Goal: Transaction & Acquisition: Purchase product/service

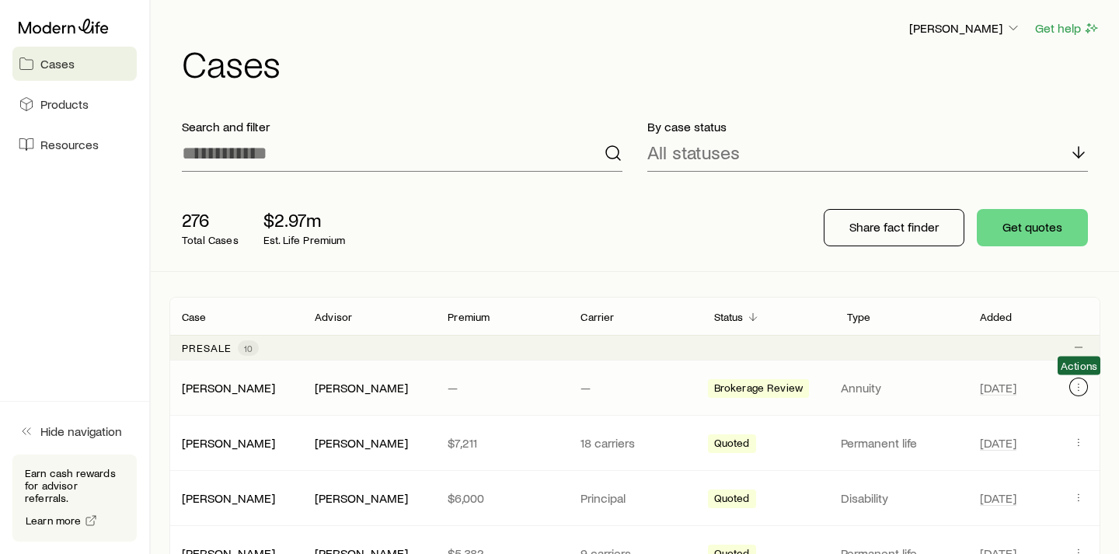
click at [1080, 388] on icon "Client cases" at bounding box center [1079, 387] width 12 height 12
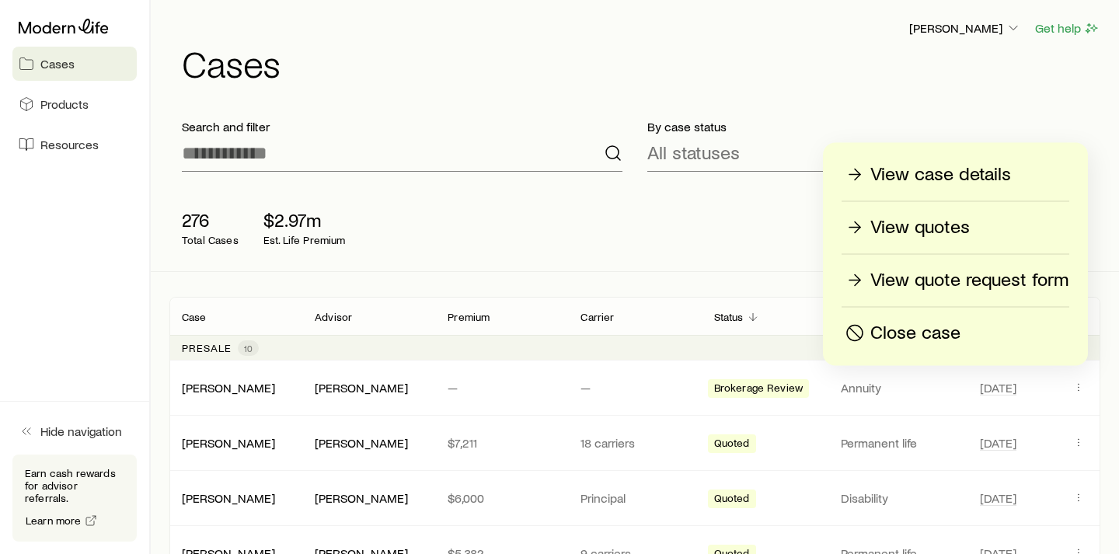
click at [924, 339] on p "Close case" at bounding box center [916, 333] width 90 height 25
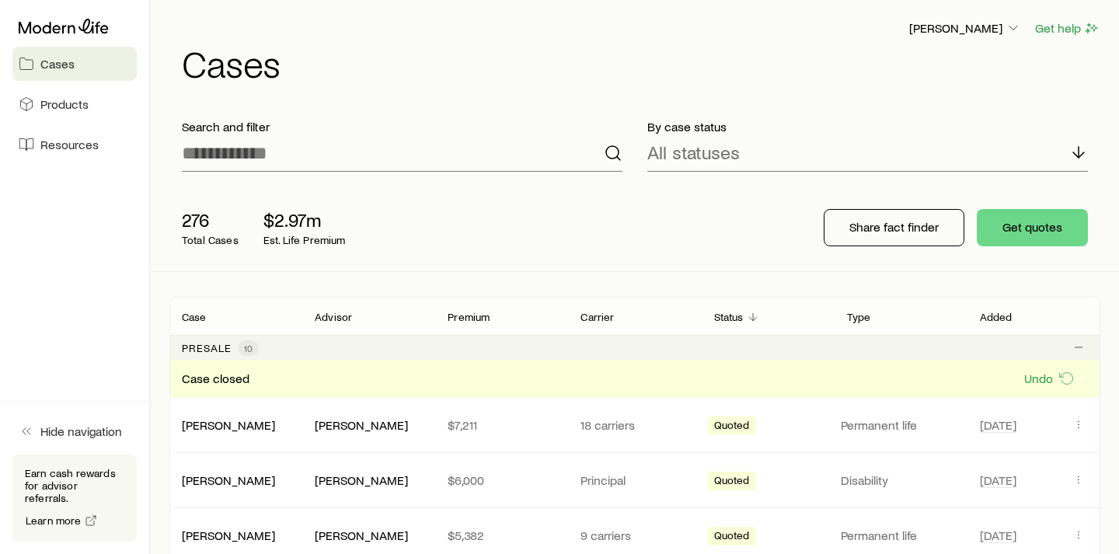
click at [569, 18] on div "[PERSON_NAME] Get help Cases" at bounding box center [634, 50] width 931 height 100
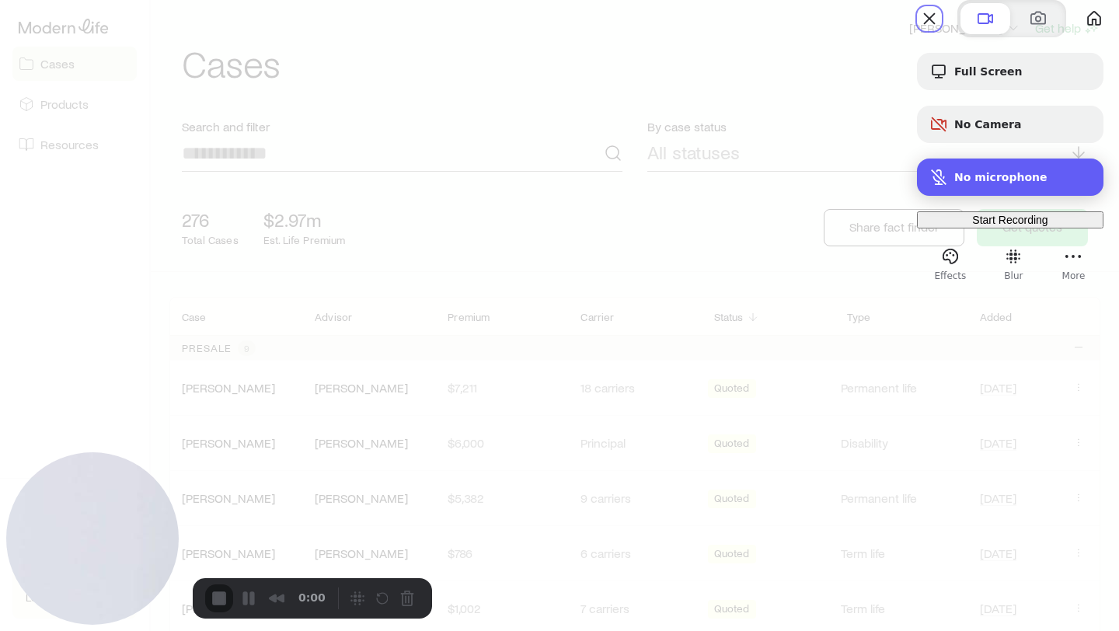
click at [965, 183] on span "No microphone" at bounding box center [1000, 177] width 93 height 12
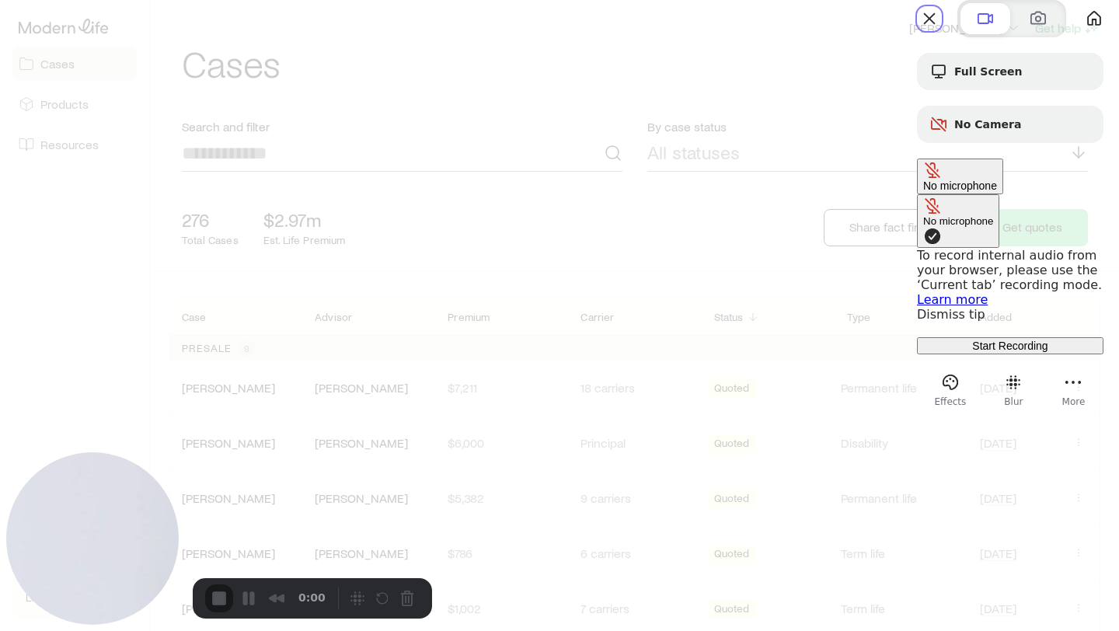
click at [996, 192] on div "No microphone" at bounding box center [960, 176] width 74 height 31
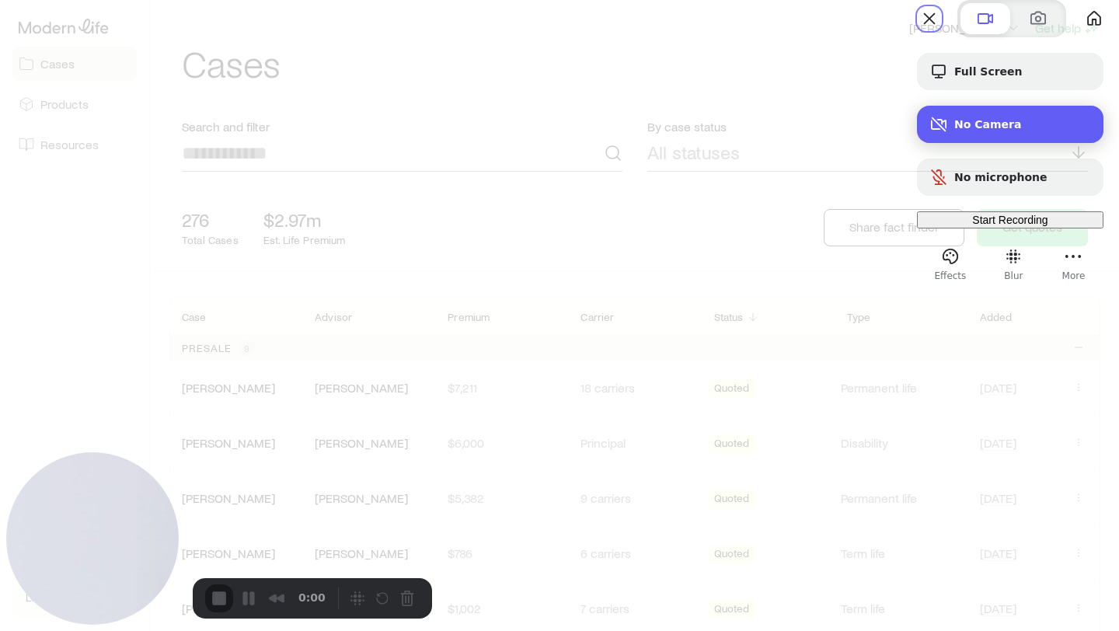
click at [997, 131] on span "No Camera" at bounding box center [1022, 124] width 137 height 12
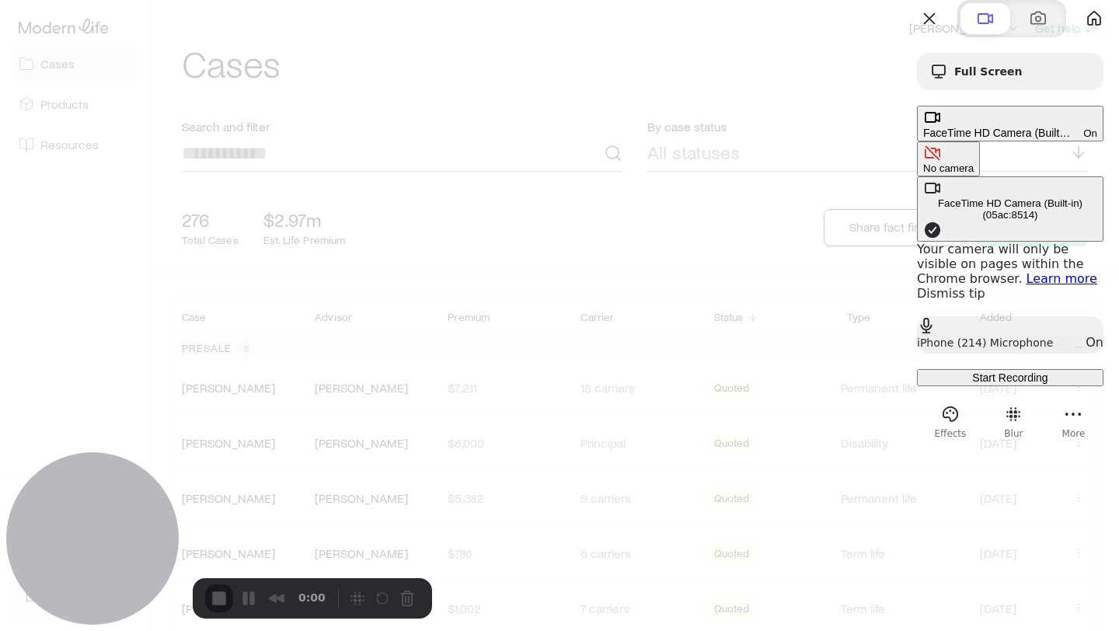
click at [1006, 139] on span "FaceTime HD Camera (Built-in) (05ac:8514)" at bounding box center [997, 133] width 148 height 12
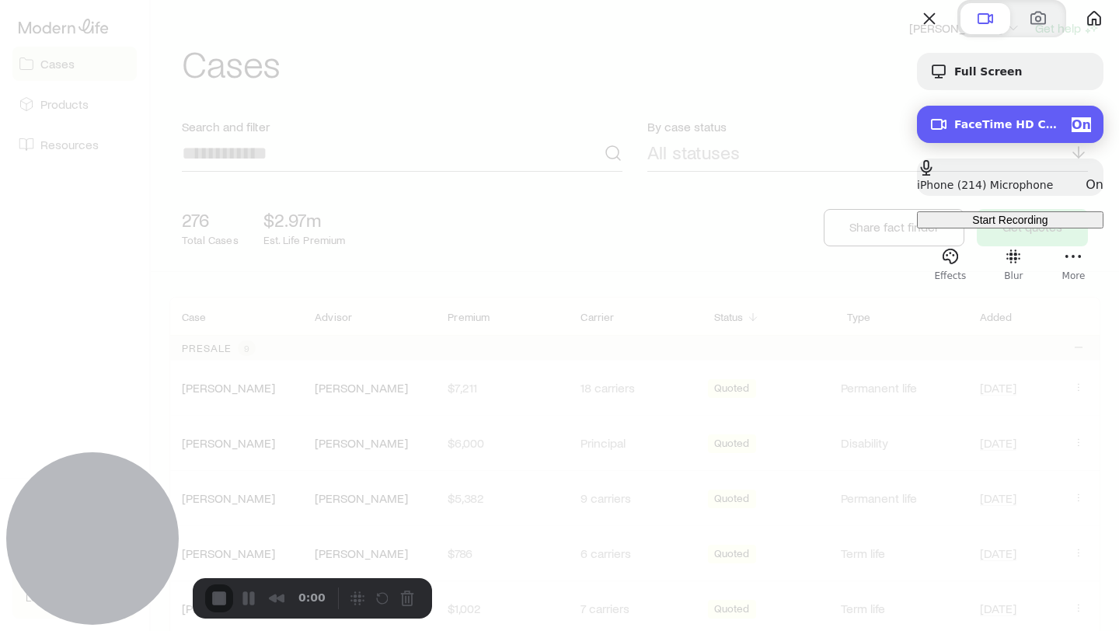
click at [1072, 132] on span "On" at bounding box center [1081, 124] width 19 height 15
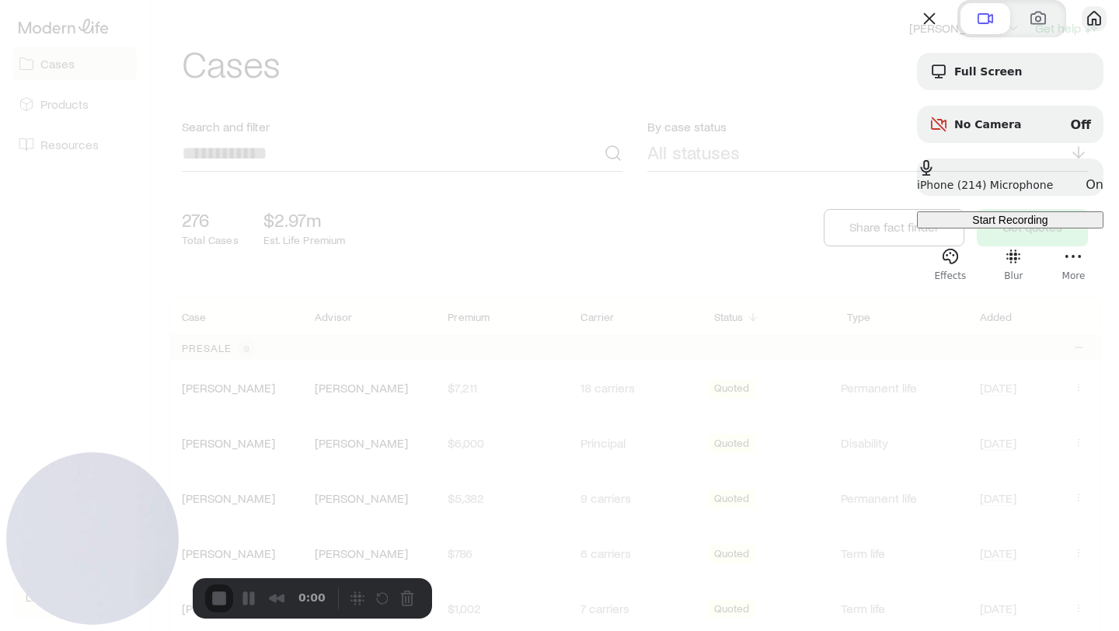
click at [1082, 31] on button "My library" at bounding box center [1094, 18] width 25 height 25
click at [1061, 269] on button "More" at bounding box center [1073, 256] width 25 height 25
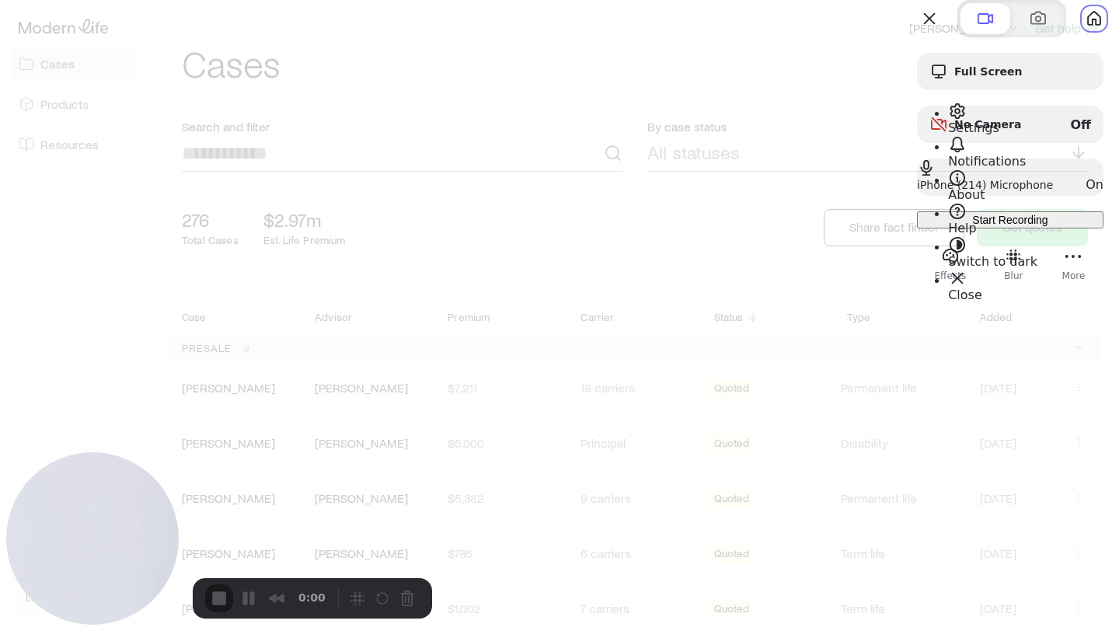
click at [1000, 120] on span "Settings" at bounding box center [973, 127] width 51 height 15
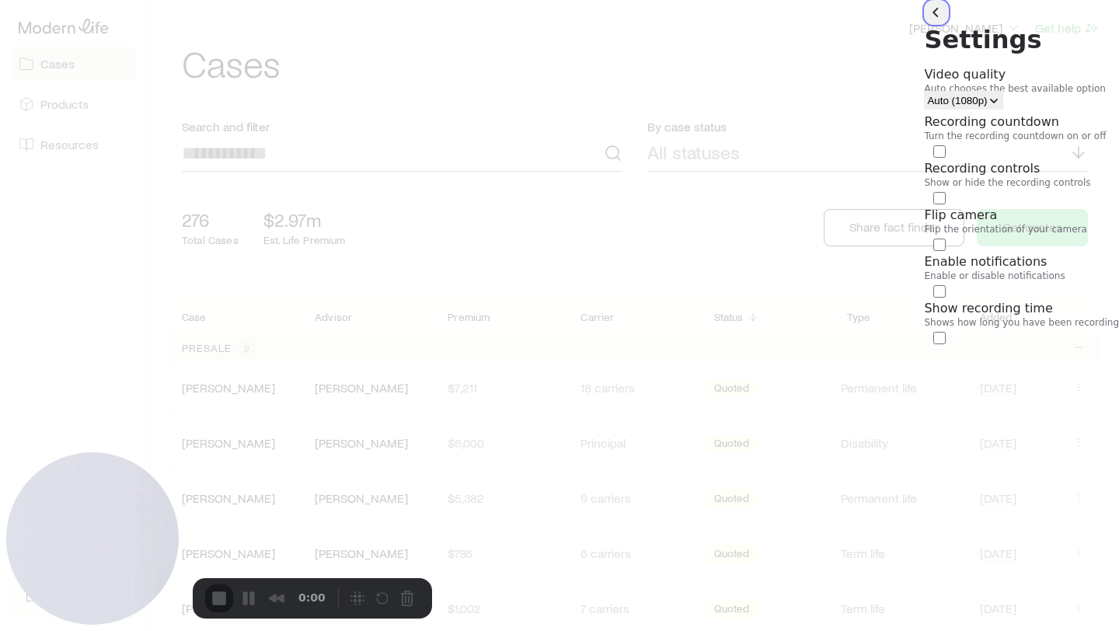
click at [924, 25] on button "back" at bounding box center [936, 12] width 25 height 25
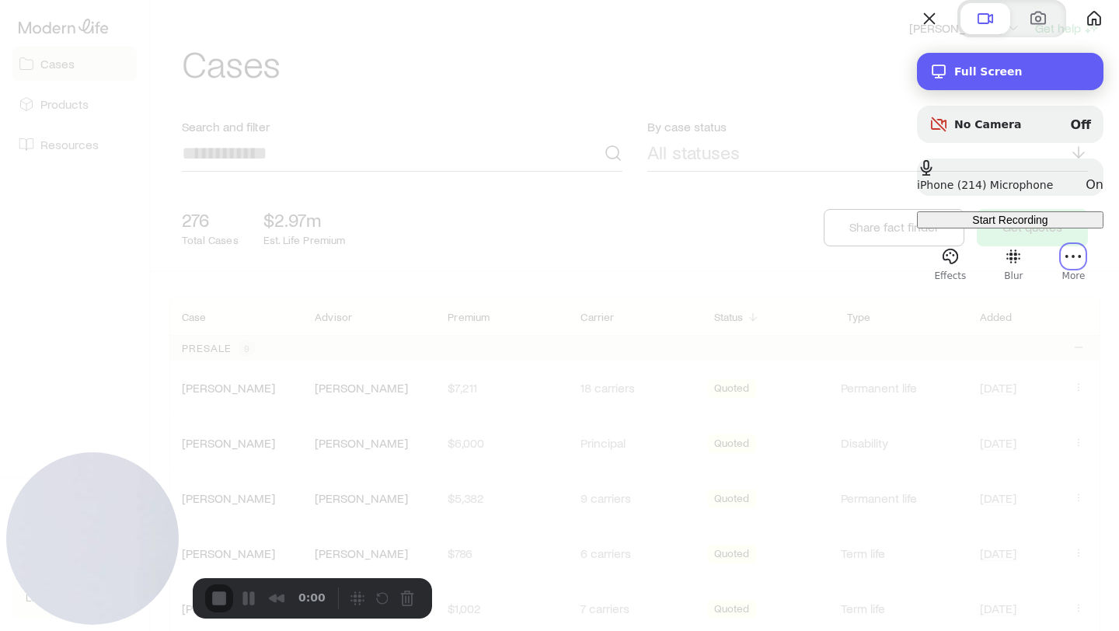
click at [954, 78] on span "Full Screen" at bounding box center [1022, 71] width 137 height 12
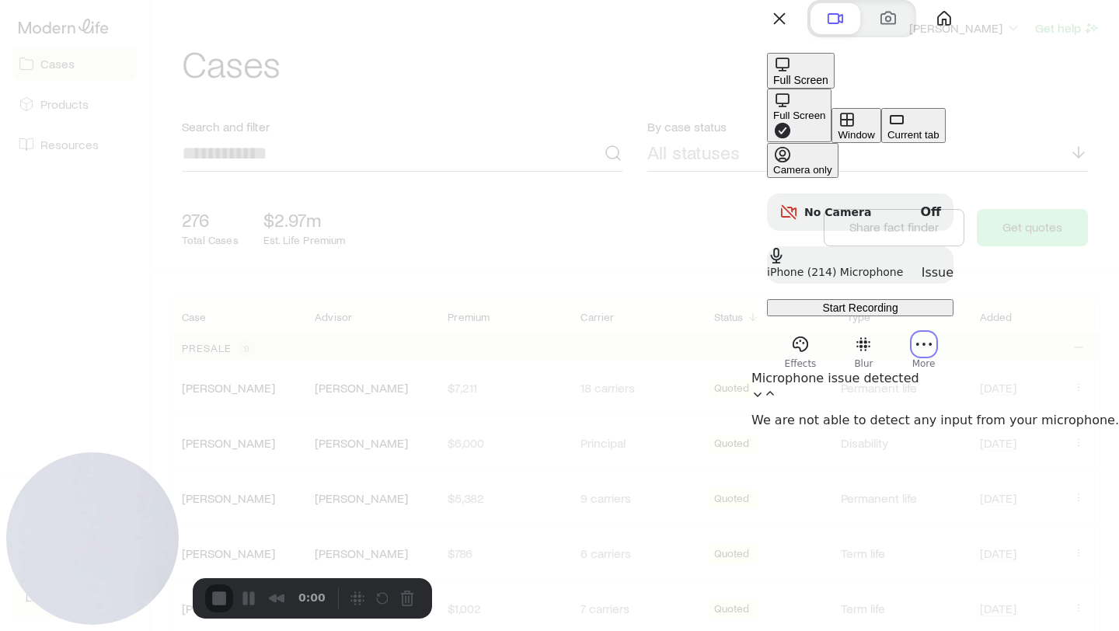
click at [838, 141] on div "Window" at bounding box center [856, 135] width 37 height 12
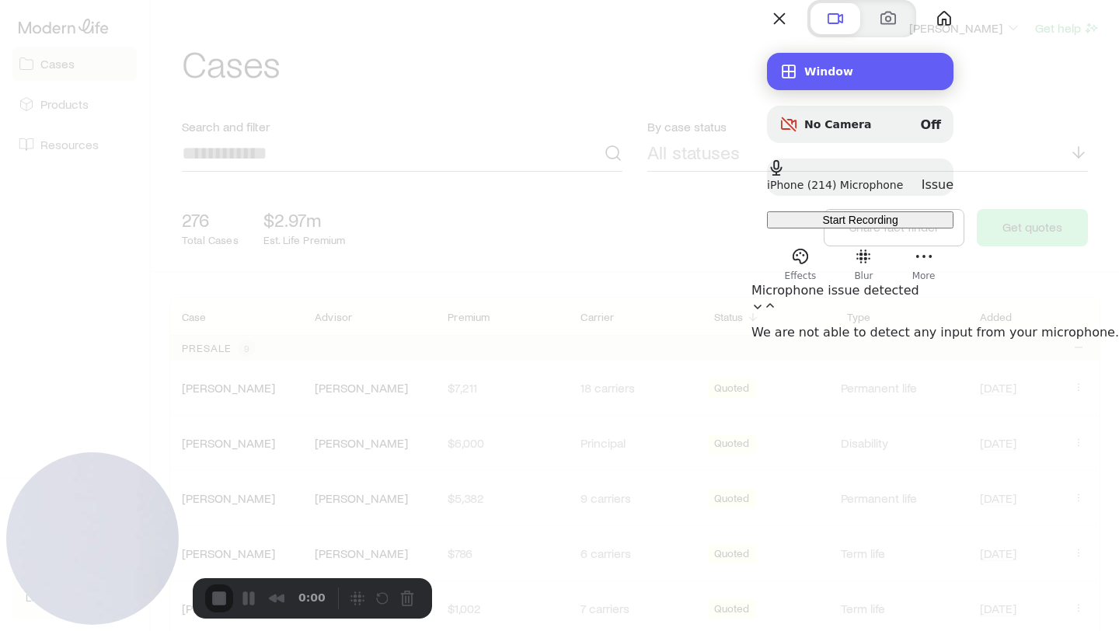
click at [941, 78] on span "Window" at bounding box center [872, 71] width 137 height 12
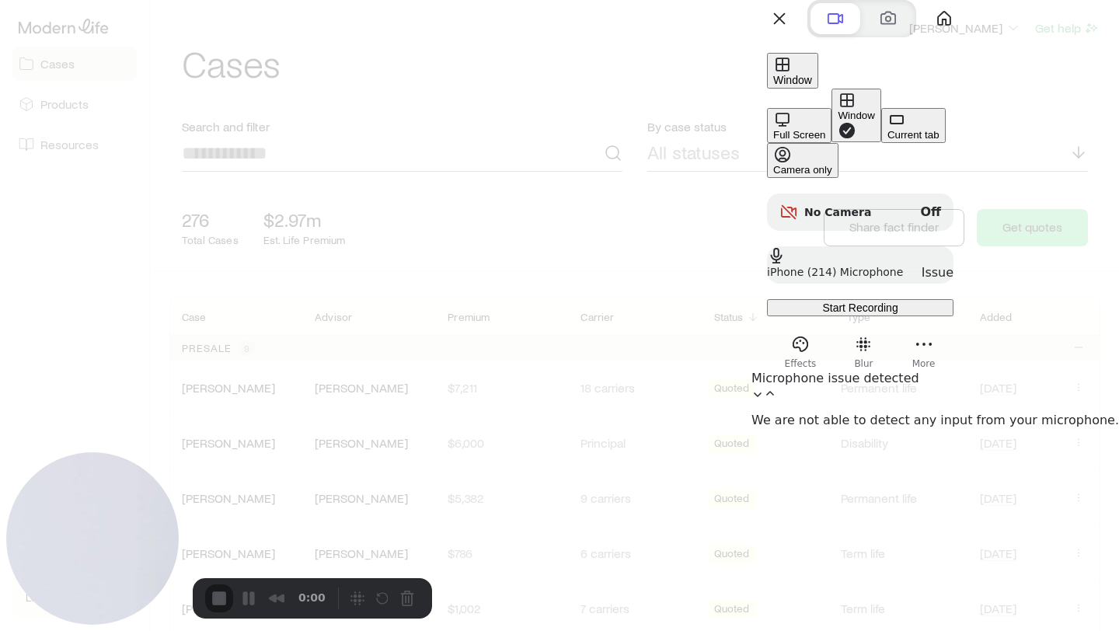
click at [693, 425] on div at bounding box center [559, 315] width 1119 height 631
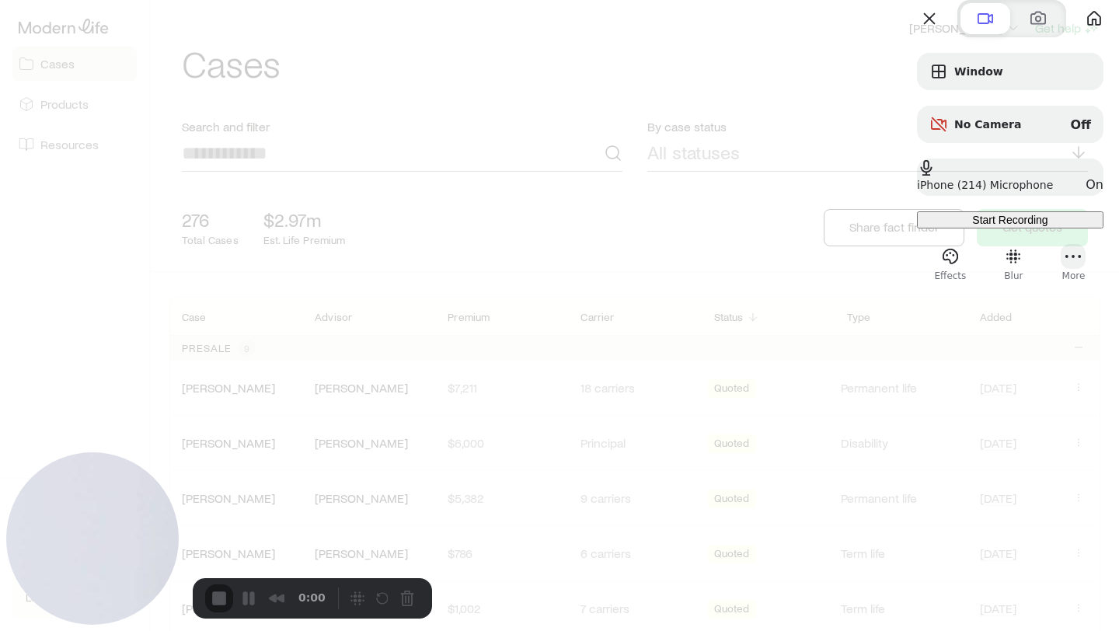
click at [1061, 269] on button "More" at bounding box center [1073, 256] width 25 height 25
click at [1000, 120] on span "Settings" at bounding box center [973, 127] width 51 height 15
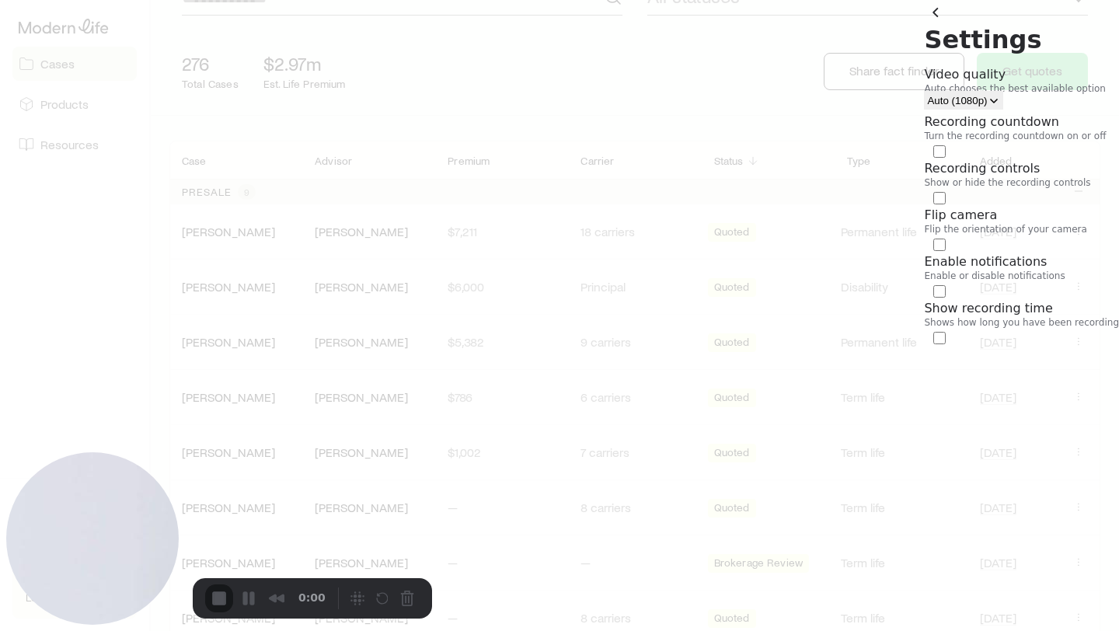
scroll to position [179, 0]
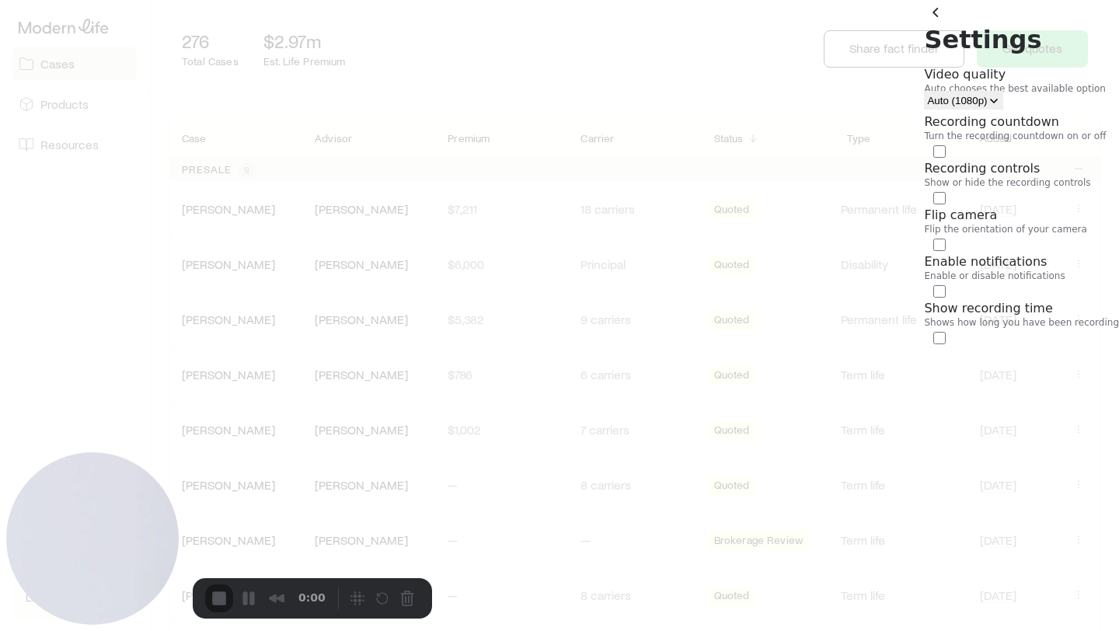
click at [676, 36] on div at bounding box center [559, 315] width 1119 height 631
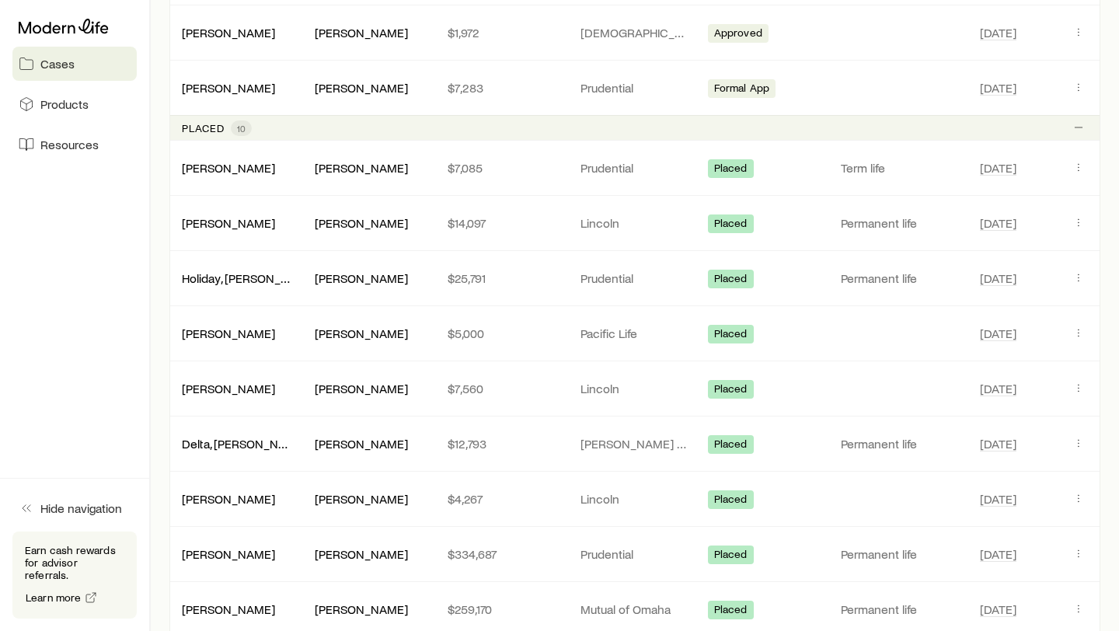
scroll to position [1434, 0]
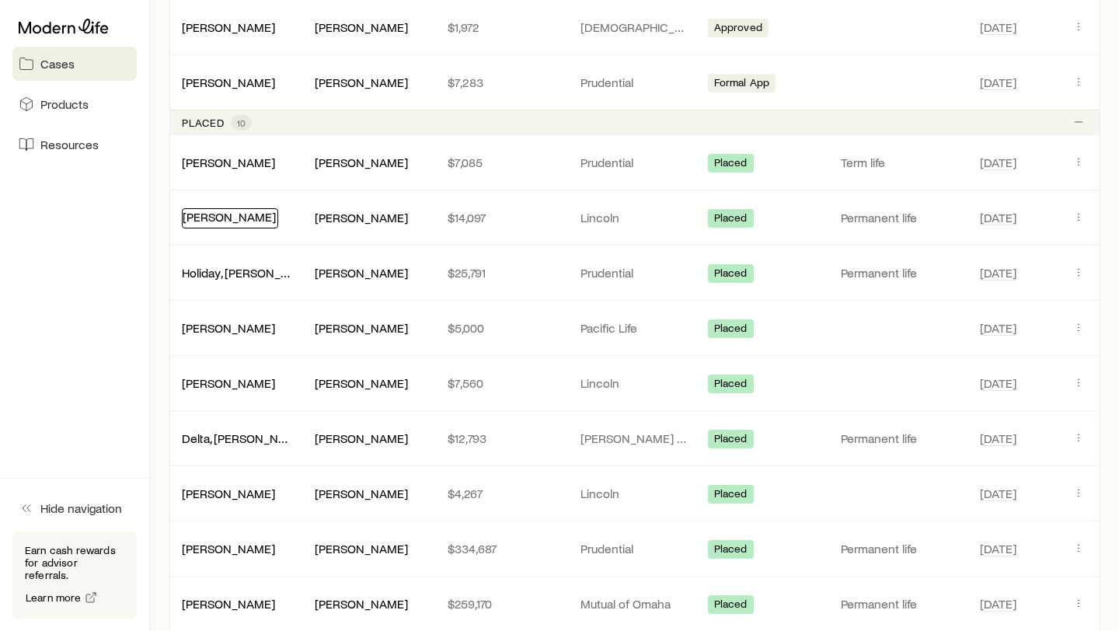
click at [203, 213] on link "[PERSON_NAME]" at bounding box center [229, 216] width 93 height 15
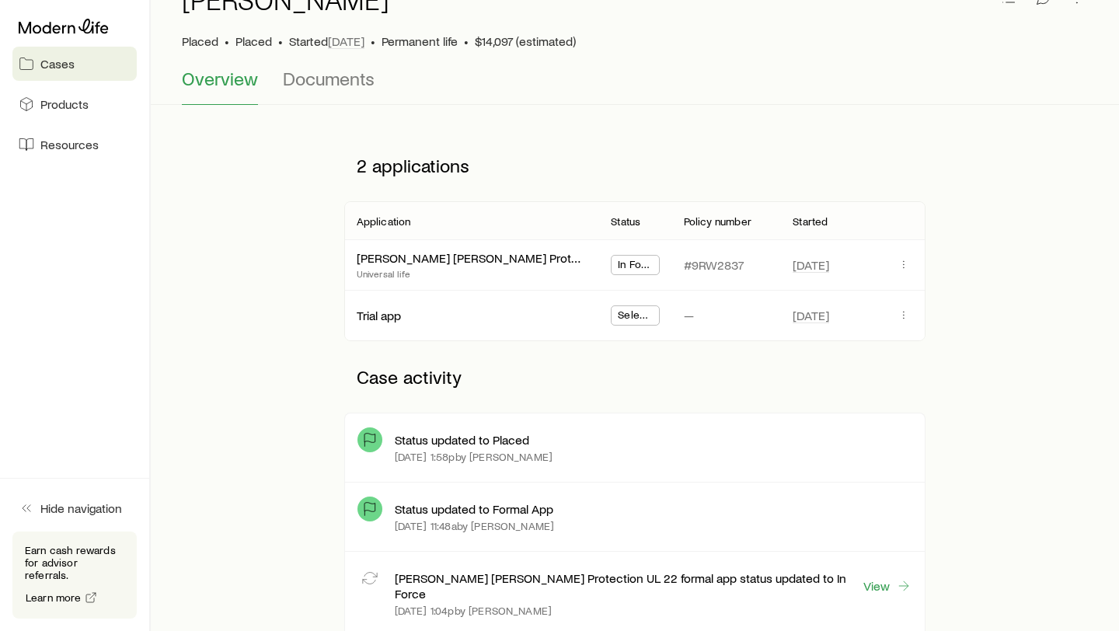
scroll to position [91, 0]
click at [455, 257] on link "[PERSON_NAME] [PERSON_NAME] Protection UL 22" at bounding box center [499, 256] width 283 height 15
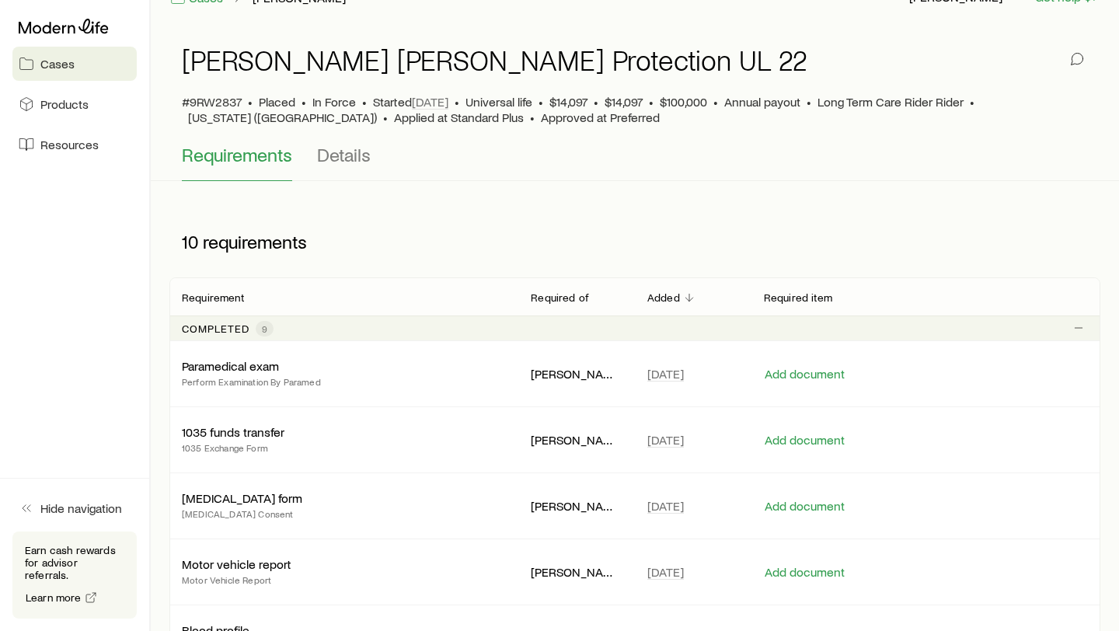
scroll to position [30, 0]
click at [333, 145] on span "Details" at bounding box center [344, 156] width 54 height 22
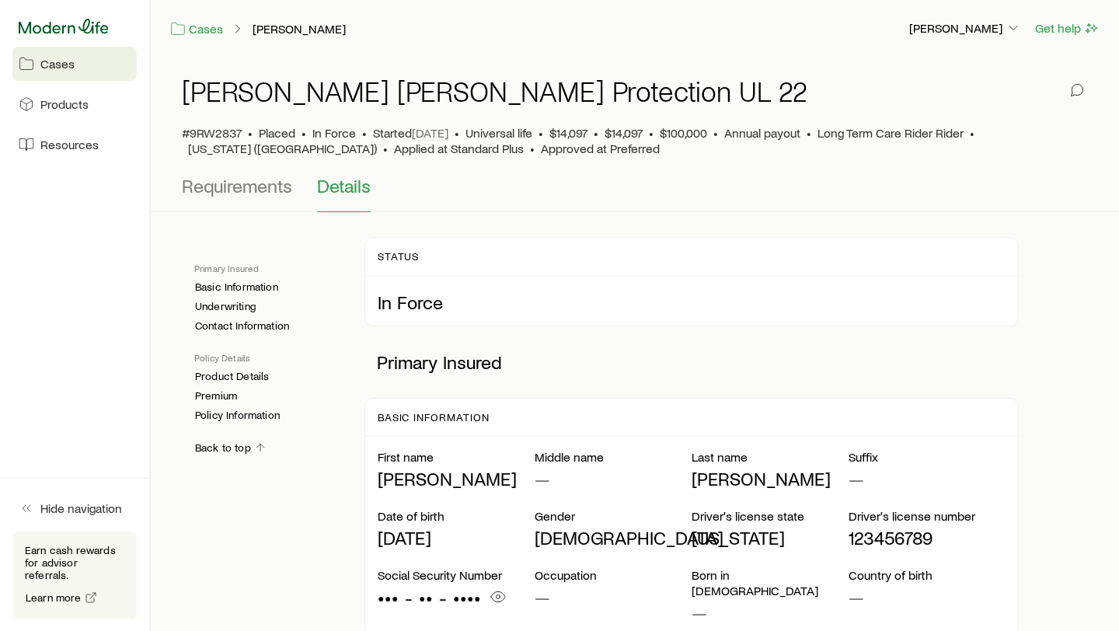
click at [22, 26] on icon at bounding box center [64, 26] width 90 height 15
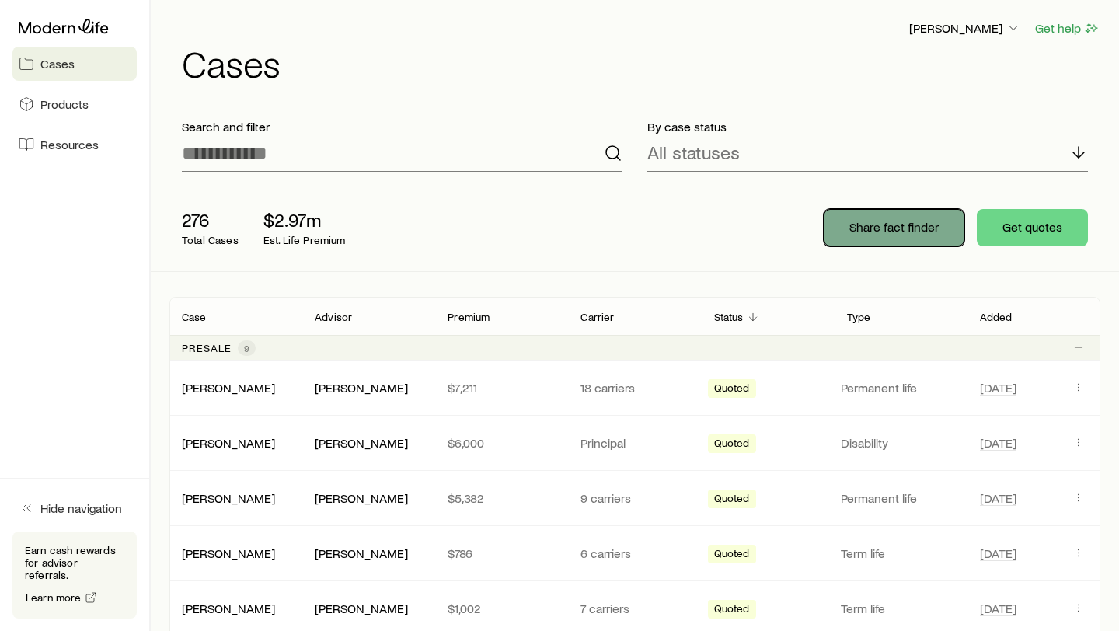
click at [879, 236] on button "Share fact finder" at bounding box center [894, 227] width 141 height 37
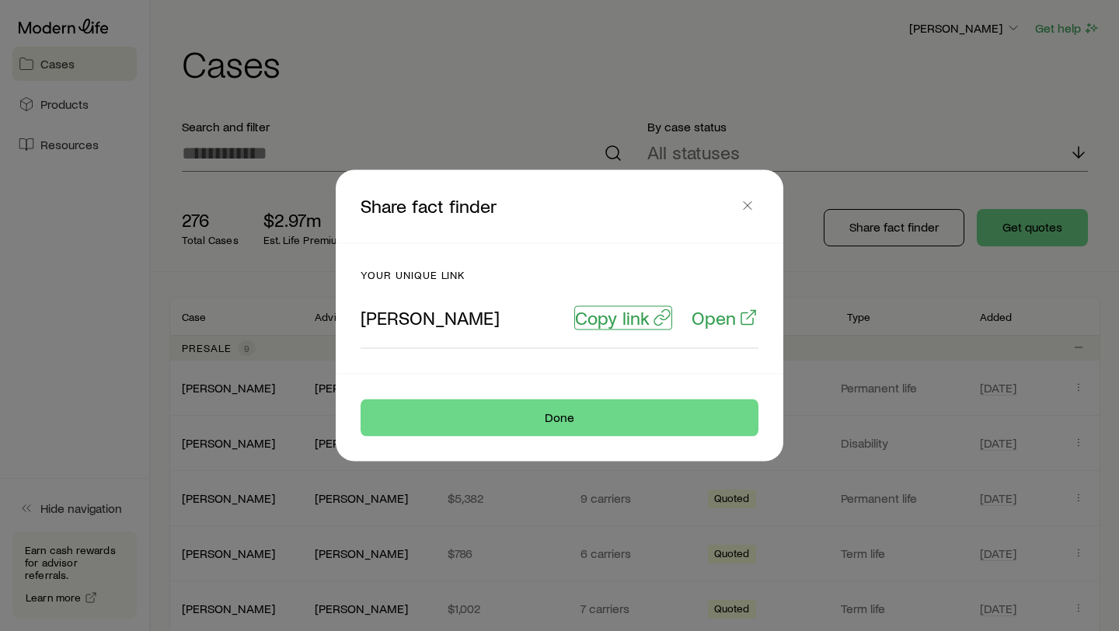
click at [613, 320] on p "Copy link" at bounding box center [612, 318] width 75 height 22
click at [723, 315] on p "Open" at bounding box center [714, 318] width 44 height 22
click at [746, 204] on icon "button" at bounding box center [748, 206] width 16 height 16
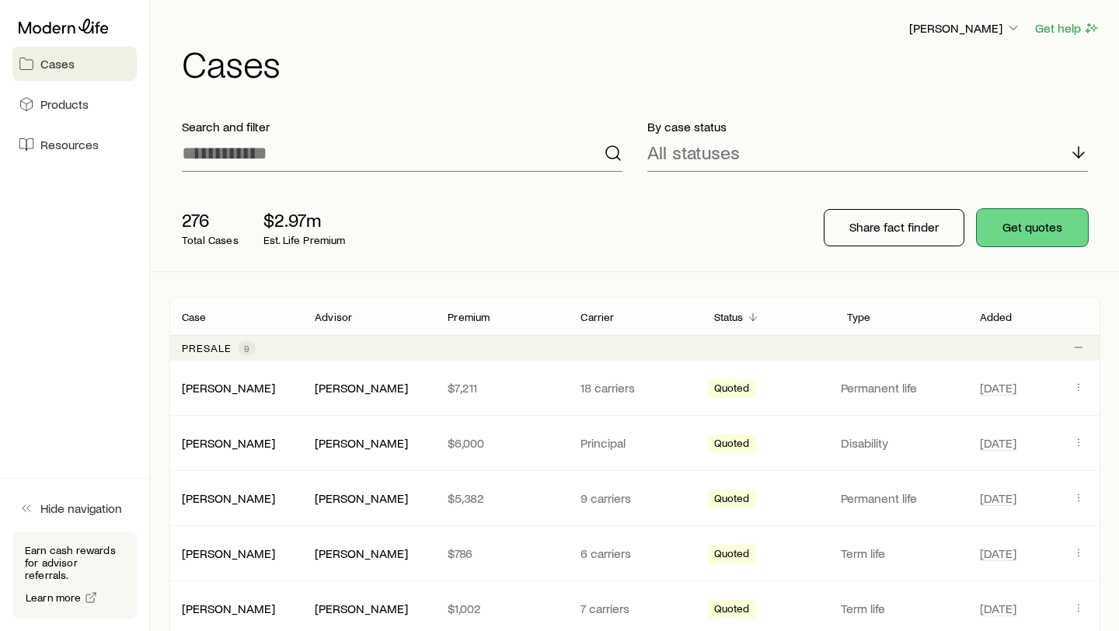
click at [1052, 232] on button "Get quotes" at bounding box center [1032, 227] width 111 height 37
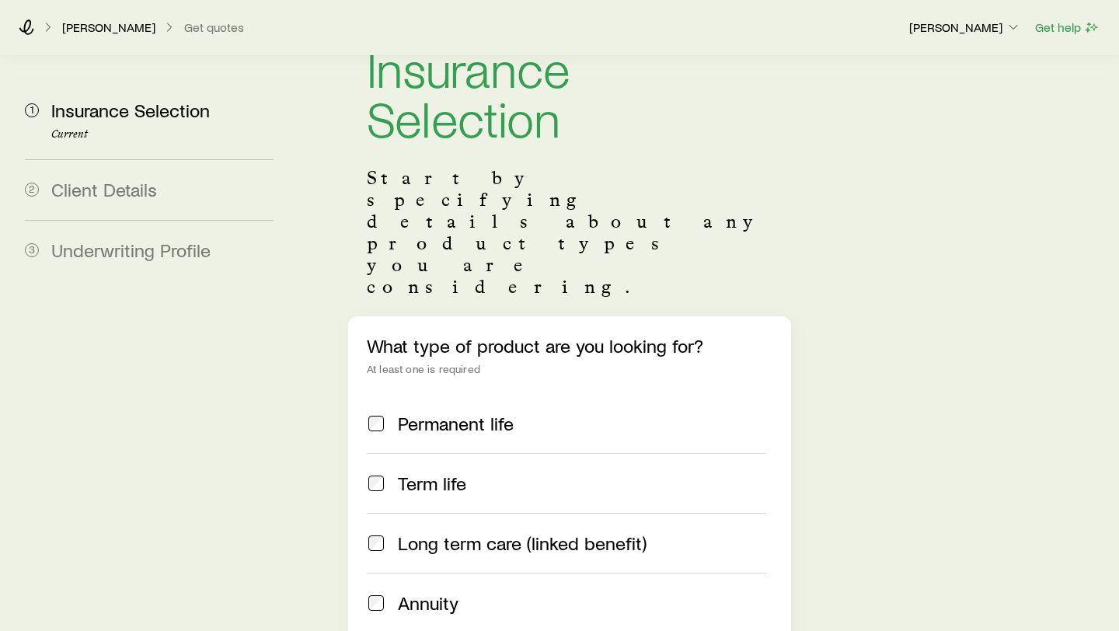
scroll to position [65, 0]
click at [462, 411] on span "Permanent life" at bounding box center [456, 422] width 116 height 22
click at [434, 471] on span "Term life" at bounding box center [432, 482] width 68 height 22
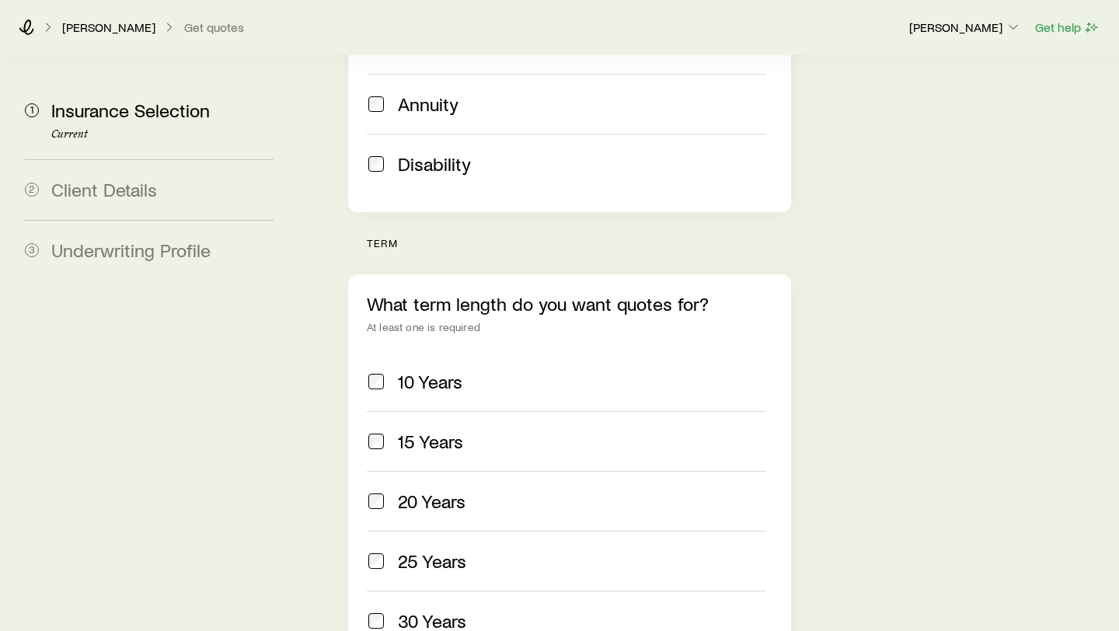
scroll to position [563, 0]
click at [410, 490] on span "20 Years" at bounding box center [432, 501] width 68 height 22
click at [407, 590] on label "30 Years" at bounding box center [566, 620] width 399 height 60
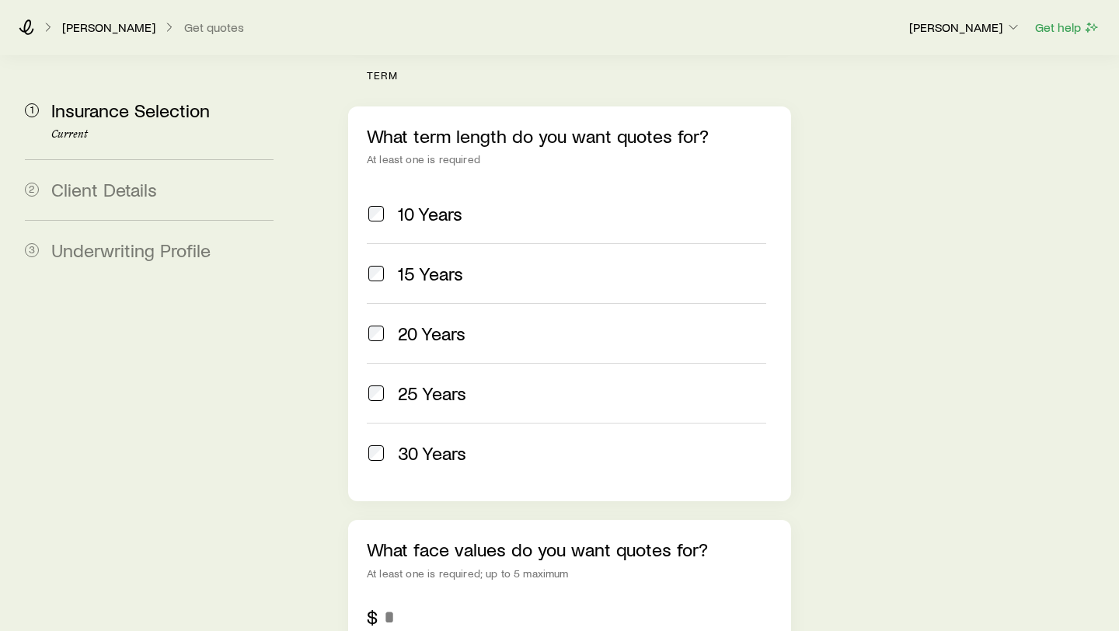
scroll to position [766, 0]
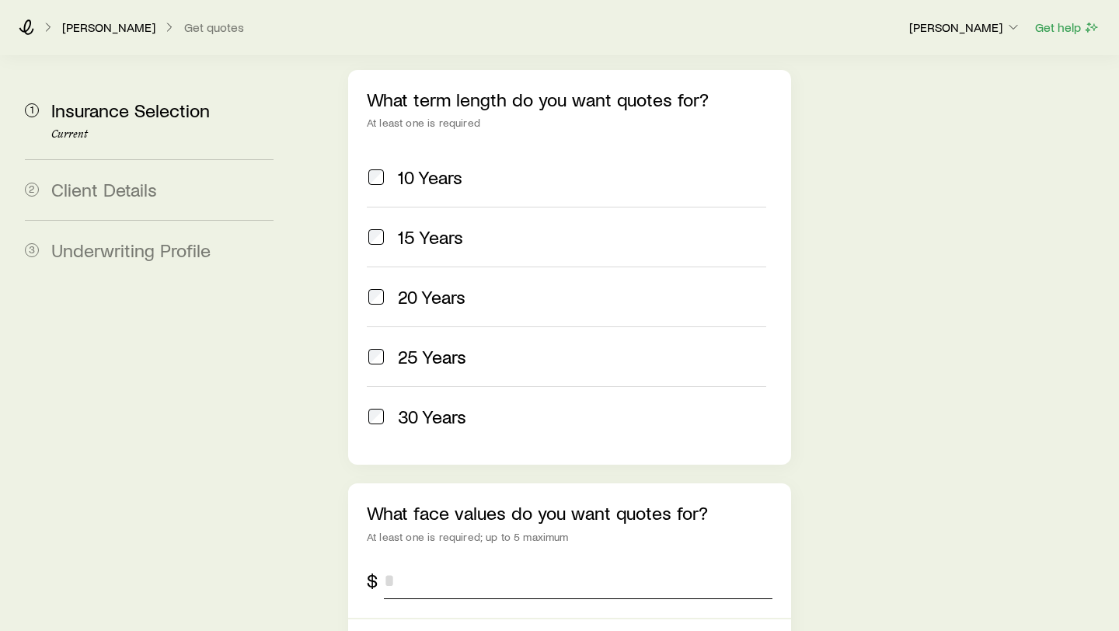
click at [399, 562] on input "tel" at bounding box center [578, 580] width 389 height 37
type input "*********"
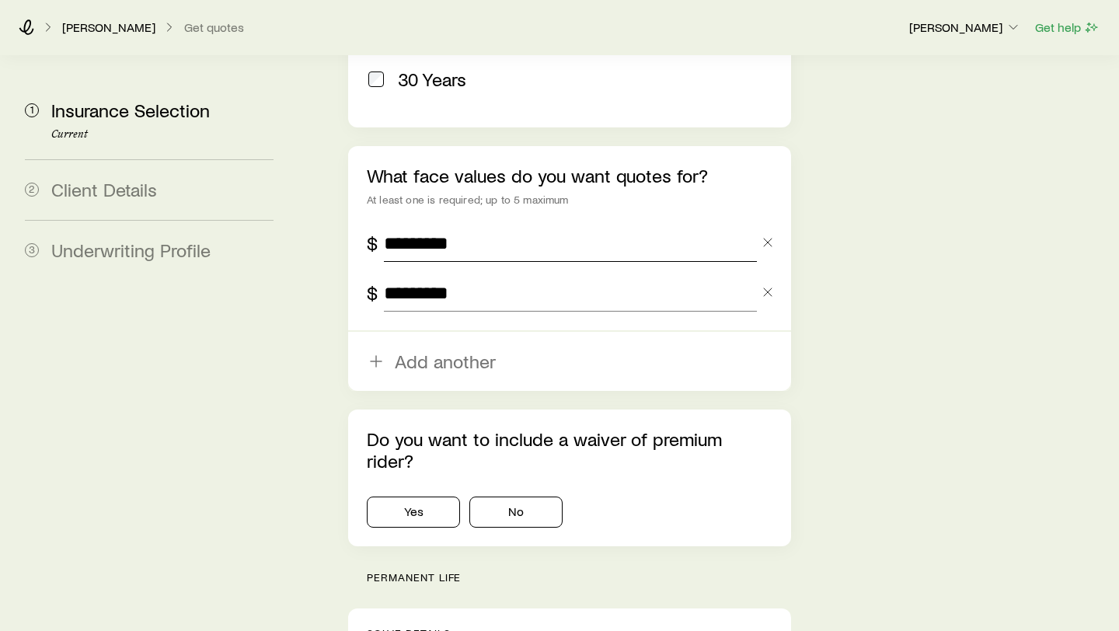
scroll to position [1109, 0]
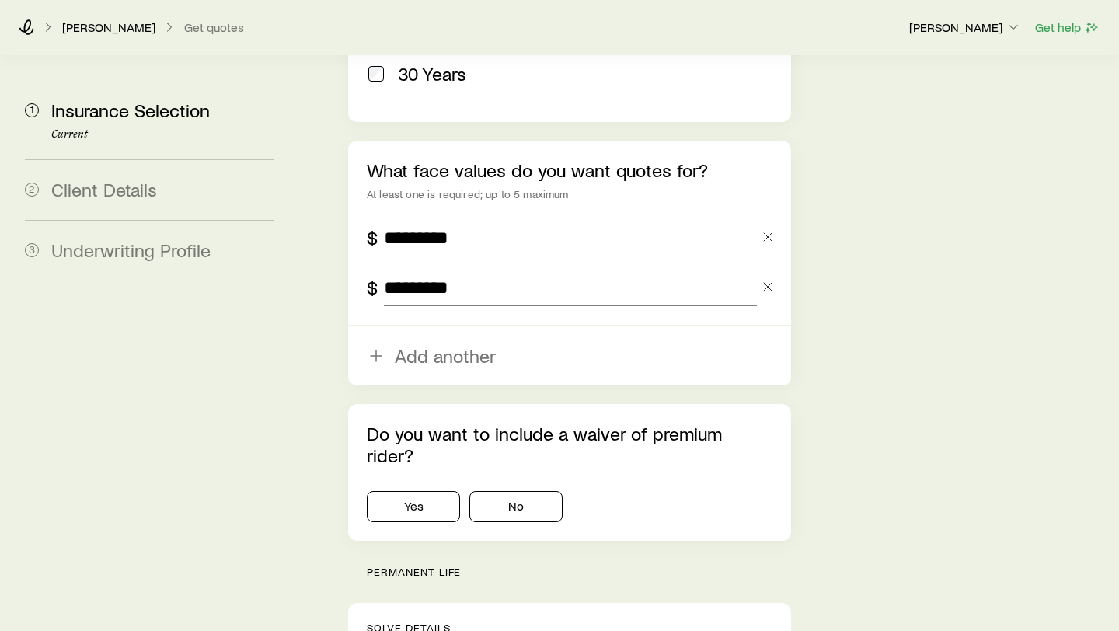
type input "*********"
click at [505, 414] on div "Do you want to include a waiver of premium rider? Yes No" at bounding box center [569, 472] width 443 height 137
click at [532, 491] on button "No" at bounding box center [515, 506] width 93 height 31
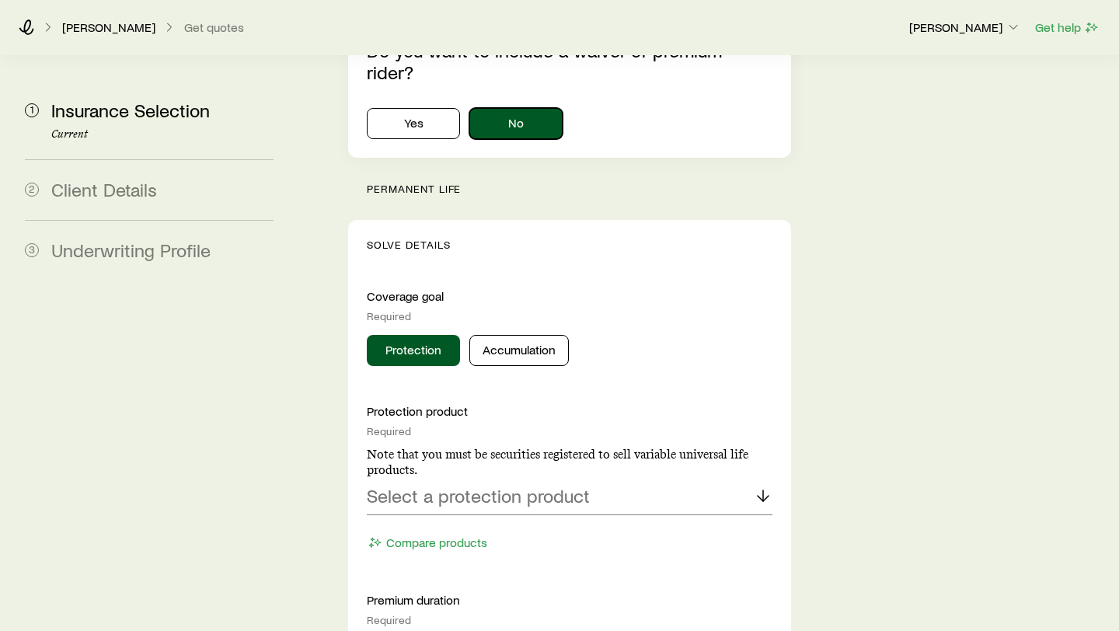
scroll to position [1495, 0]
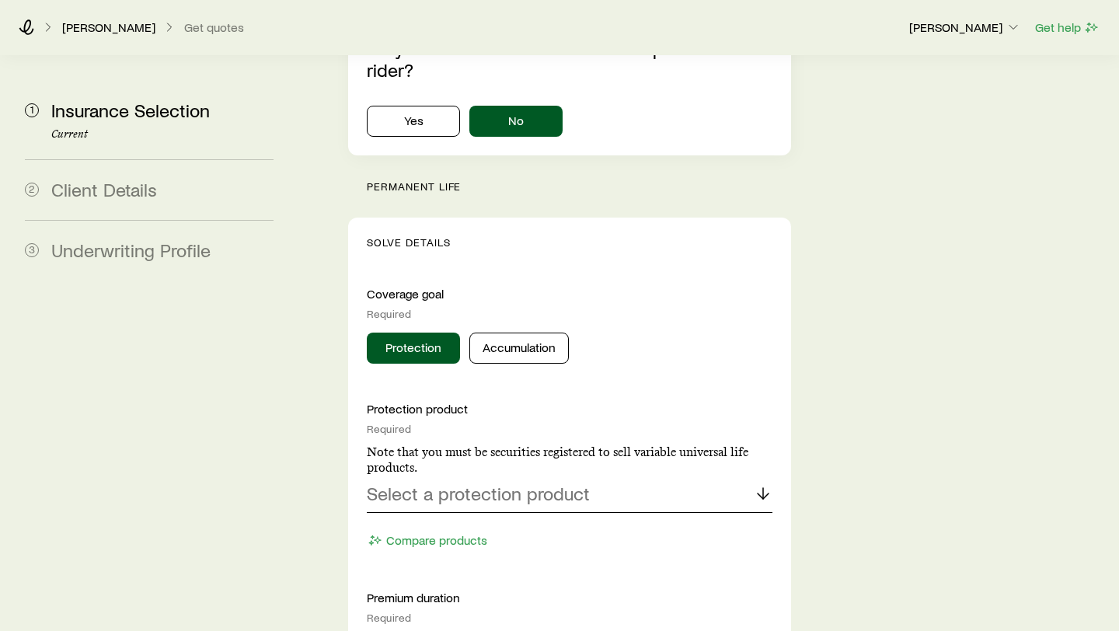
click at [532, 483] on p "Select a protection product" at bounding box center [478, 494] width 223 height 22
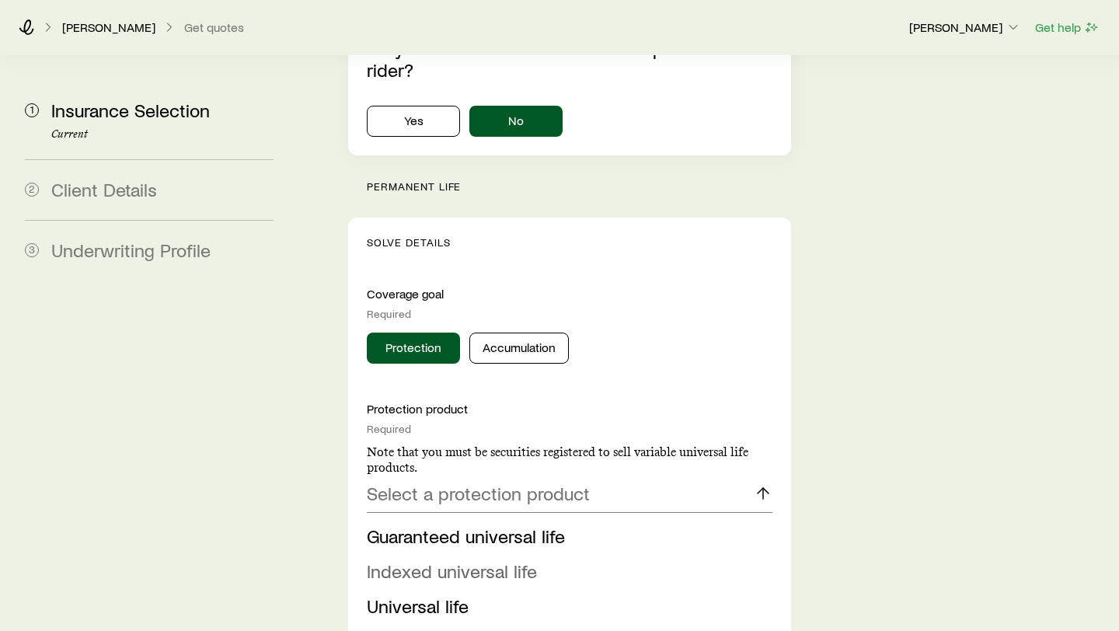
click at [484, 560] on span "Indexed universal life" at bounding box center [452, 571] width 170 height 23
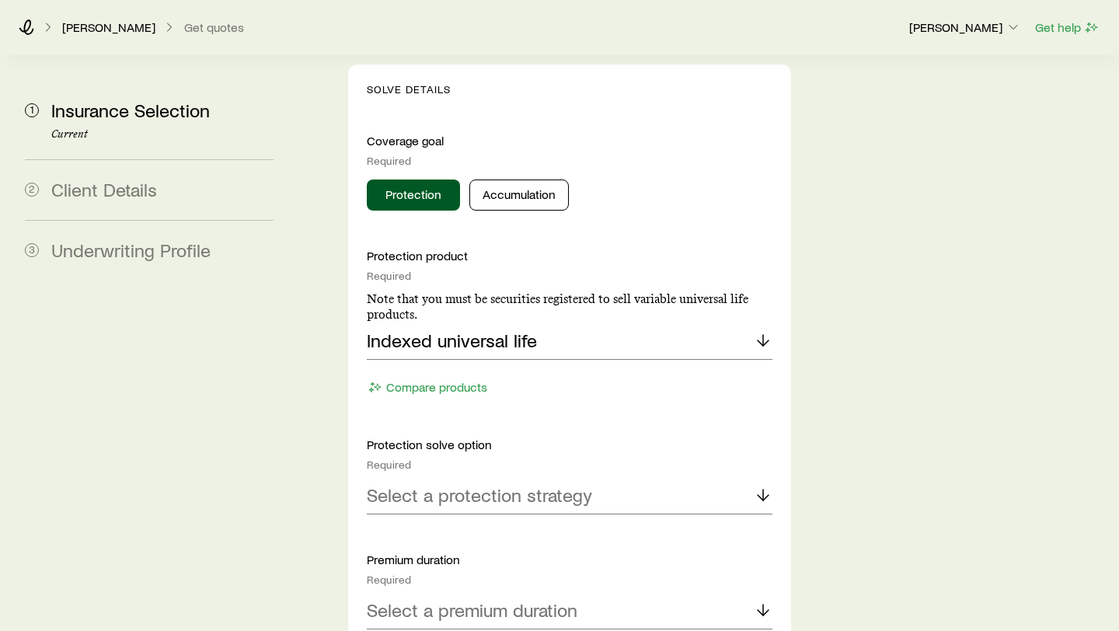
scroll to position [1649, 0]
click at [555, 483] on p "Select a protection strategy" at bounding box center [479, 494] width 225 height 22
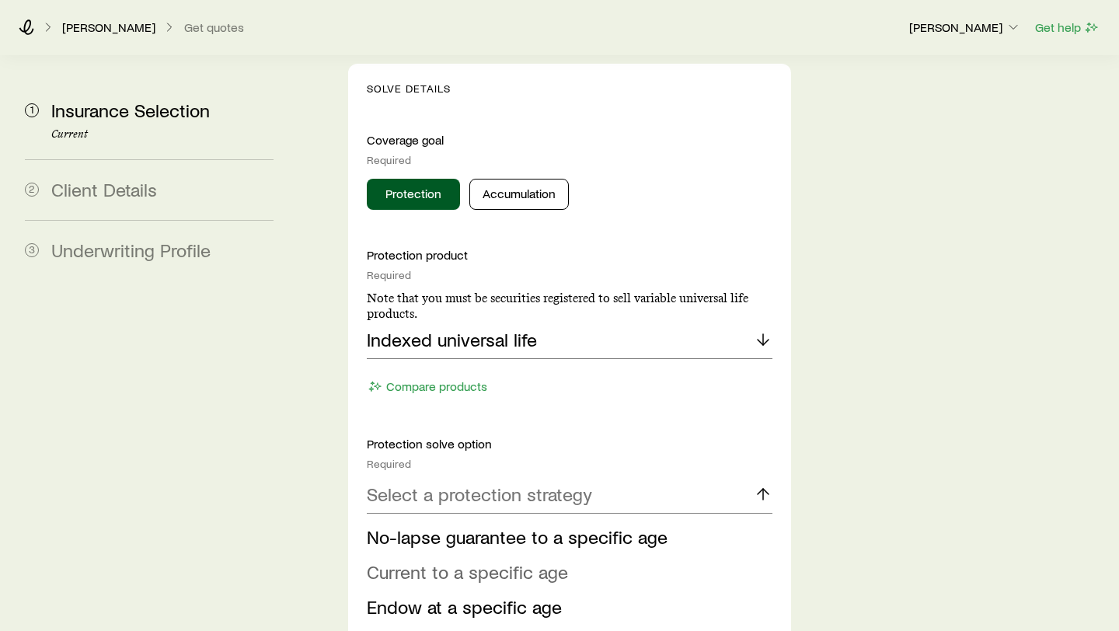
click at [499, 560] on span "Current to a specific age" at bounding box center [467, 571] width 201 height 23
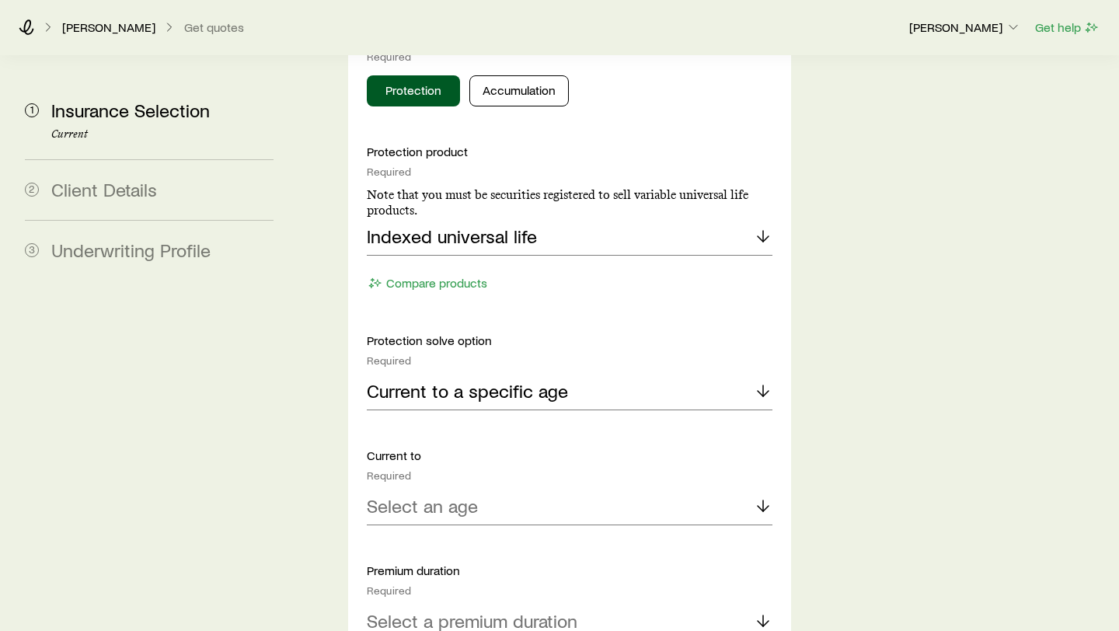
scroll to position [1754, 0]
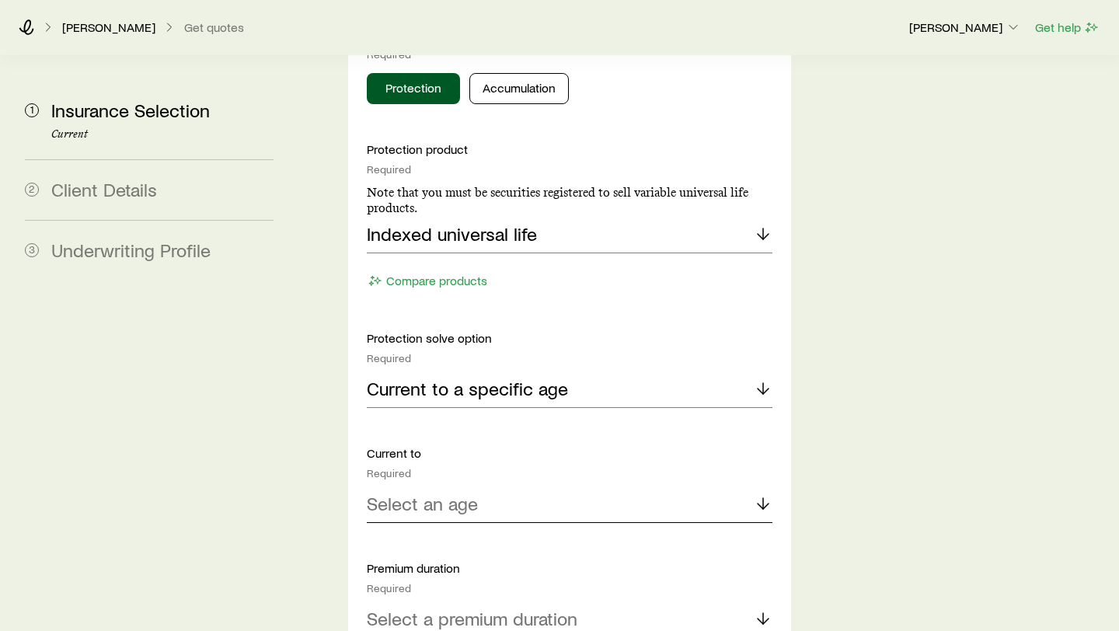
click at [498, 486] on div "Select an age" at bounding box center [570, 504] width 406 height 37
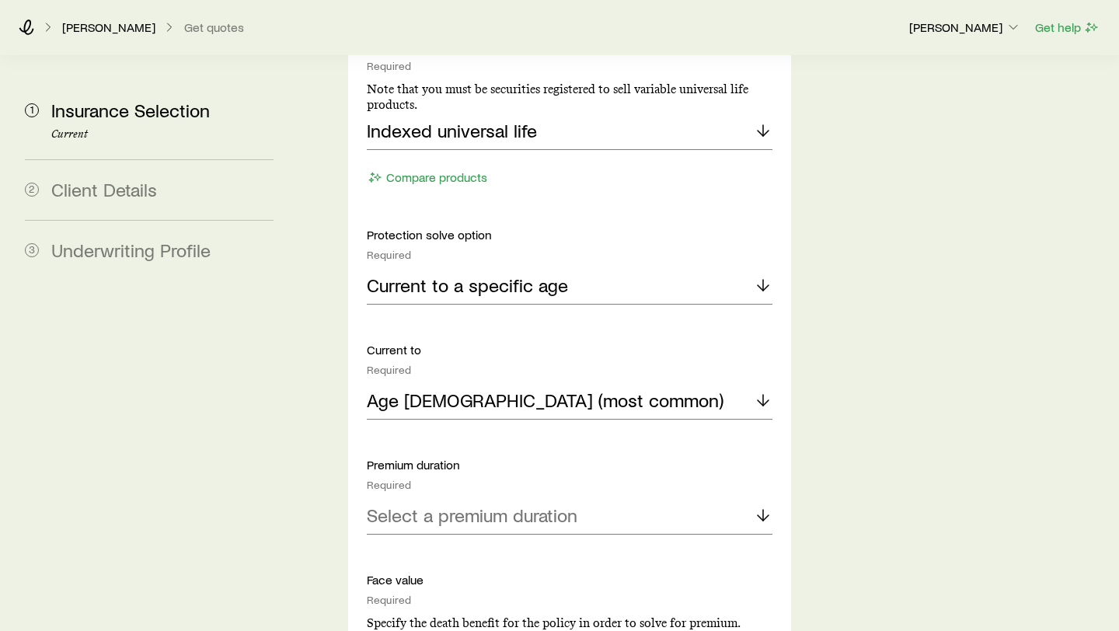
scroll to position [1865, 0]
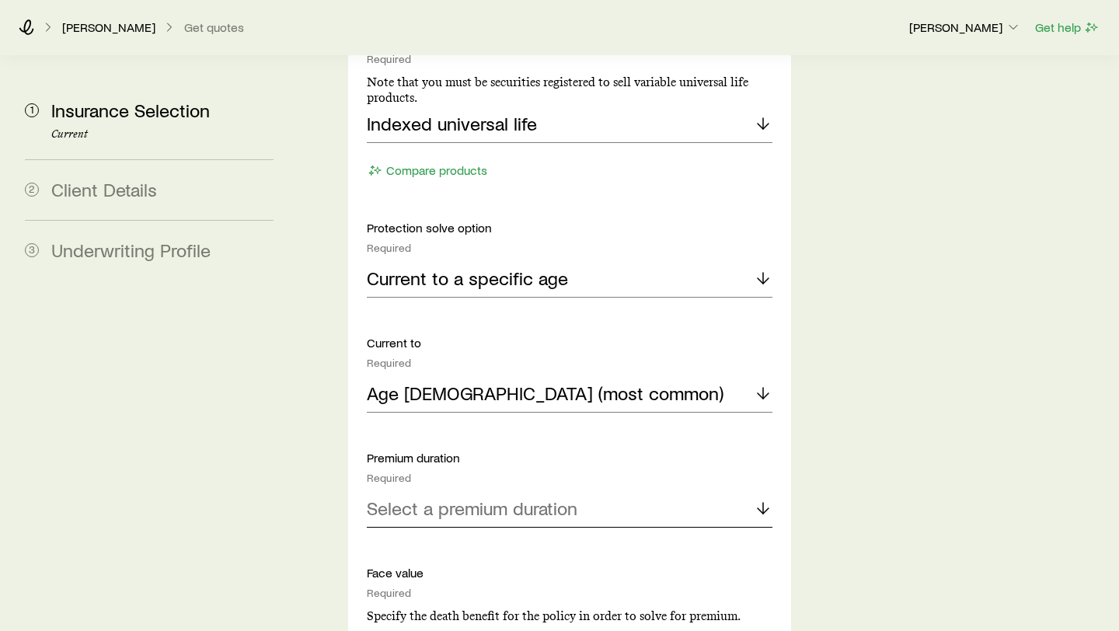
click at [522, 497] on p "Select a premium duration" at bounding box center [472, 508] width 211 height 22
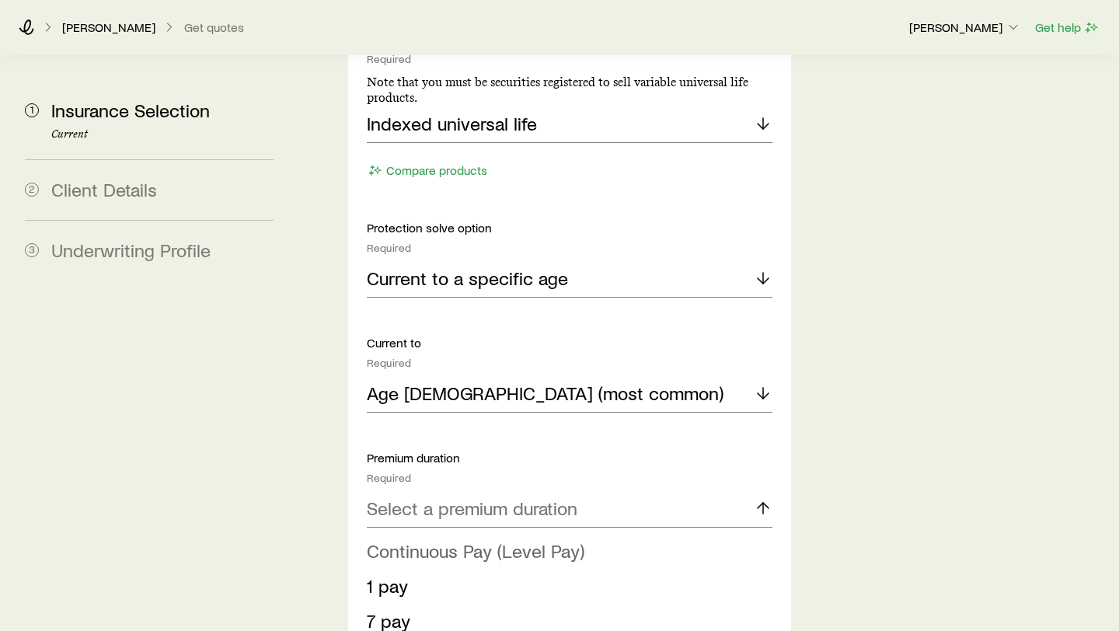
click at [519, 539] on span "Continuous Pay (Level Pay)" at bounding box center [476, 550] width 218 height 23
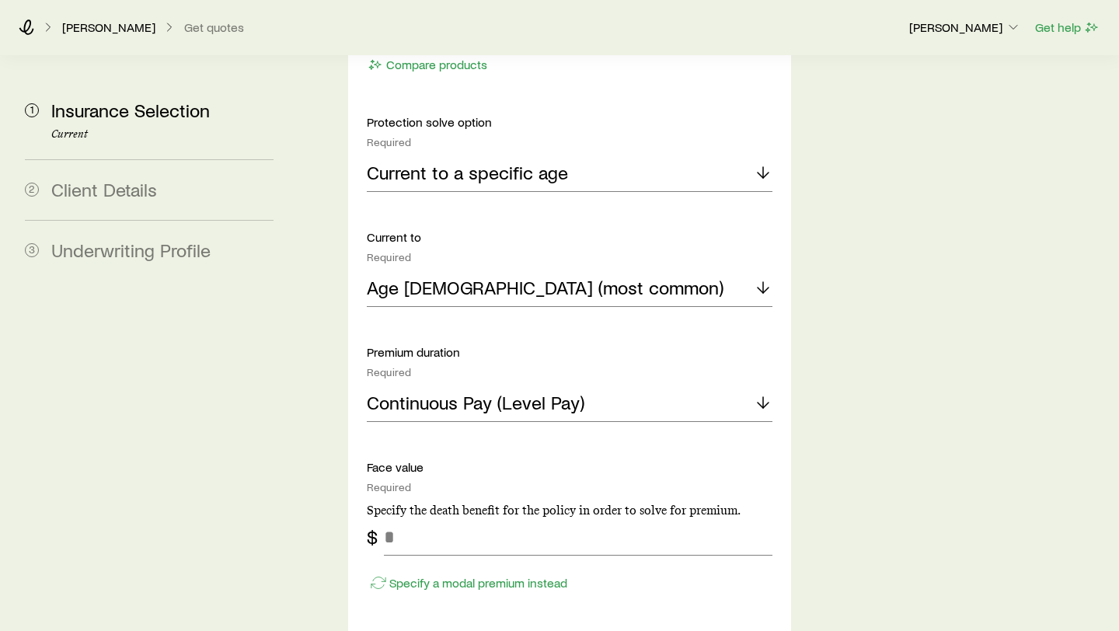
scroll to position [1973, 0]
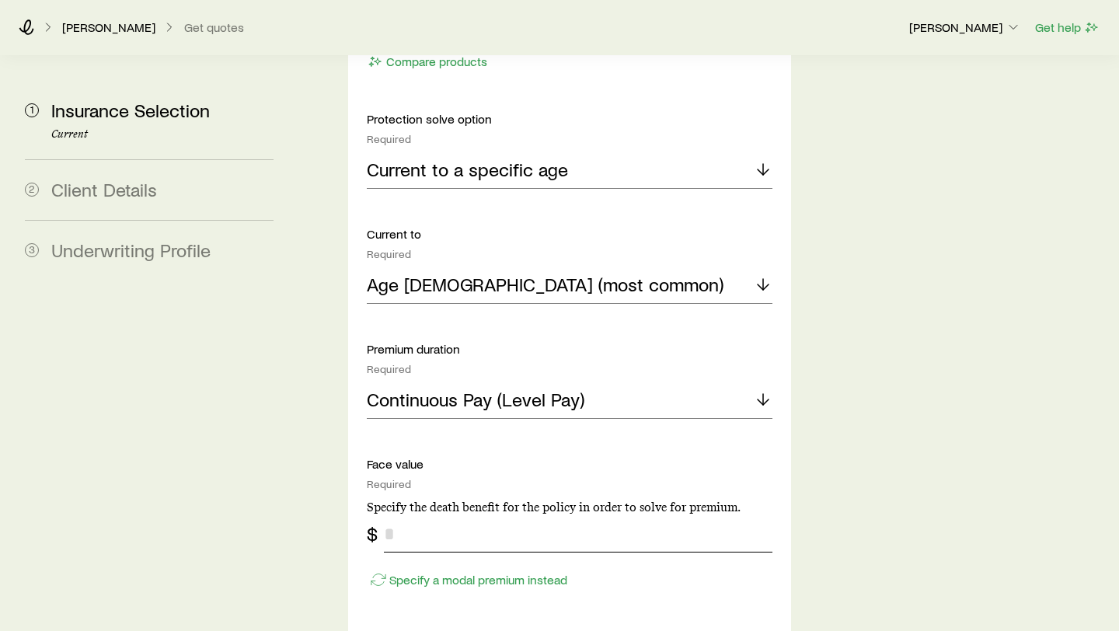
click at [469, 515] on input "tel" at bounding box center [578, 533] width 389 height 37
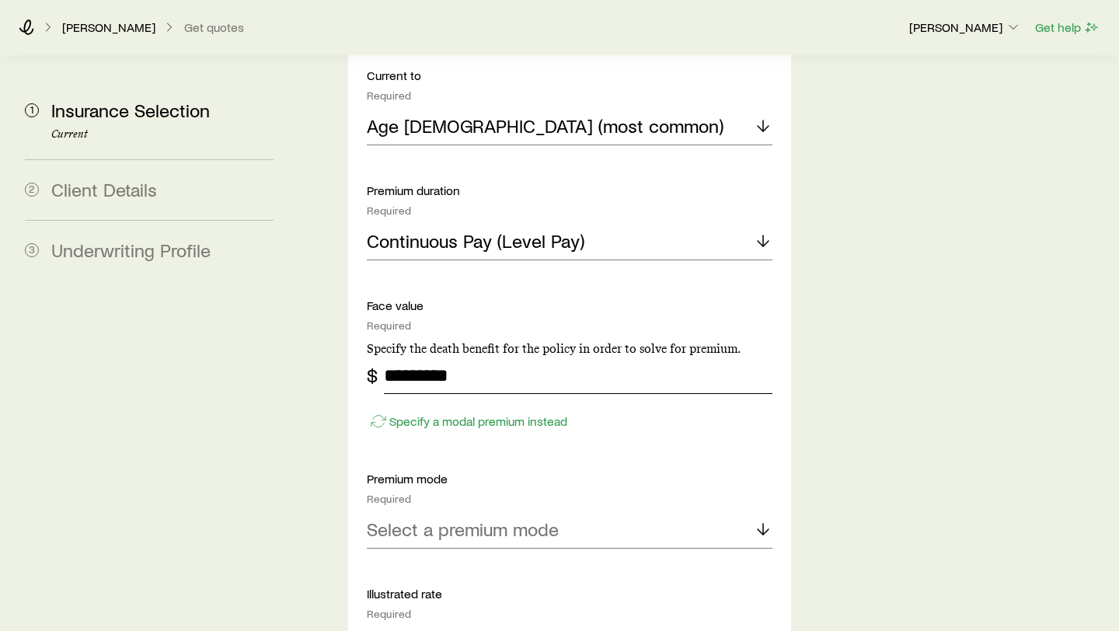
scroll to position [2133, 0]
type input "*********"
click at [483, 518] on p "Select a premium mode" at bounding box center [463, 529] width 192 height 22
click at [401, 560] on span "Annual" at bounding box center [394, 571] width 54 height 23
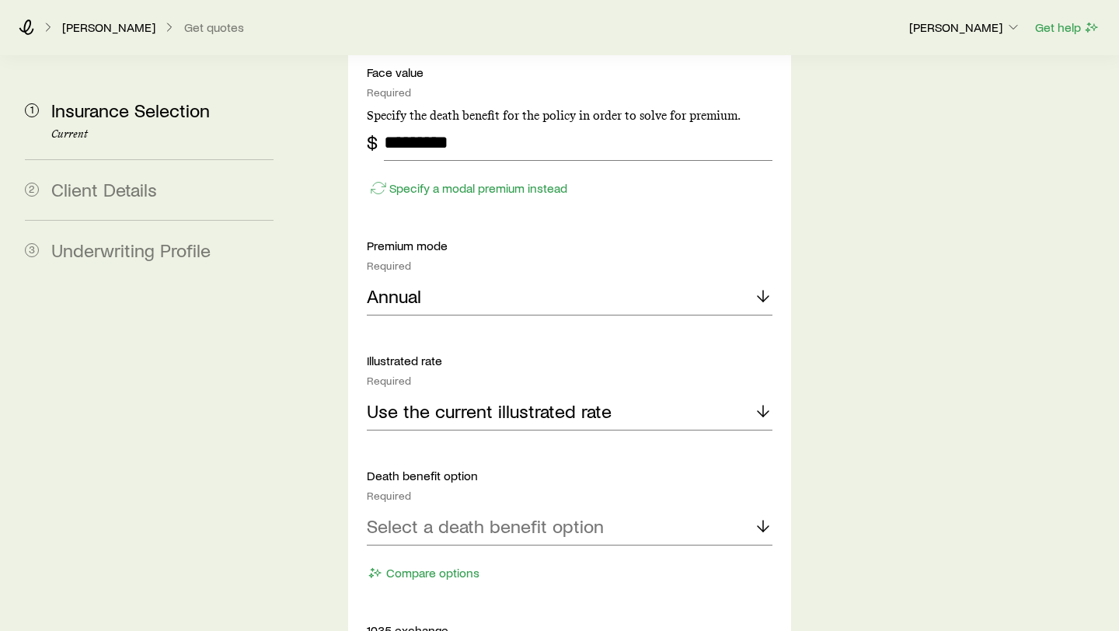
scroll to position [2368, 0]
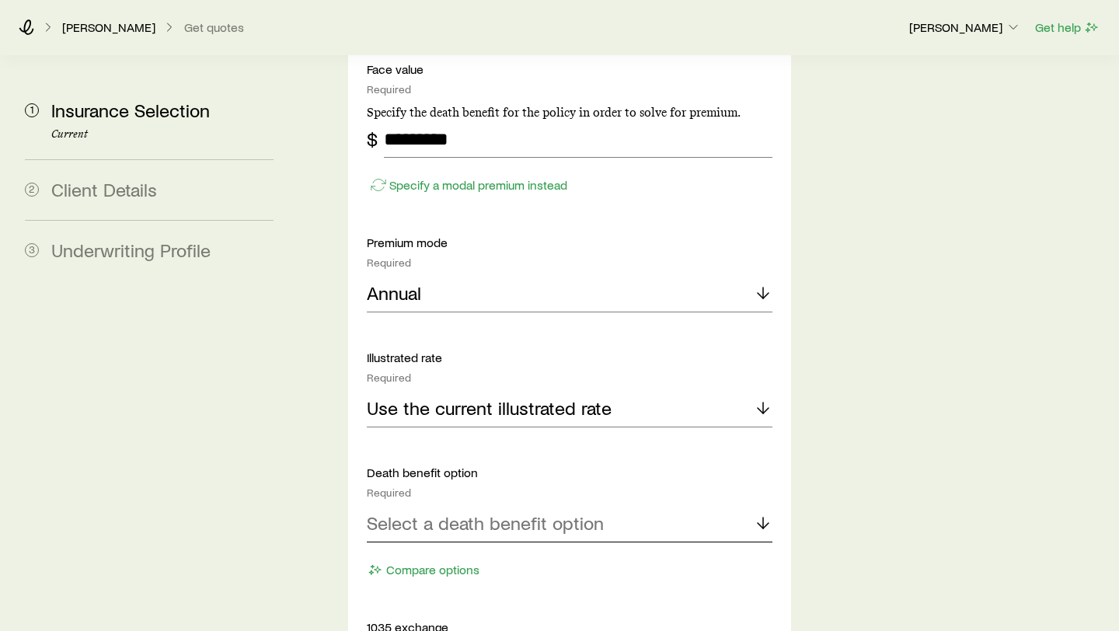
click at [472, 512] on p "Select a death benefit option" at bounding box center [485, 523] width 237 height 22
click at [465, 554] on span "Level (Option A)" at bounding box center [432, 565] width 130 height 23
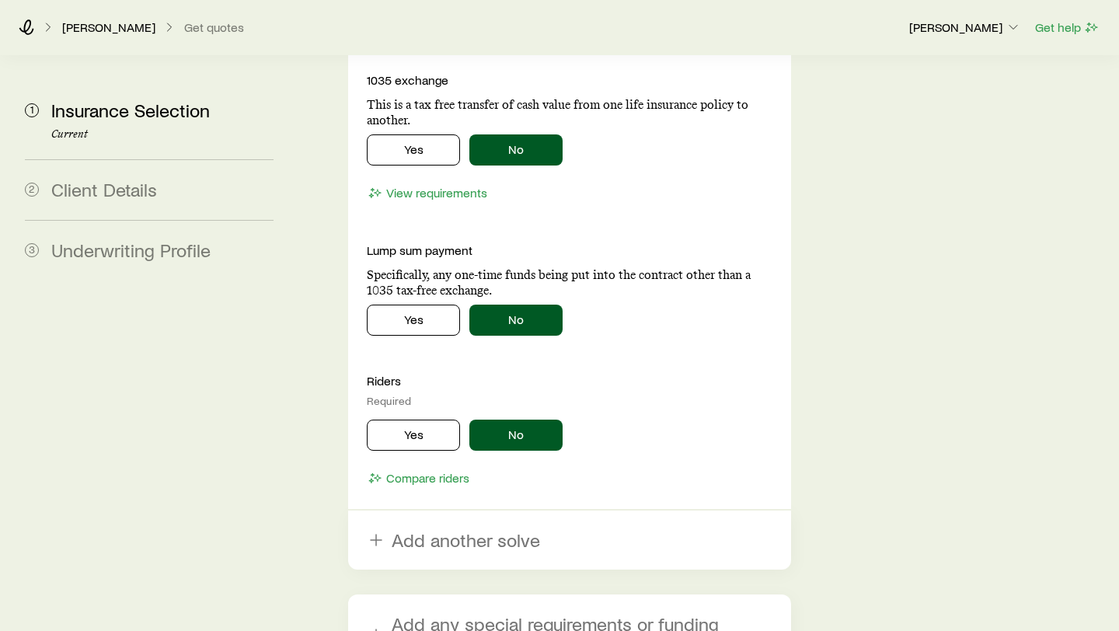
scroll to position [2943, 0]
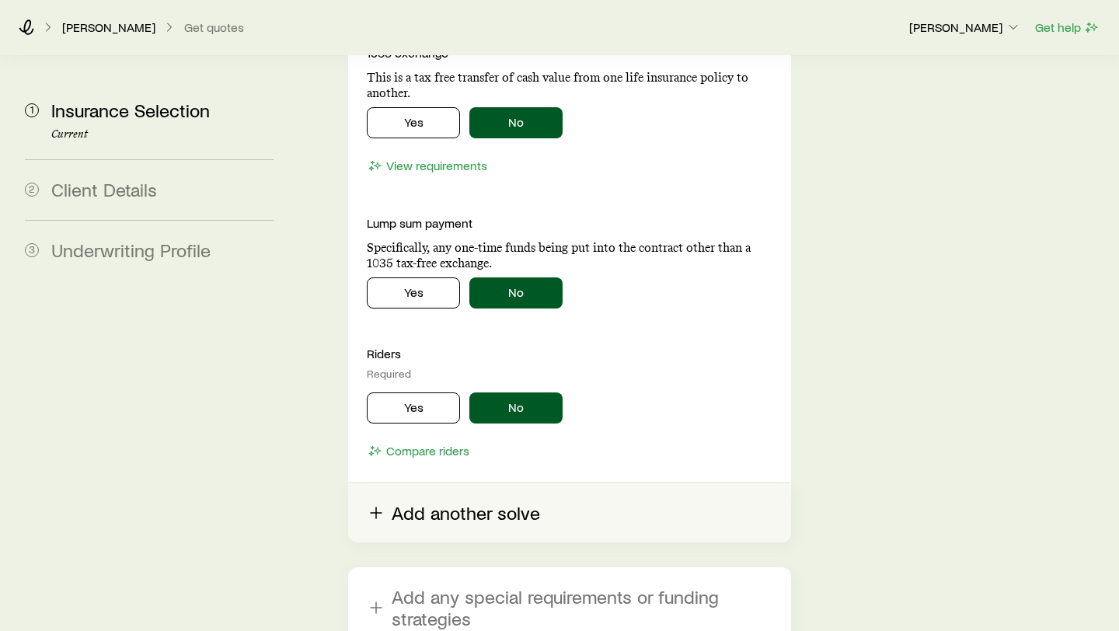
click at [473, 483] on button "Add another solve" at bounding box center [569, 512] width 443 height 59
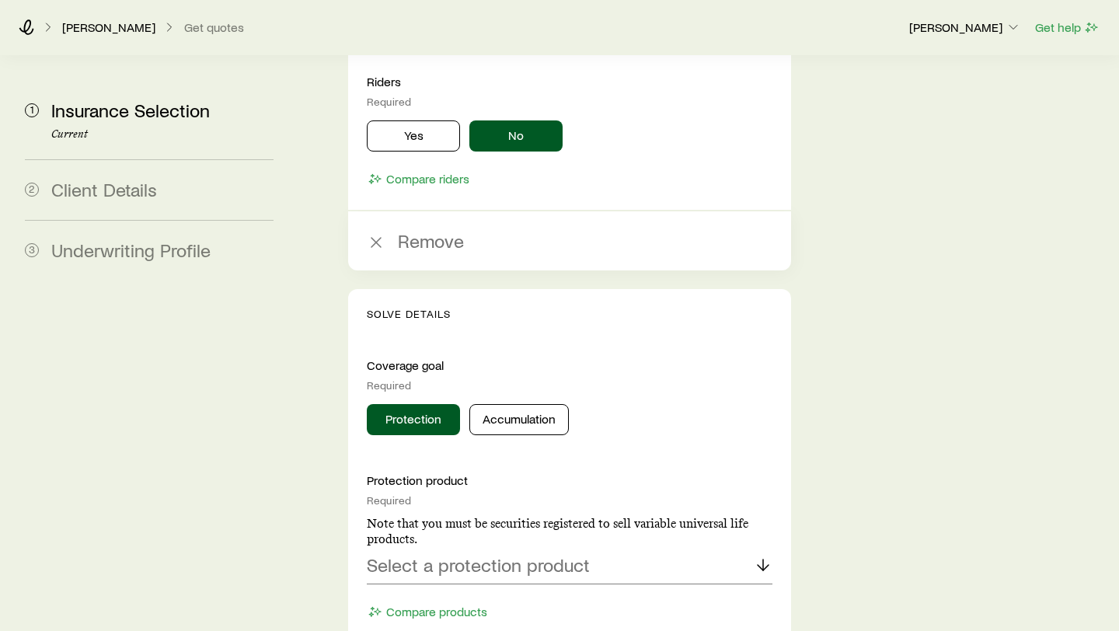
scroll to position [3219, 0]
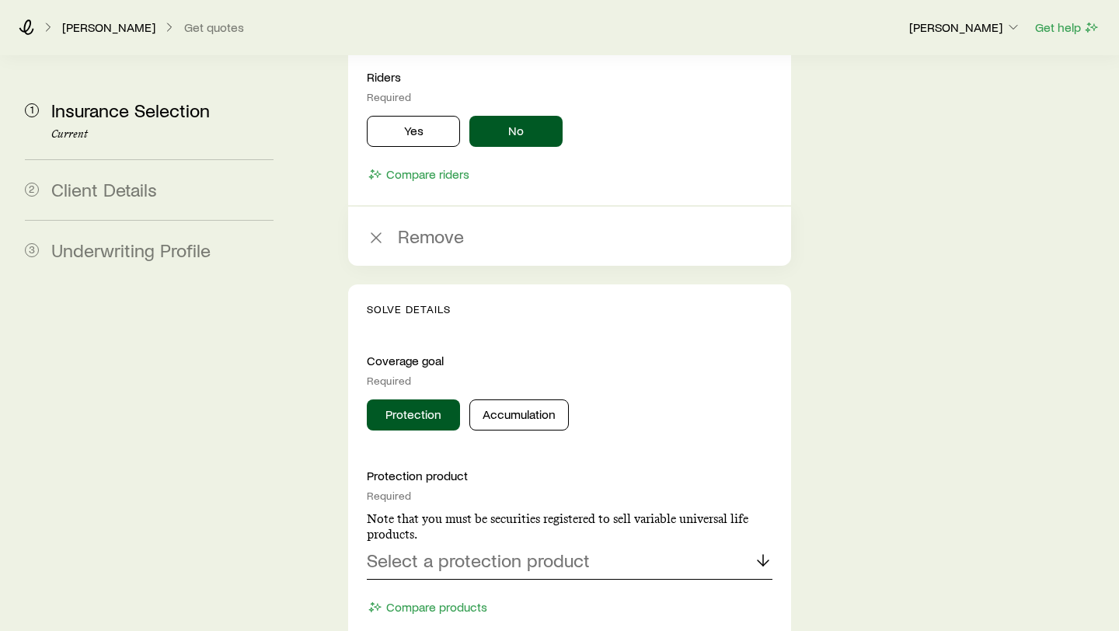
click at [529, 550] on p "Select a protection product" at bounding box center [478, 561] width 223 height 22
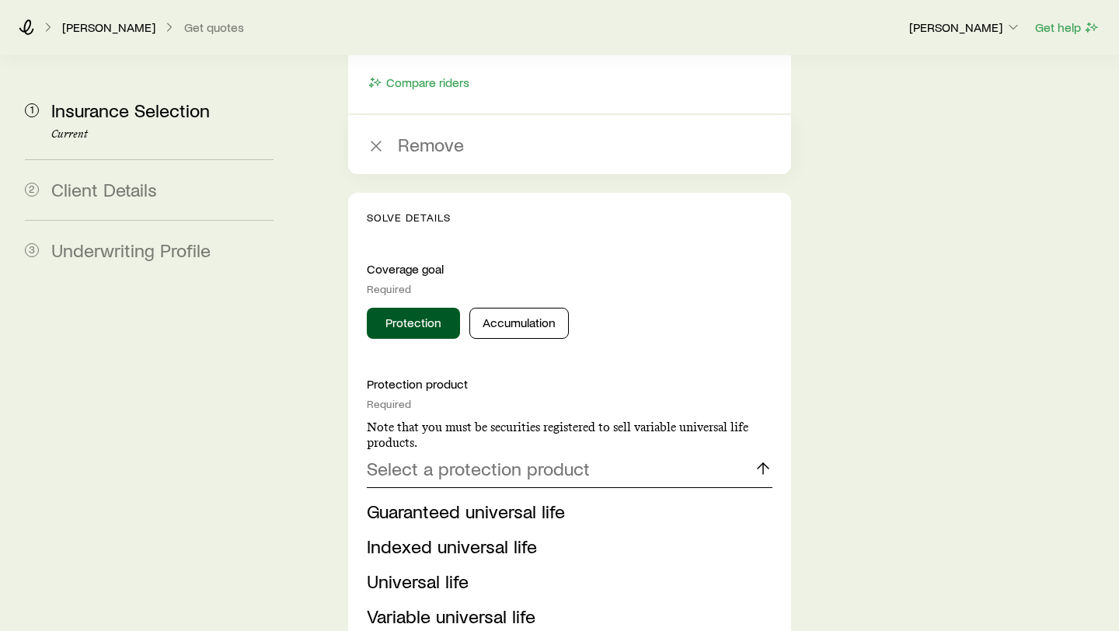
scroll to position [3313, 0]
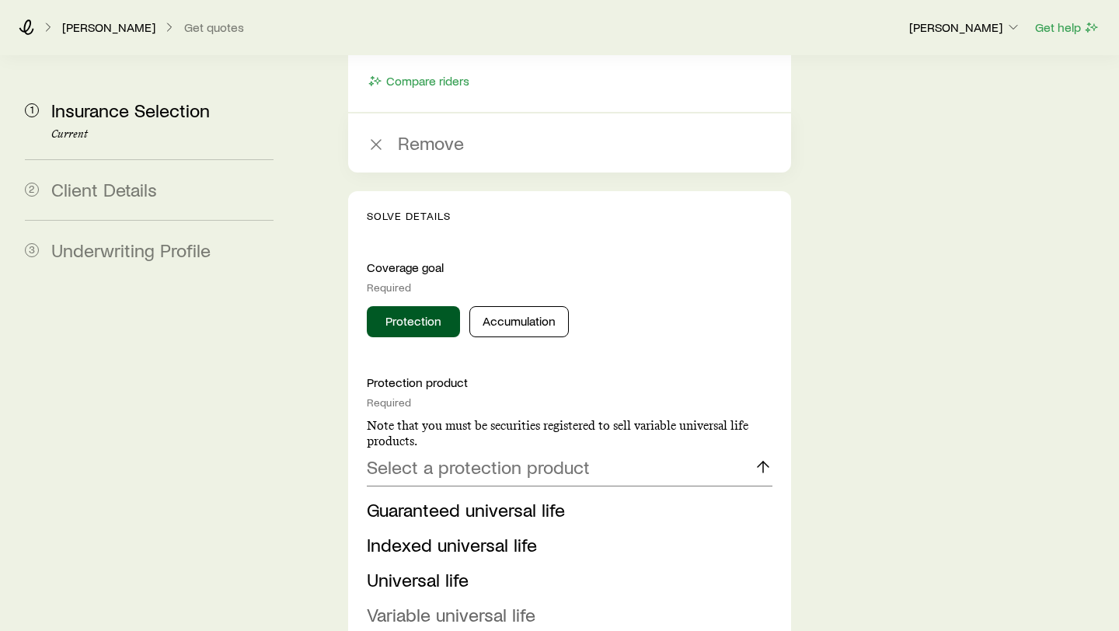
click at [497, 603] on span "Variable universal life" at bounding box center [451, 614] width 169 height 23
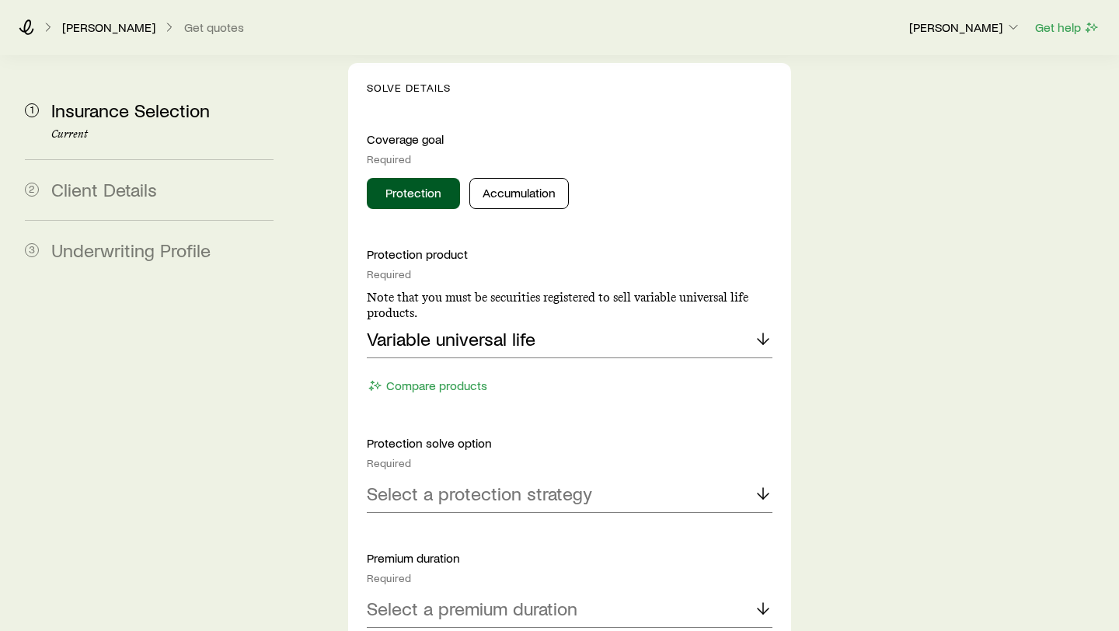
scroll to position [3443, 0]
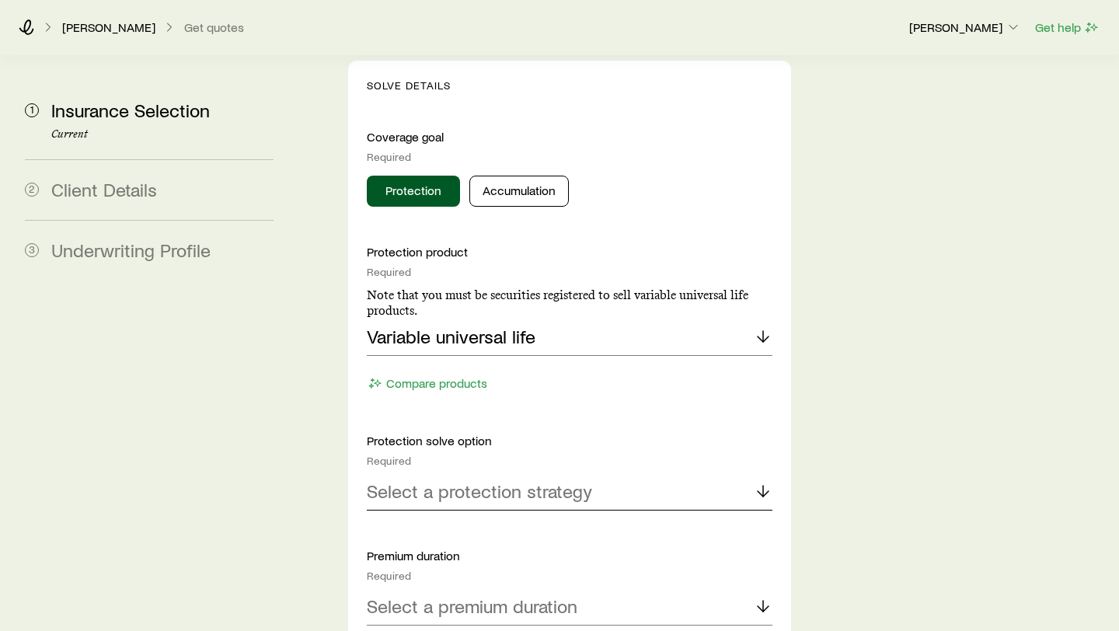
click at [529, 480] on p "Select a protection strategy" at bounding box center [479, 491] width 225 height 22
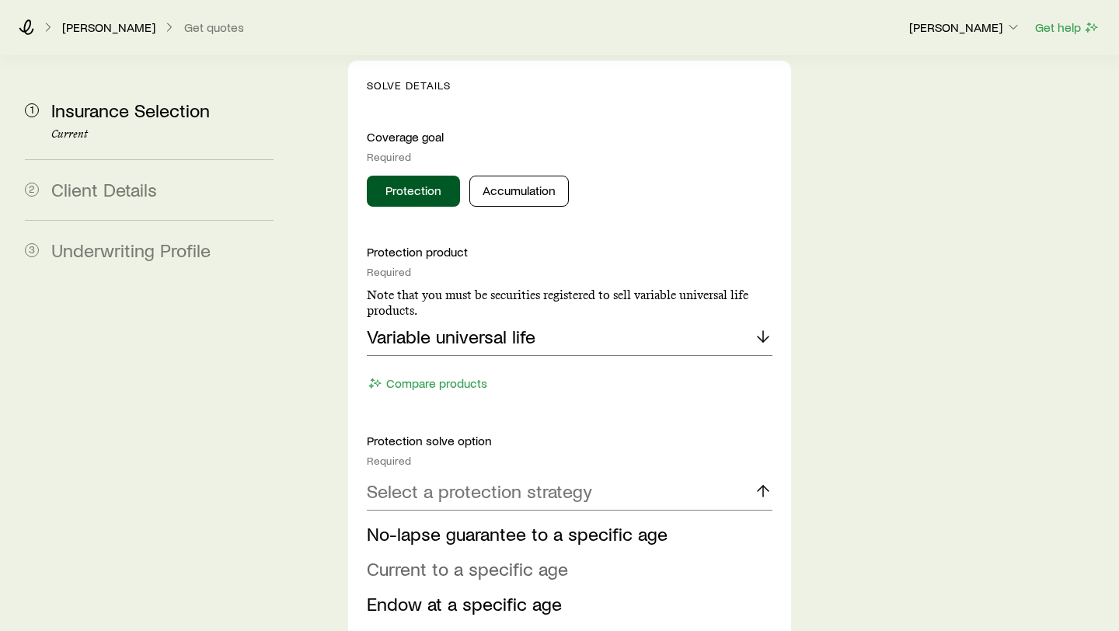
click at [506, 557] on span "Current to a specific age" at bounding box center [467, 568] width 201 height 23
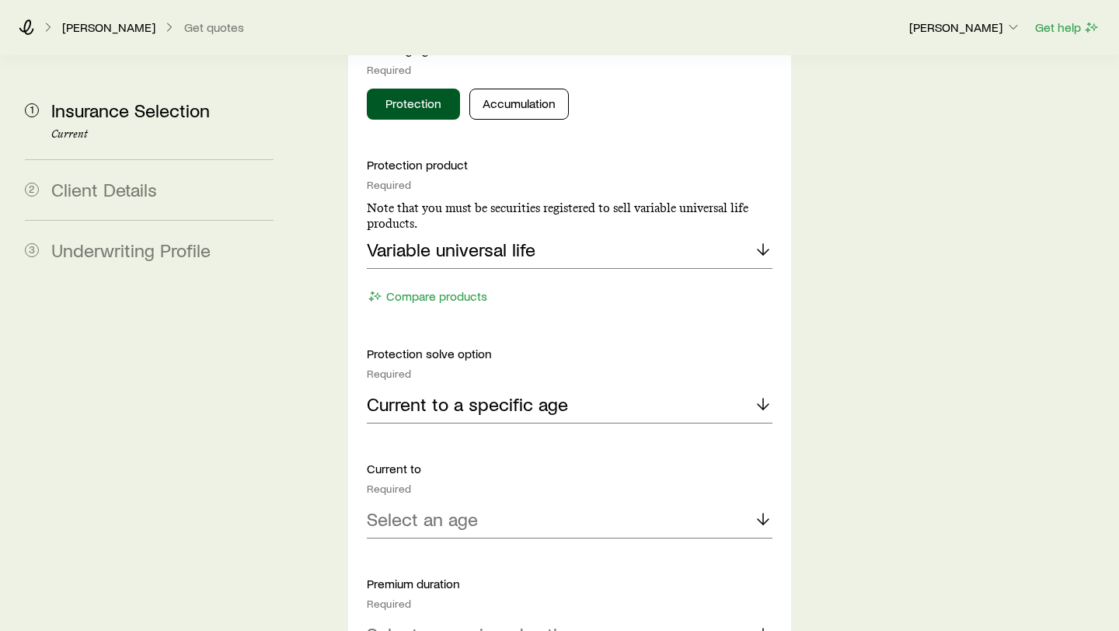
scroll to position [3531, 0]
click at [509, 501] on div "Select an age" at bounding box center [570, 519] width 406 height 37
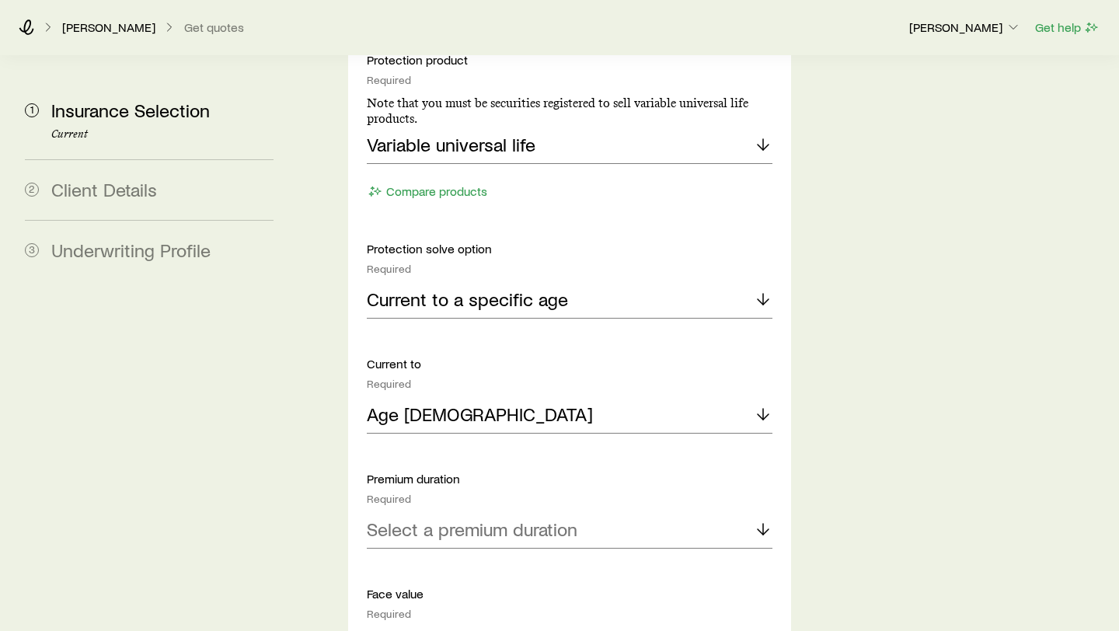
scroll to position [3641, 0]
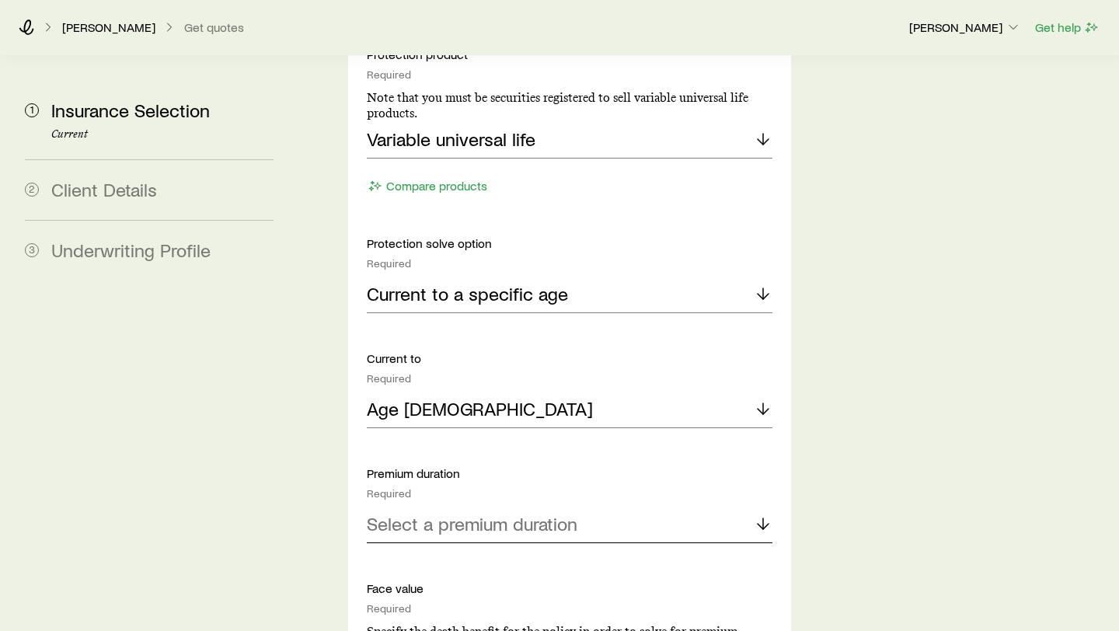
click at [520, 513] on p "Select a premium duration" at bounding box center [472, 524] width 211 height 22
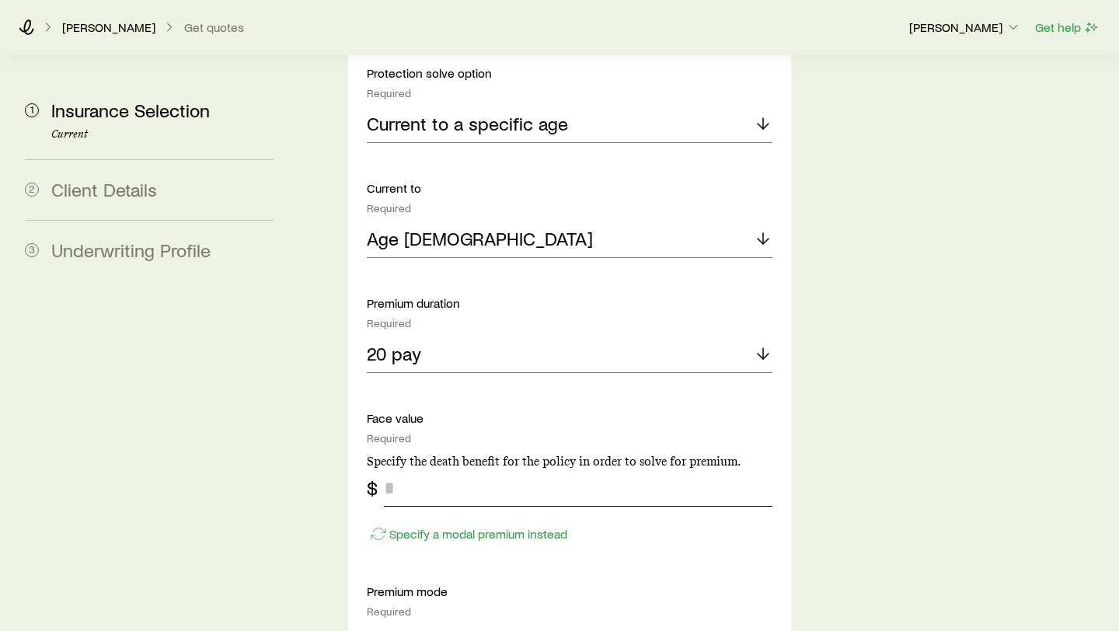
scroll to position [3882, 0]
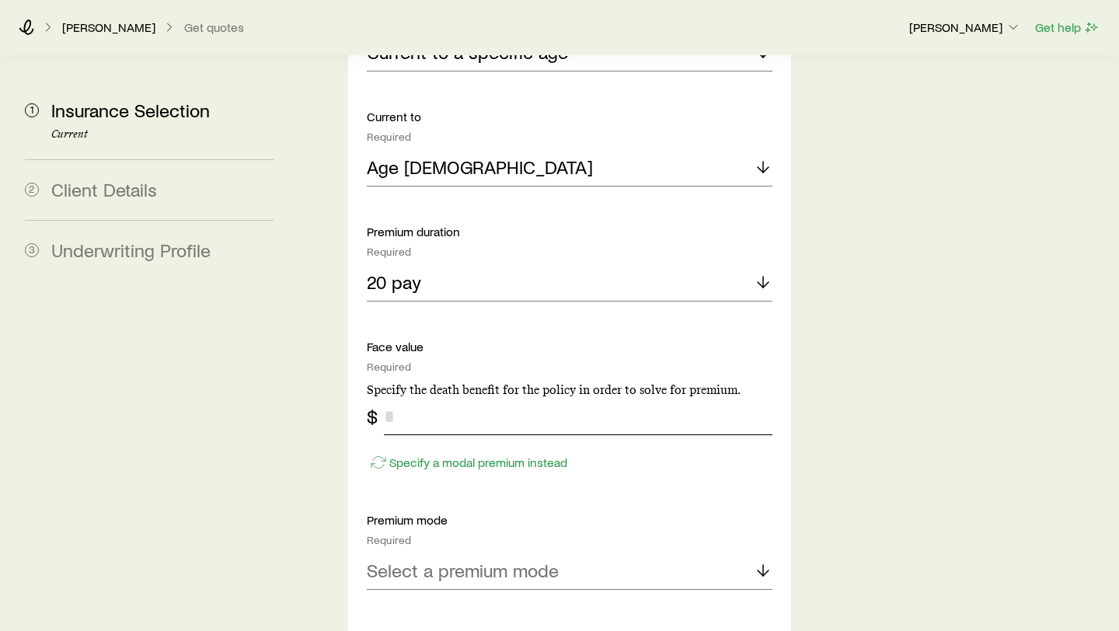
click at [457, 398] on input "tel" at bounding box center [578, 416] width 389 height 37
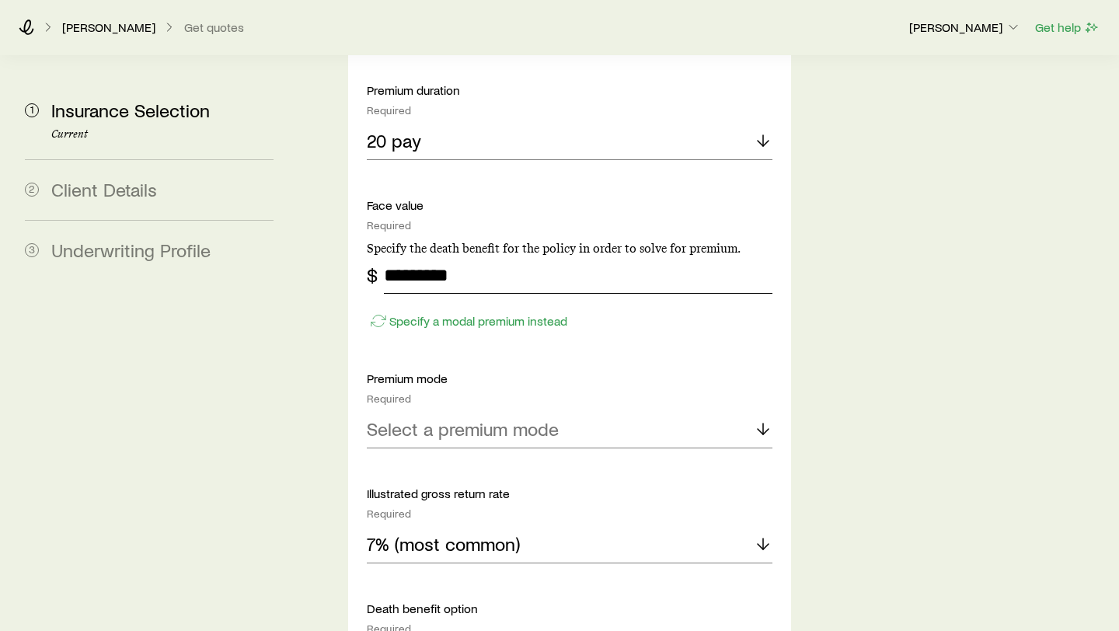
scroll to position [4127, 0]
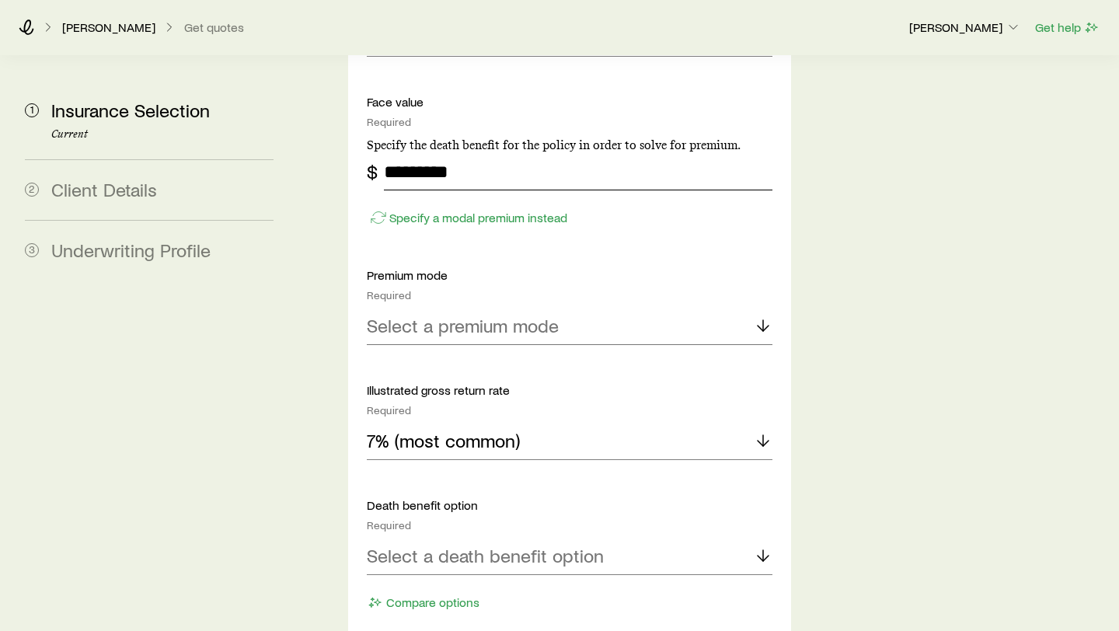
type input "*********"
click at [483, 308] on div "Select a premium mode" at bounding box center [570, 326] width 406 height 37
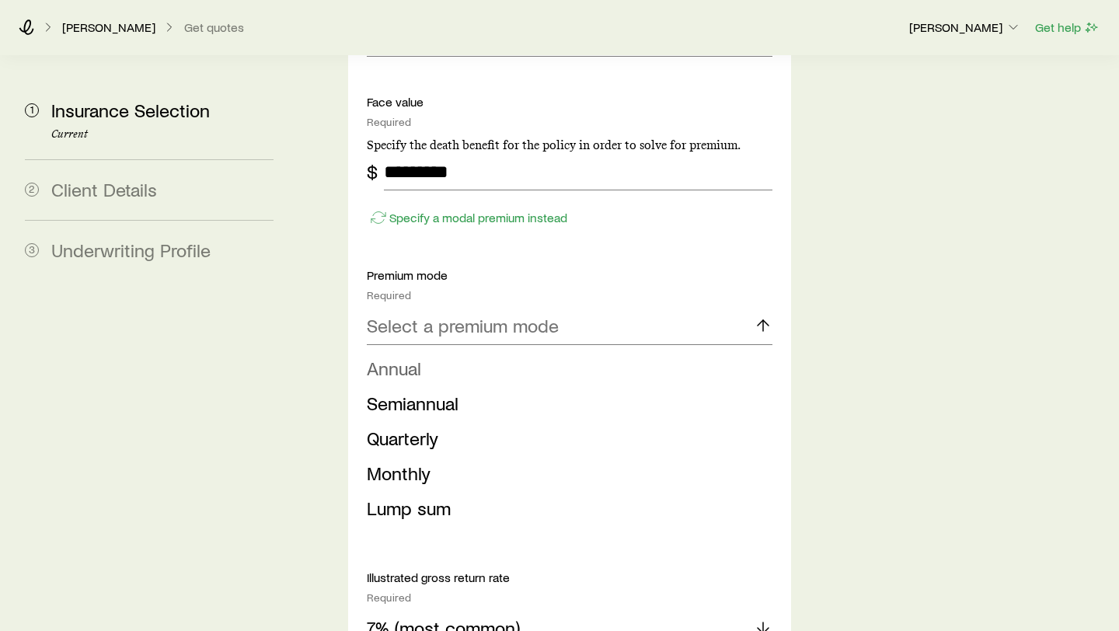
click at [466, 351] on li "Annual" at bounding box center [565, 368] width 396 height 35
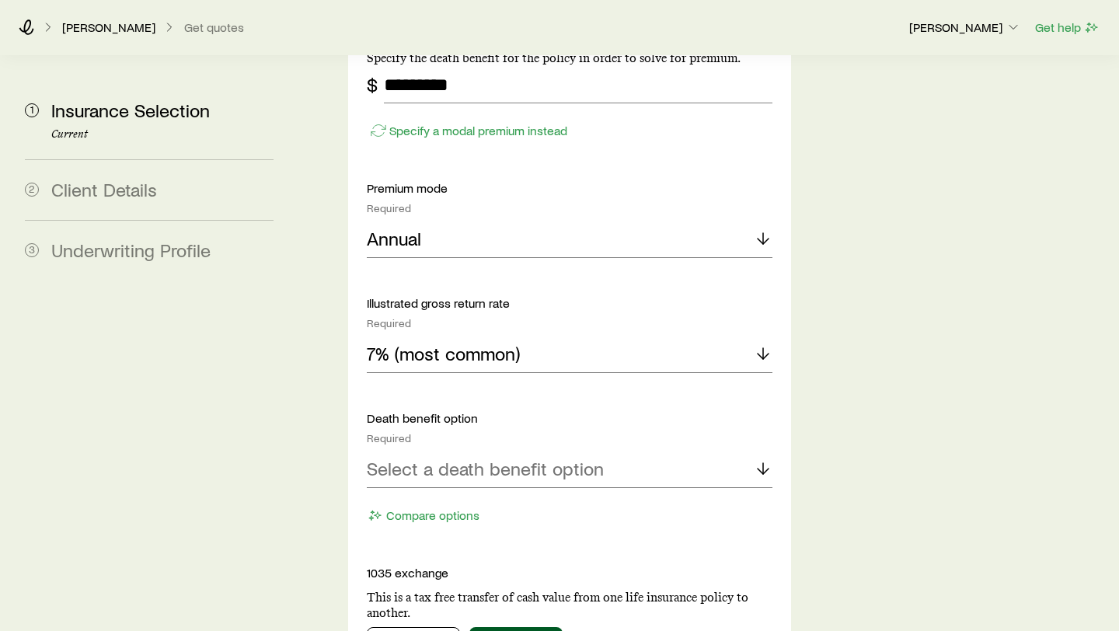
scroll to position [4216, 0]
click at [534, 456] on p "Select a death benefit option" at bounding box center [485, 467] width 237 height 22
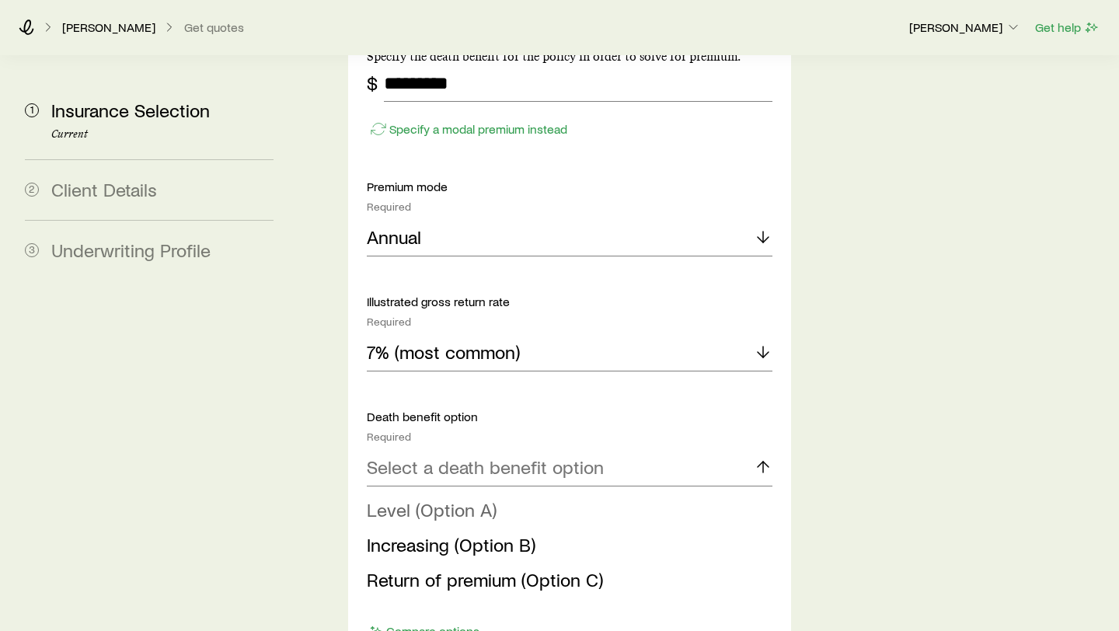
click at [512, 493] on li "Level (Option A)" at bounding box center [565, 510] width 396 height 35
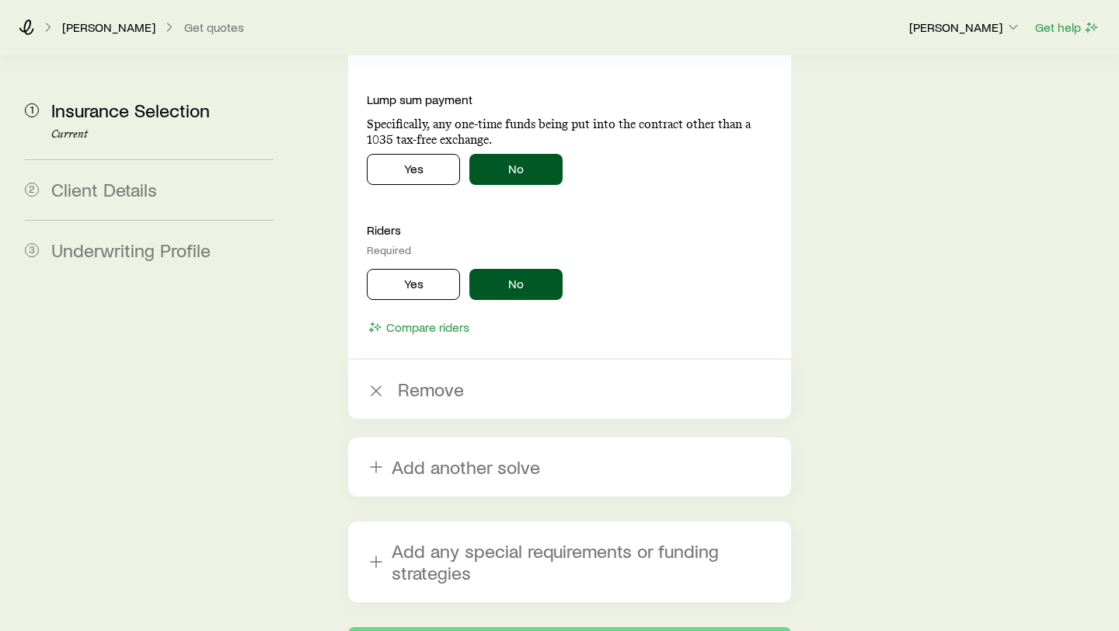
scroll to position [4866, 0]
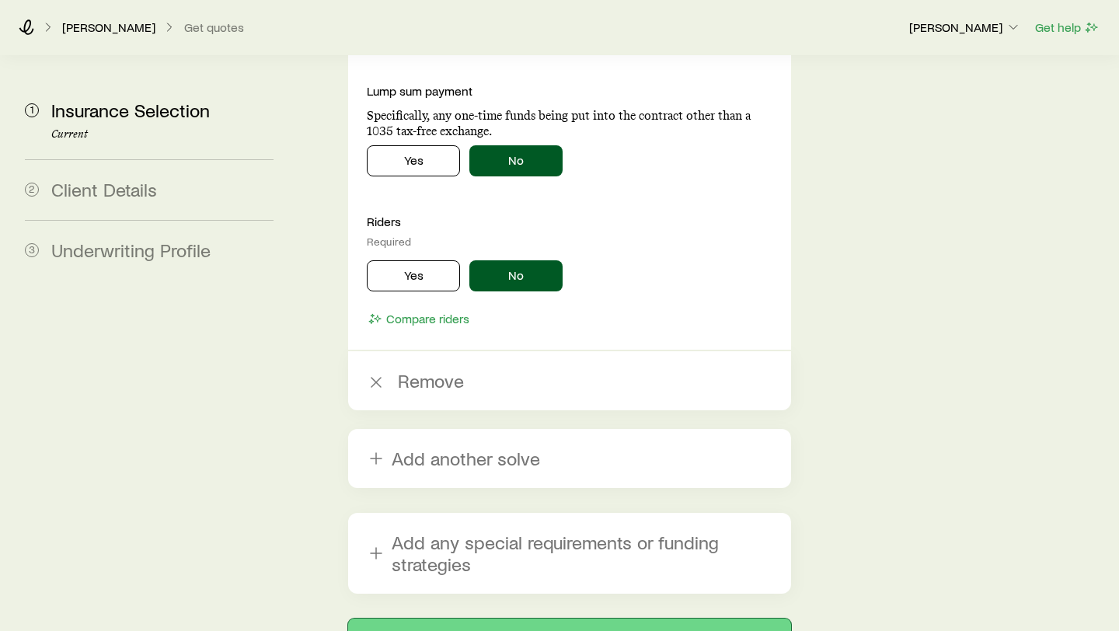
click at [517, 619] on button "Next: Client Details" at bounding box center [569, 637] width 443 height 37
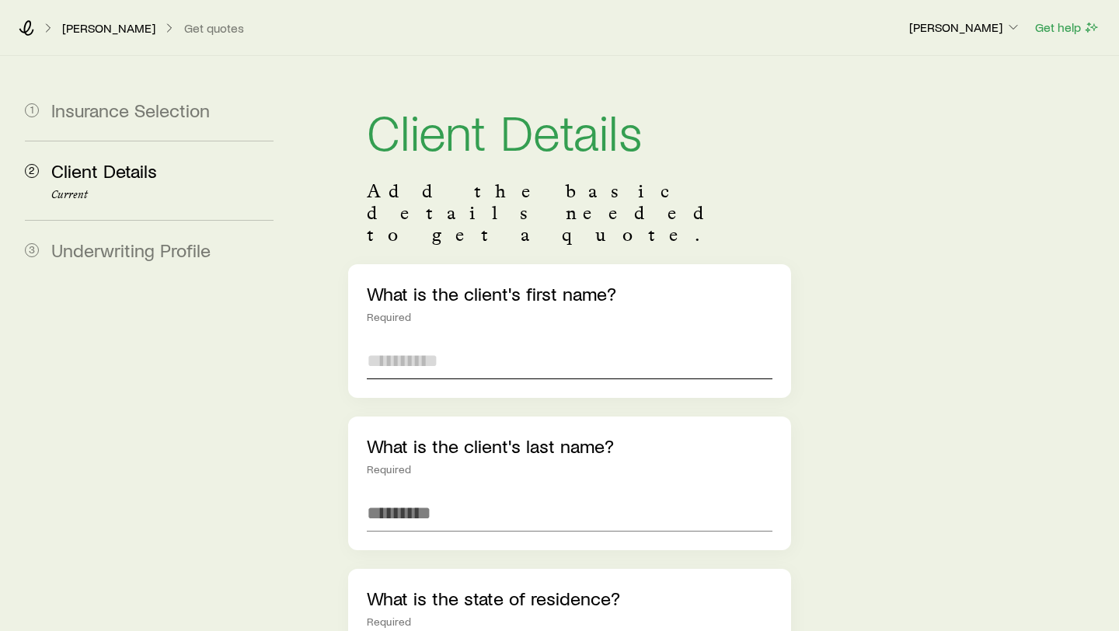
click at [440, 342] on input "text" at bounding box center [570, 360] width 406 height 37
type input "****"
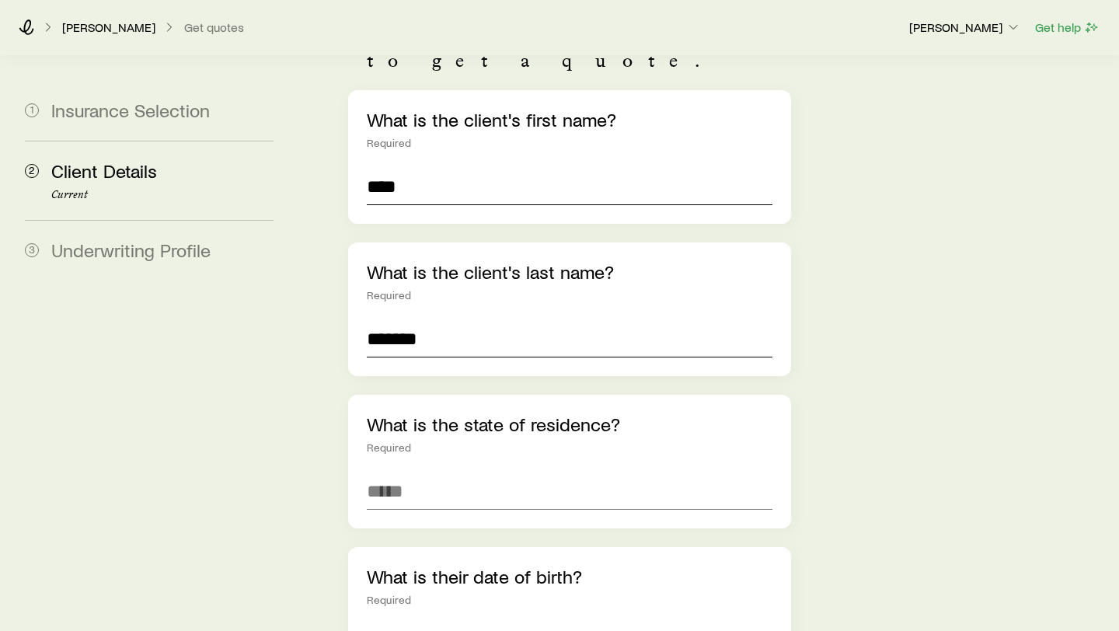
scroll to position [249, 0]
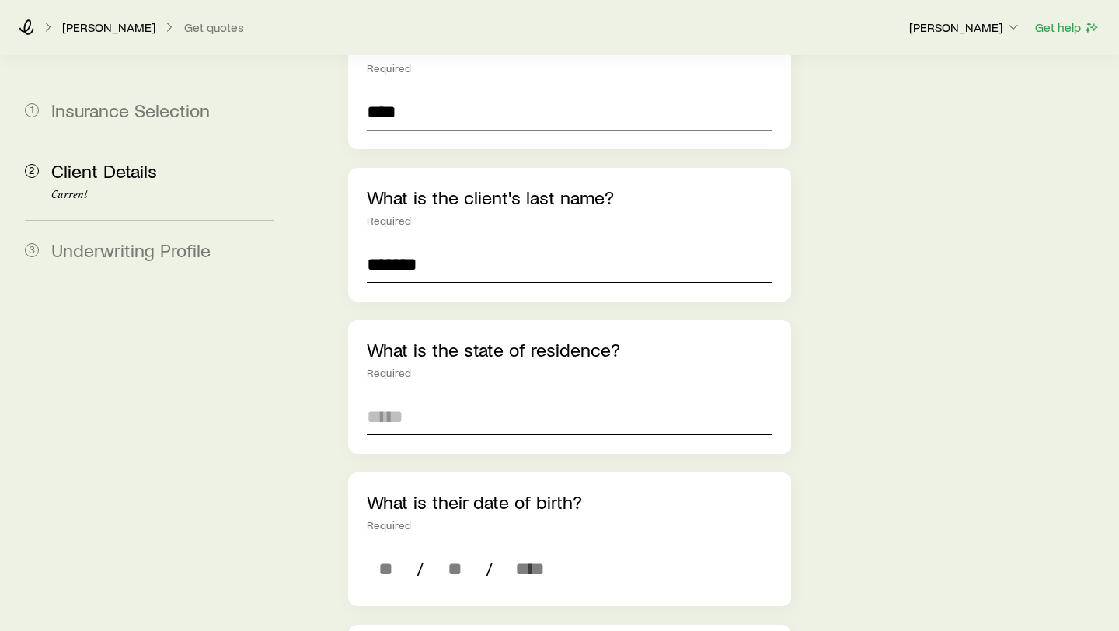
type input "*******"
click at [401, 398] on input at bounding box center [570, 416] width 406 height 37
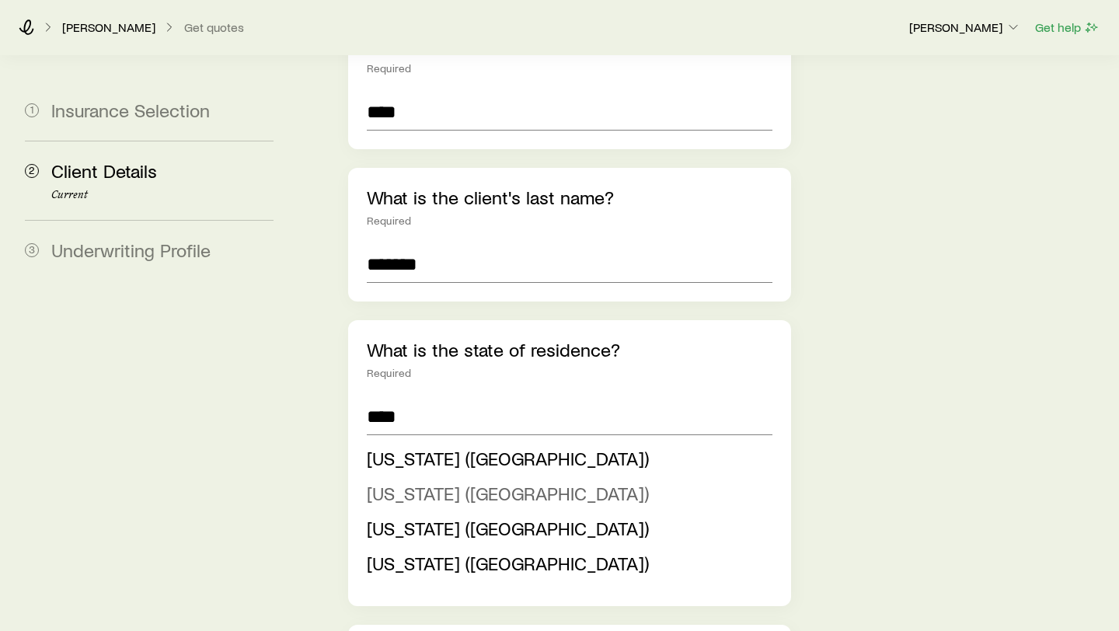
click at [403, 482] on span "[US_STATE] ([GEOGRAPHIC_DATA])" at bounding box center [508, 493] width 282 height 23
type input "**********"
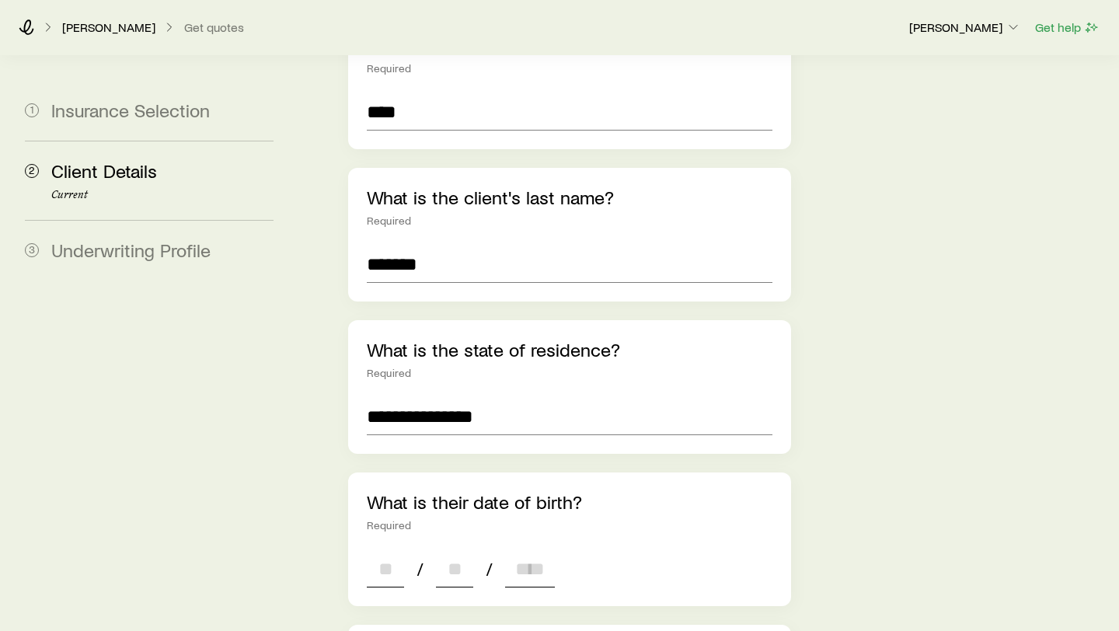
click at [392, 550] on input at bounding box center [385, 568] width 37 height 37
type input "**"
type input "****"
type input "*"
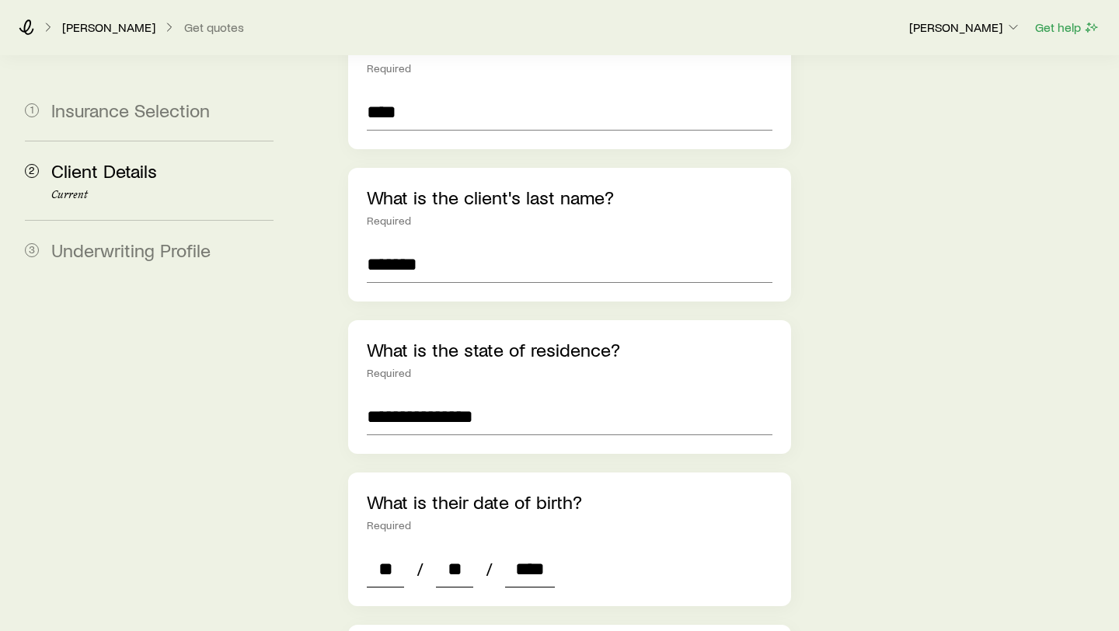
type input "*"
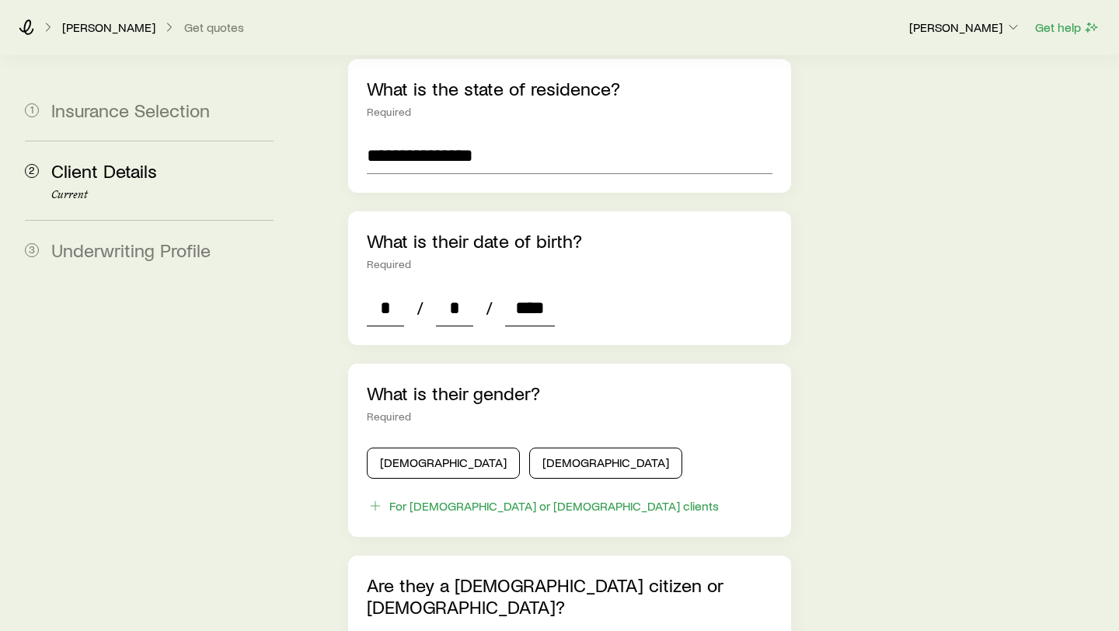
scroll to position [570, 0]
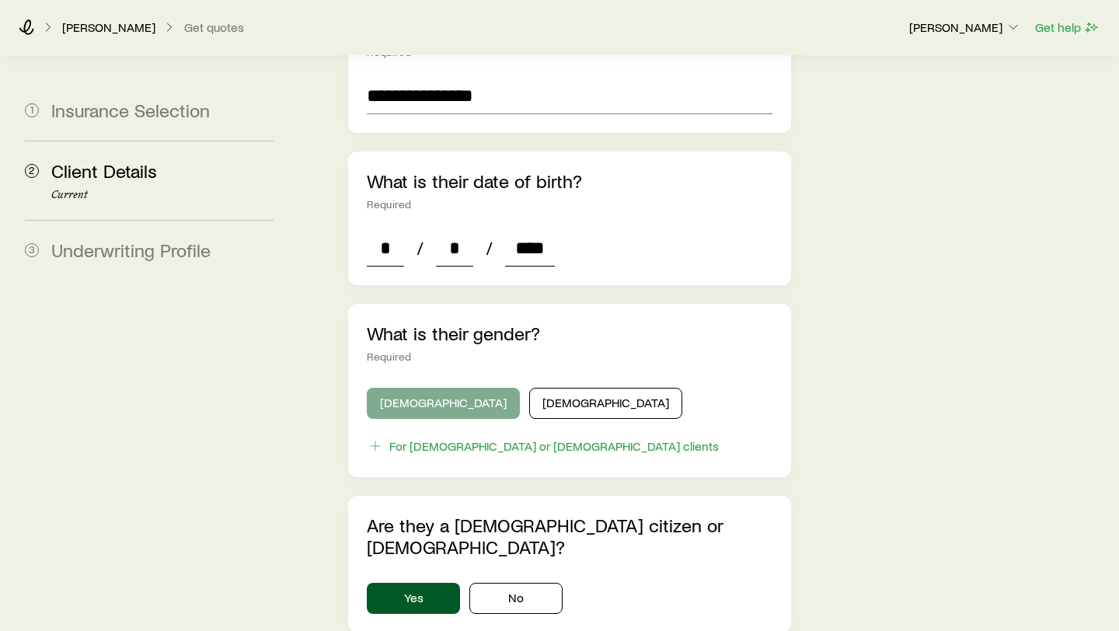
type input "****"
click at [434, 388] on button "[DEMOGRAPHIC_DATA]" at bounding box center [443, 403] width 153 height 31
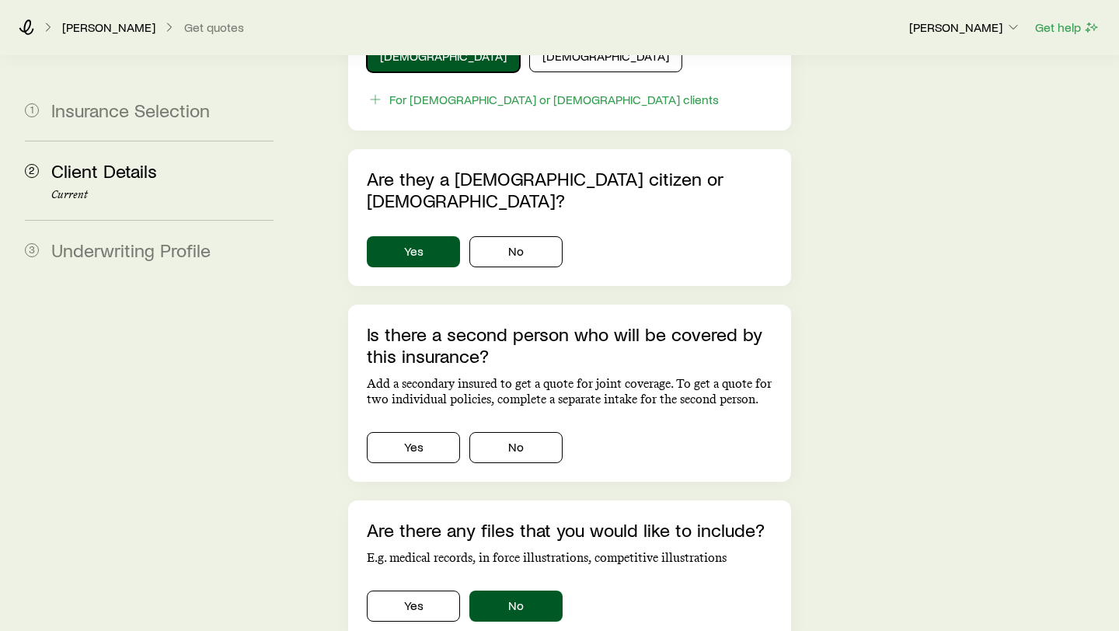
scroll to position [933, 0]
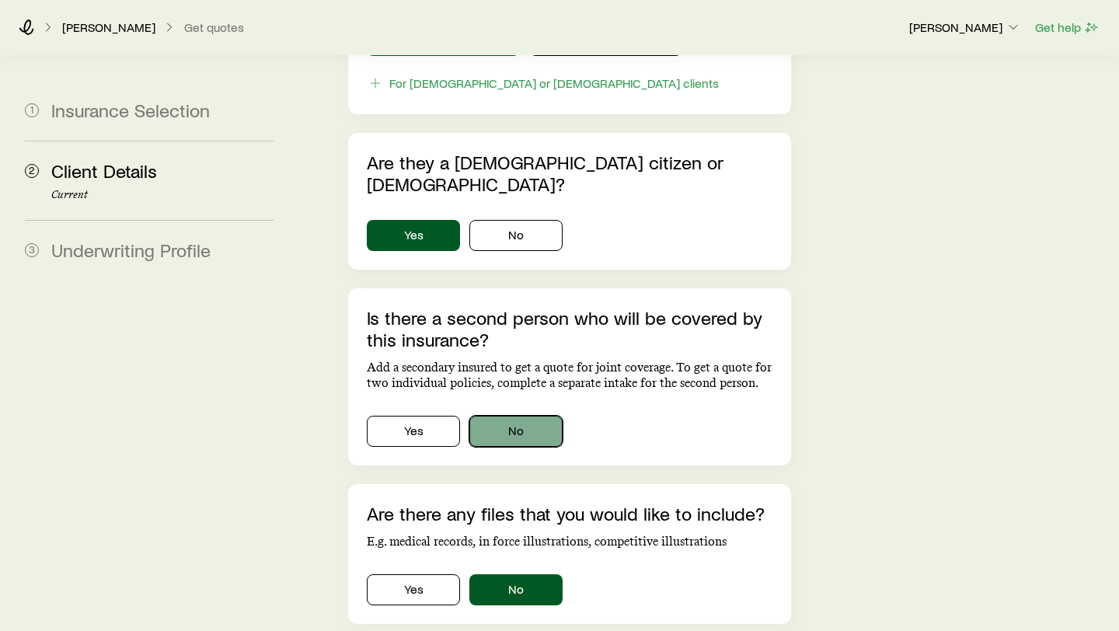
click at [551, 416] on button "No" at bounding box center [515, 431] width 93 height 31
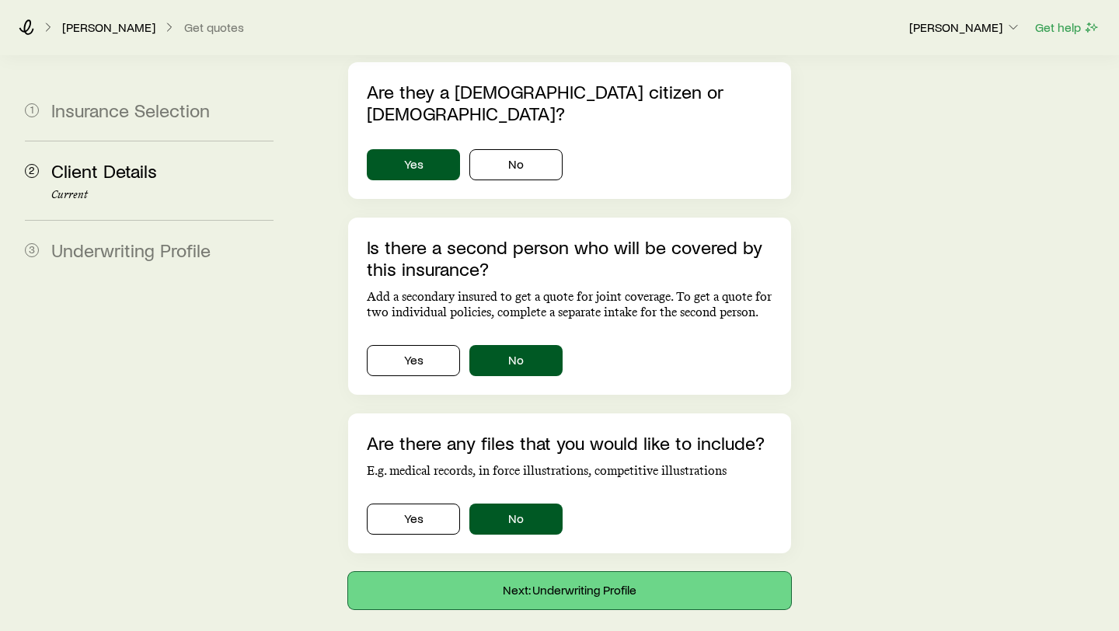
click at [575, 572] on button "Next: Underwriting Profile" at bounding box center [569, 590] width 443 height 37
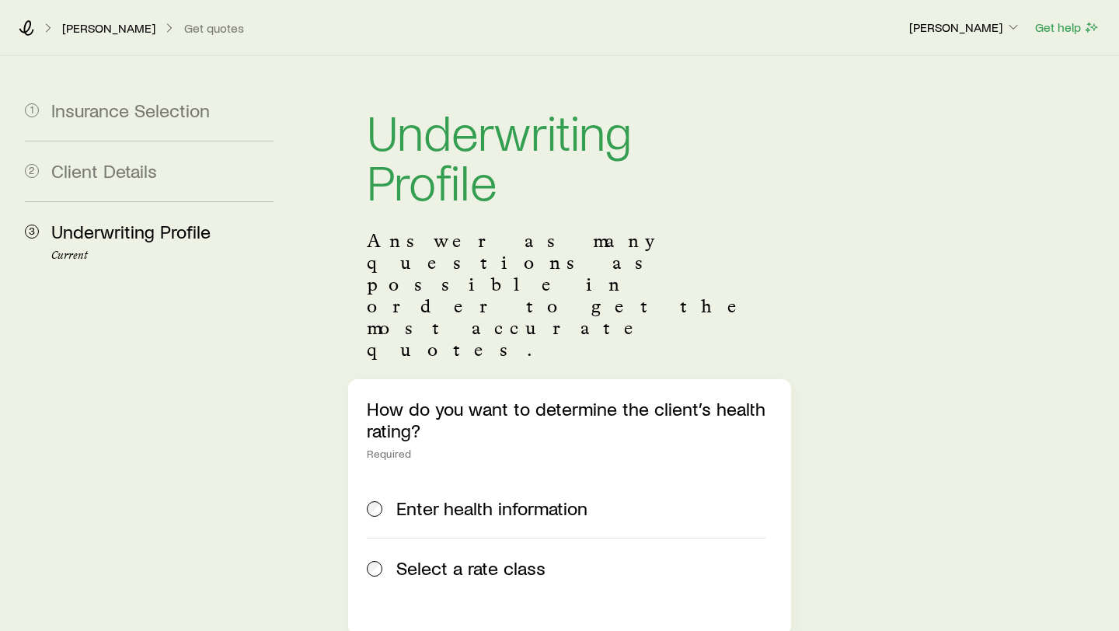
click at [491, 557] on span "Select a rate class" at bounding box center [470, 568] width 149 height 22
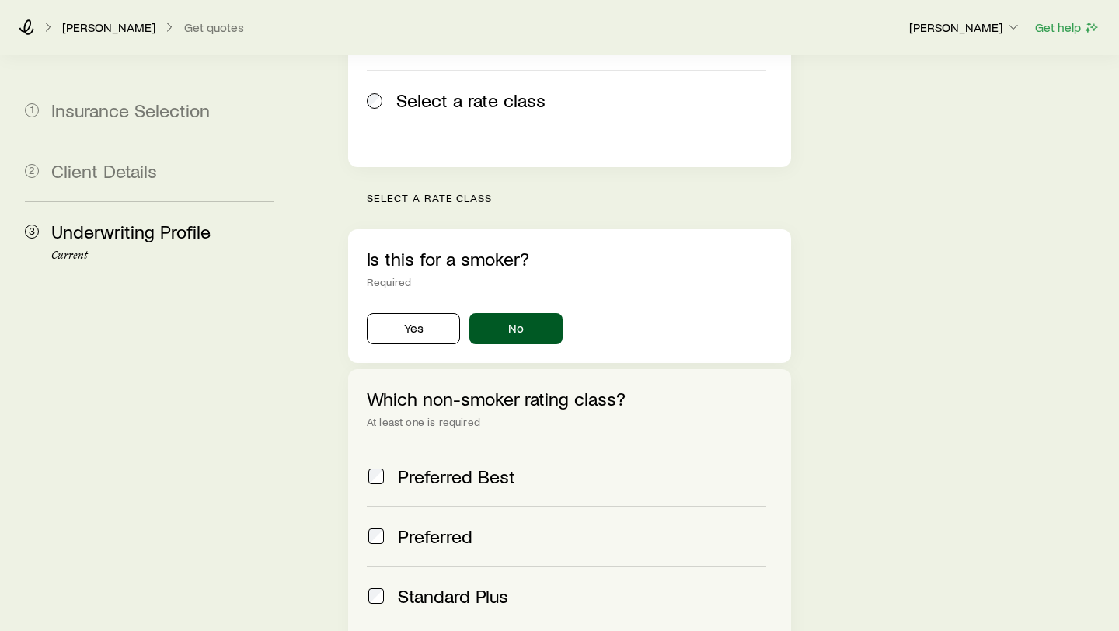
scroll to position [469, 0]
click at [430, 584] on span "Standard Plus" at bounding box center [453, 595] width 110 height 22
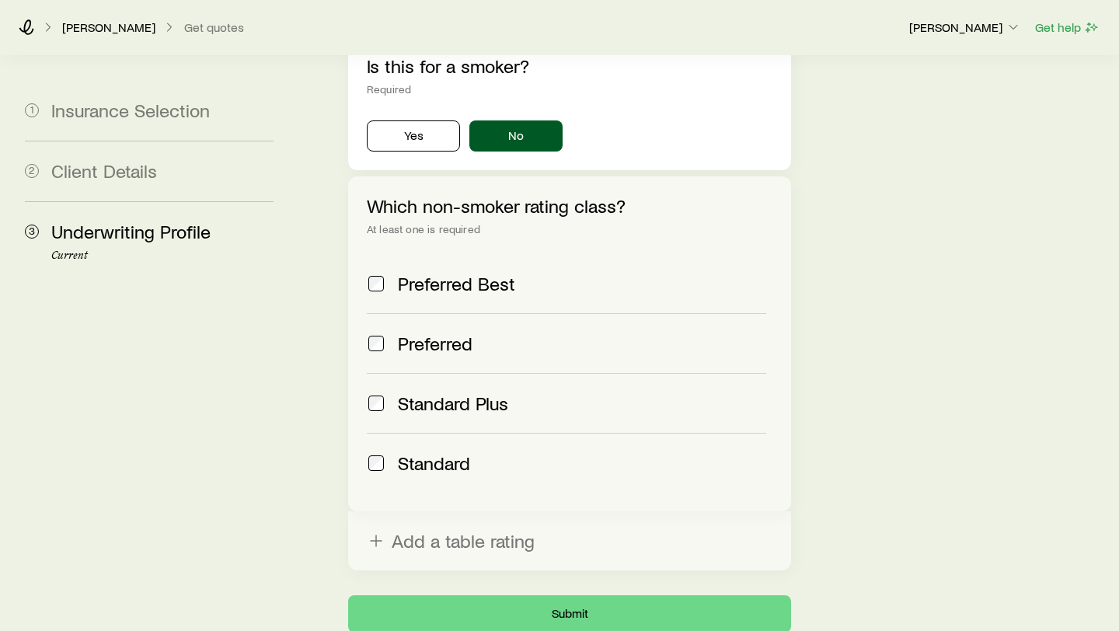
scroll to position [671, 0]
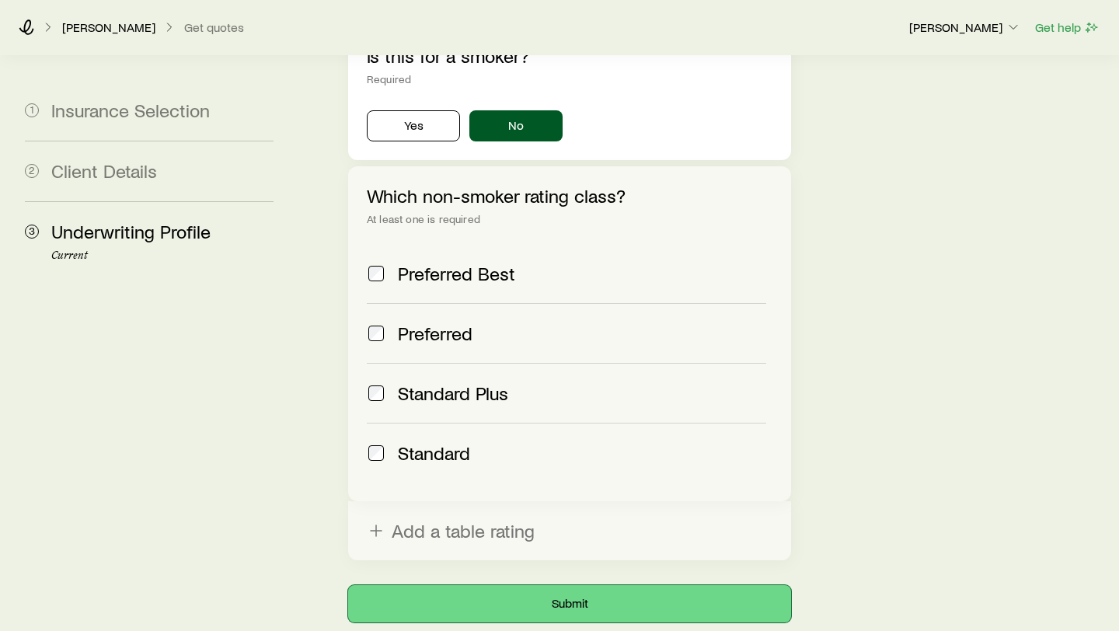
click at [553, 585] on button "Submit" at bounding box center [569, 603] width 443 height 37
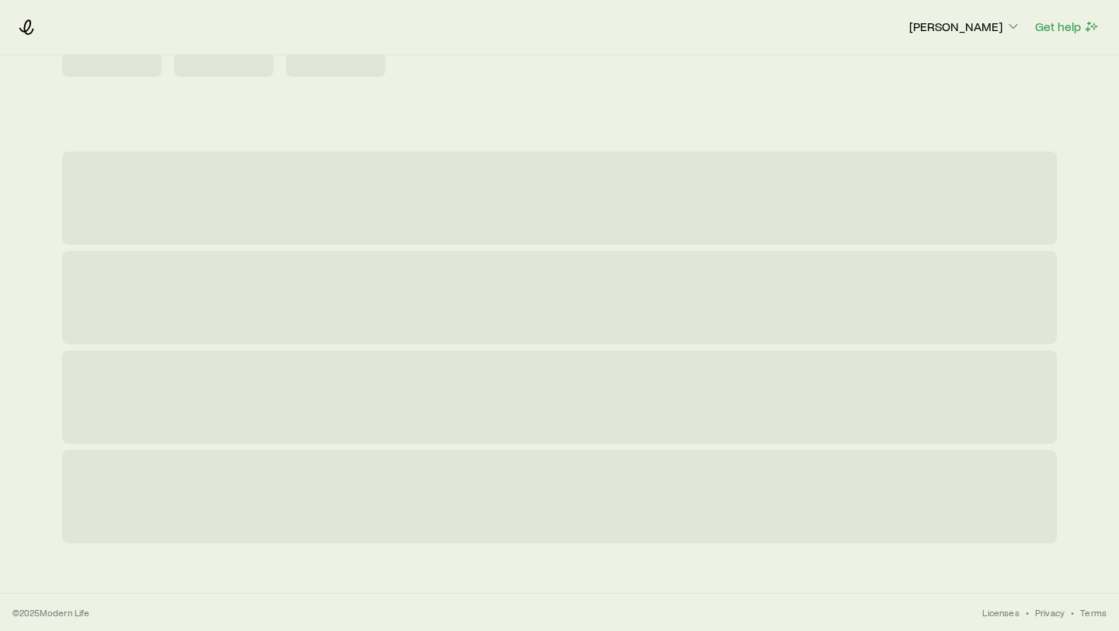
scroll to position [0, 0]
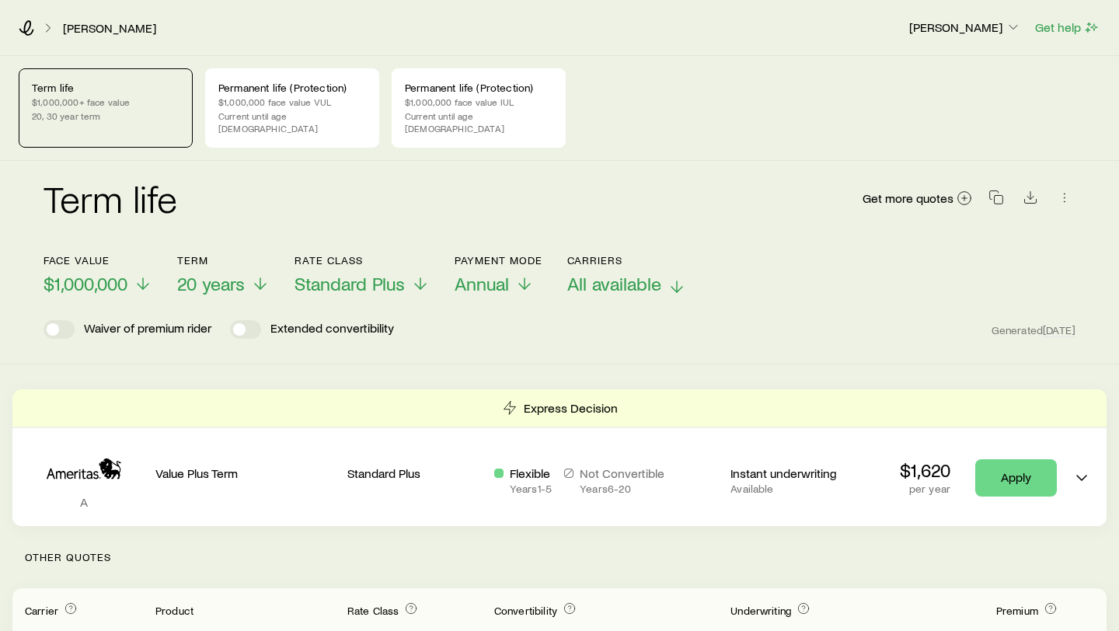
click at [620, 273] on span "All available" at bounding box center [614, 284] width 94 height 22
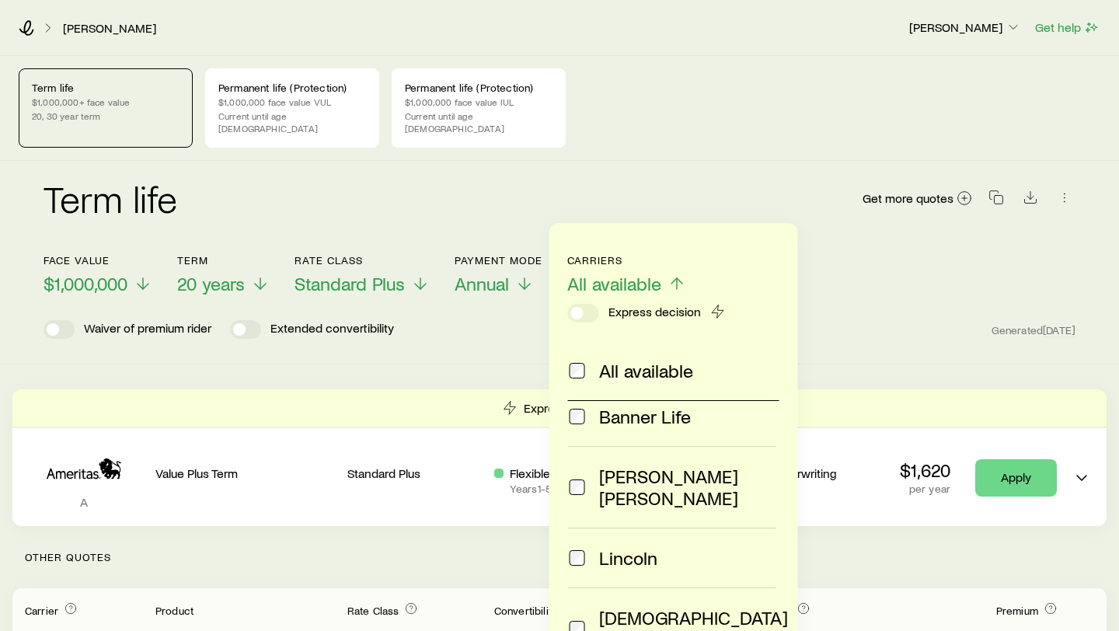
scroll to position [79, 0]
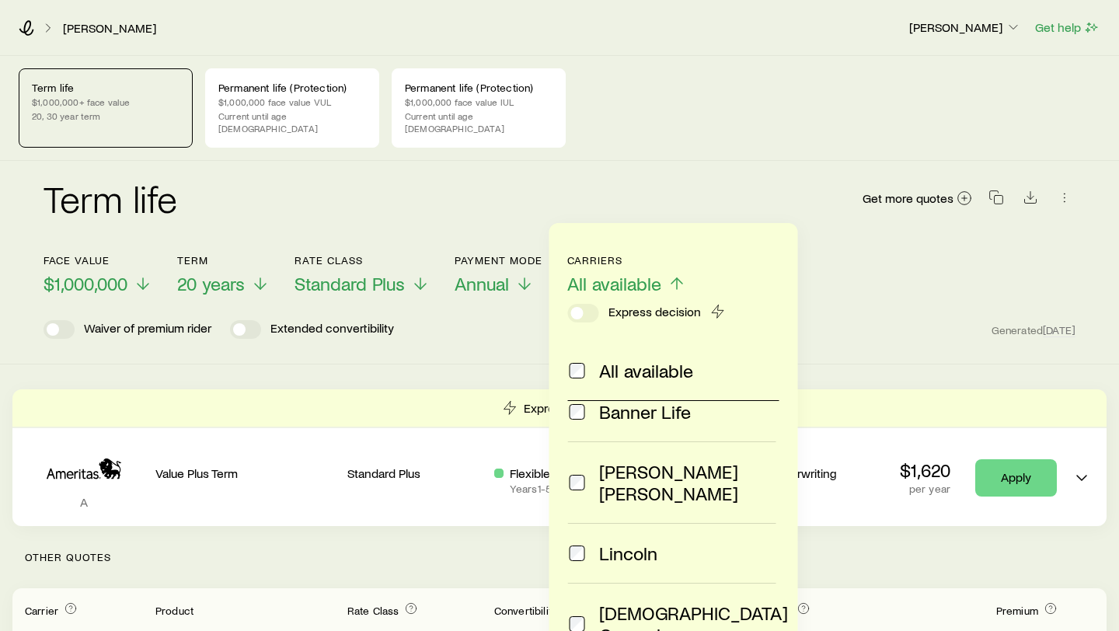
click at [648, 471] on span "[PERSON_NAME] [PERSON_NAME]" at bounding box center [687, 483] width 177 height 44
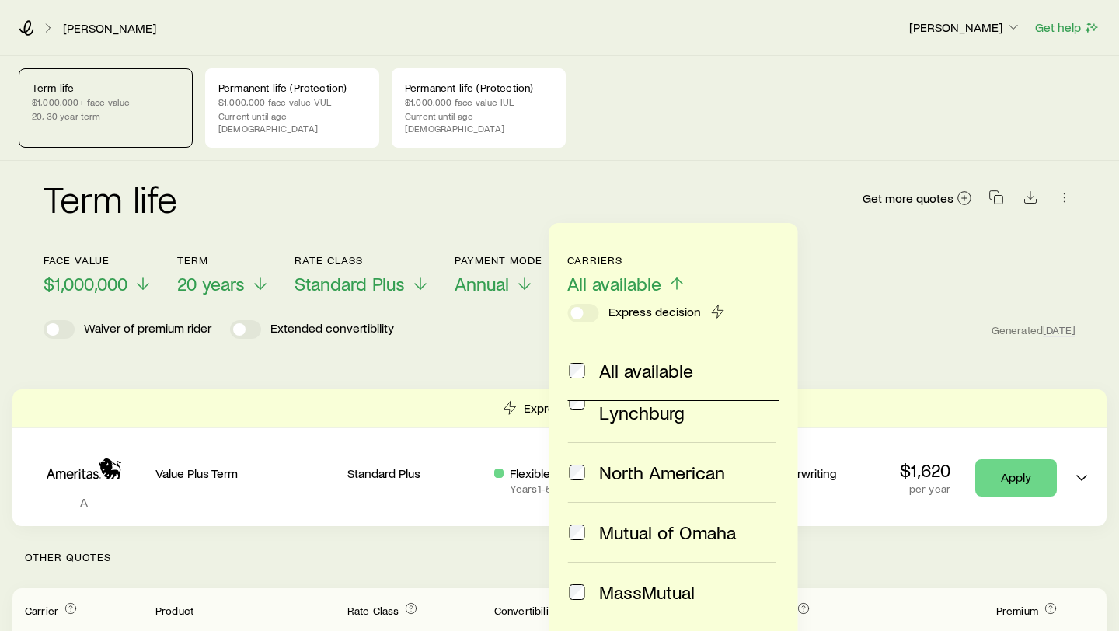
scroll to position [530, 0]
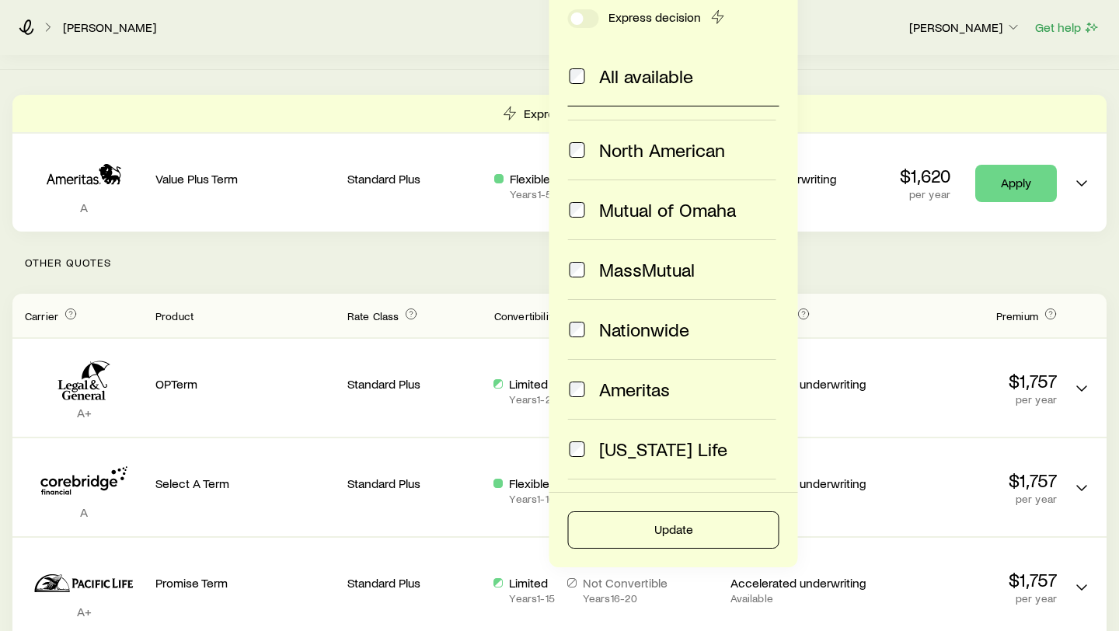
scroll to position [295, 0]
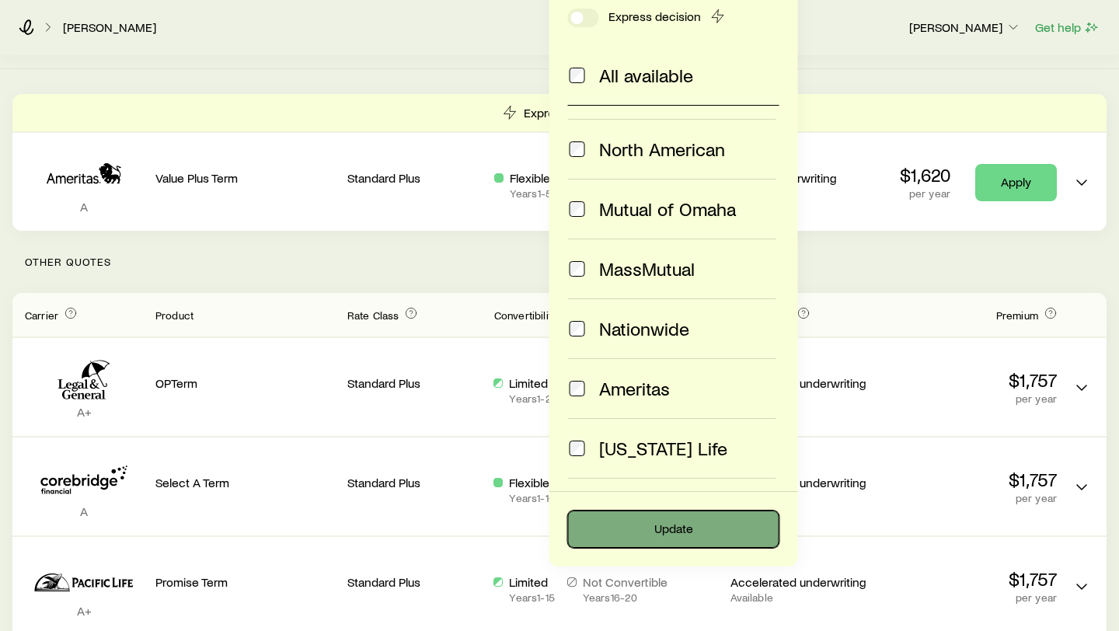
click at [696, 529] on button "Update" at bounding box center [673, 529] width 211 height 37
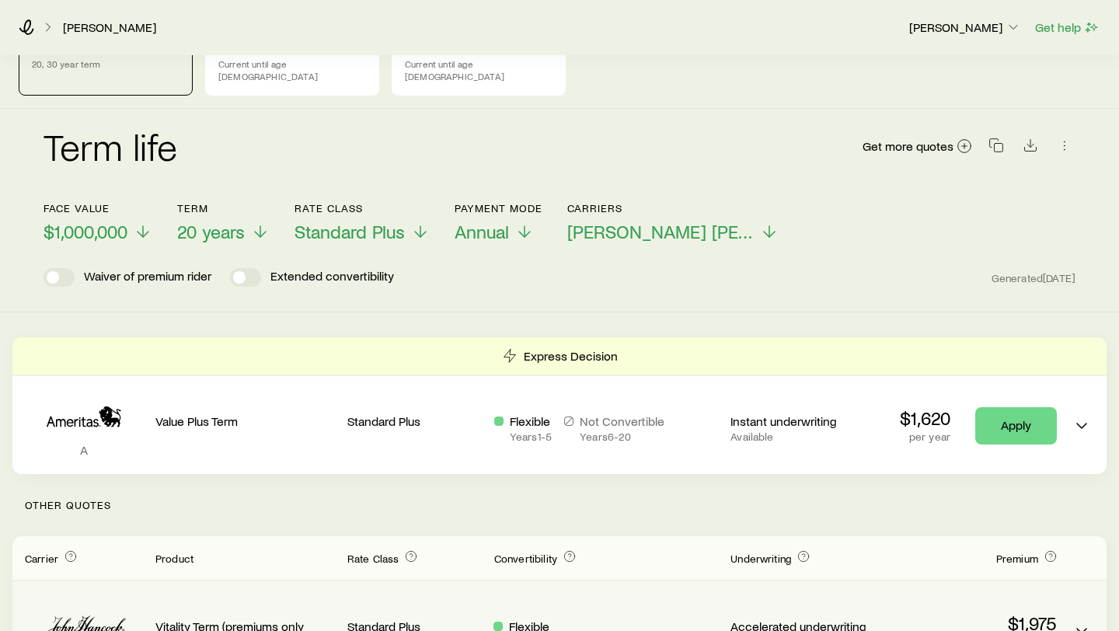
scroll to position [0, 0]
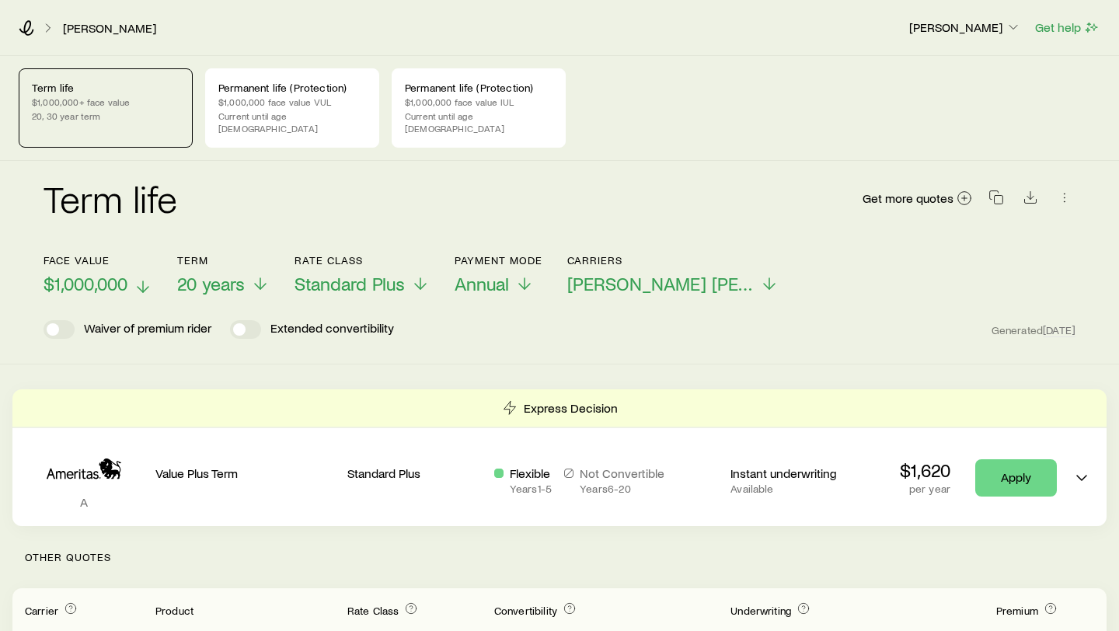
click at [106, 275] on span "$1,000,000" at bounding box center [86, 284] width 84 height 22
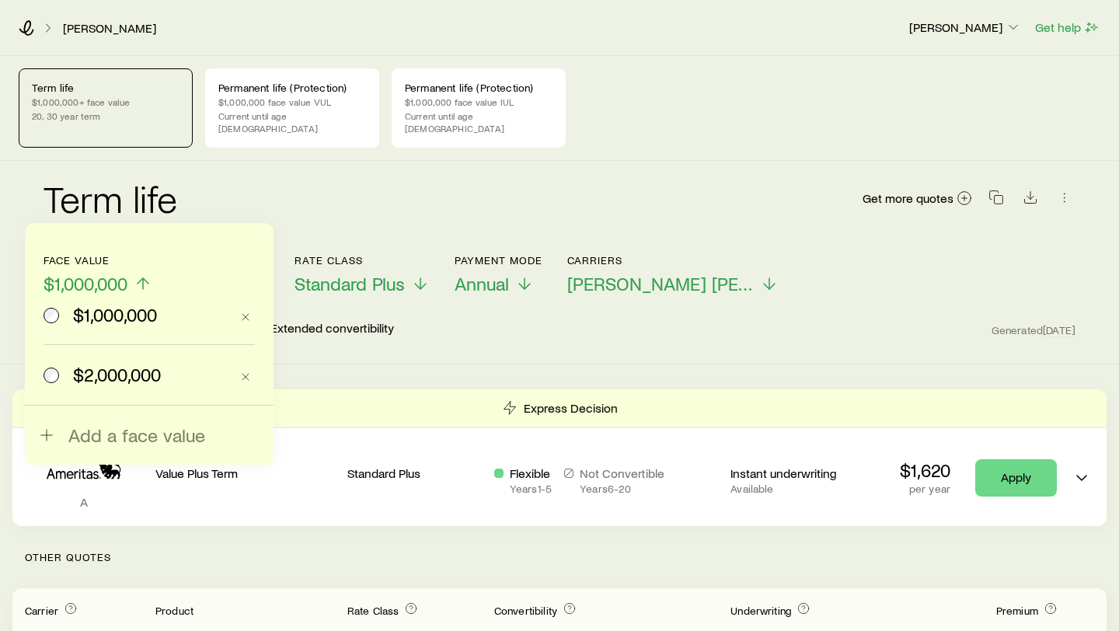
click at [112, 273] on span "$1,000,000" at bounding box center [86, 284] width 84 height 22
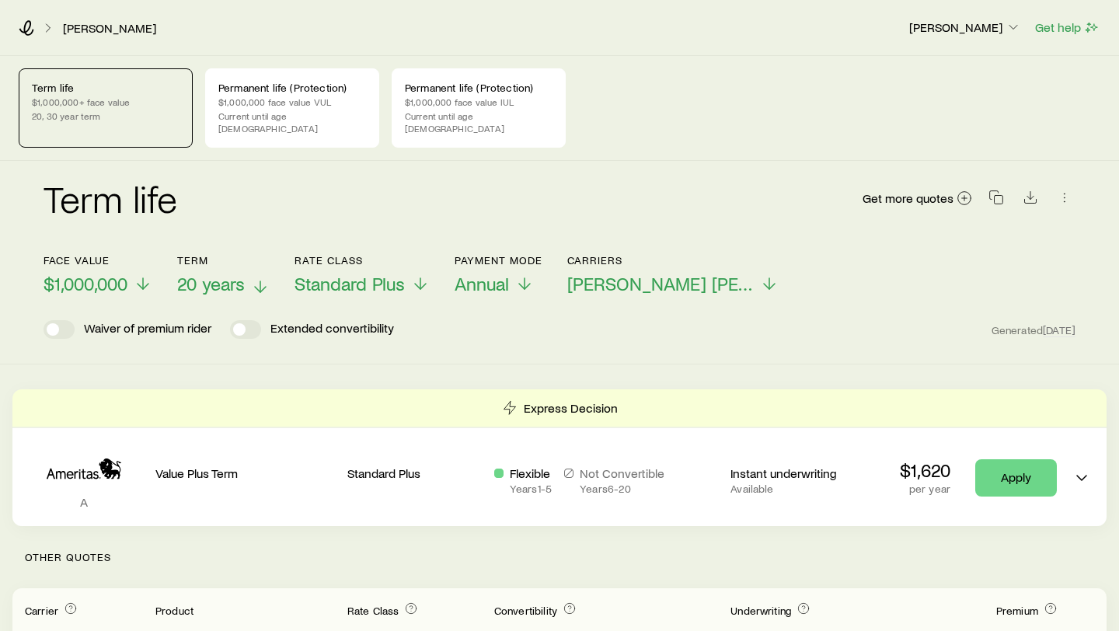
click at [242, 273] on span "20 years" at bounding box center [211, 284] width 68 height 22
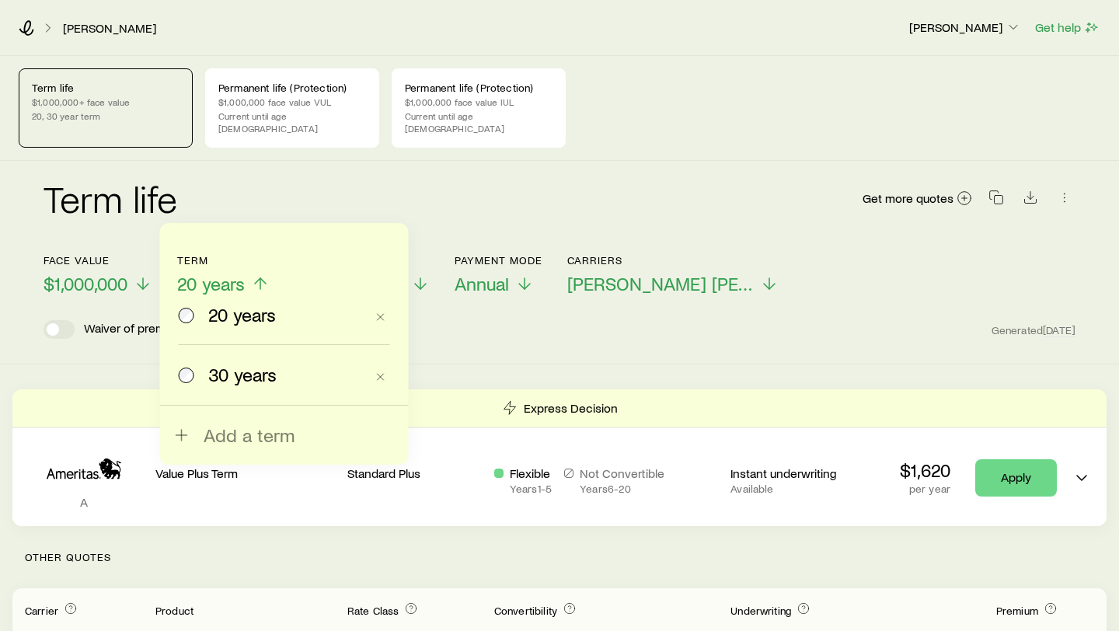
click at [242, 273] on span "20 years" at bounding box center [211, 284] width 68 height 22
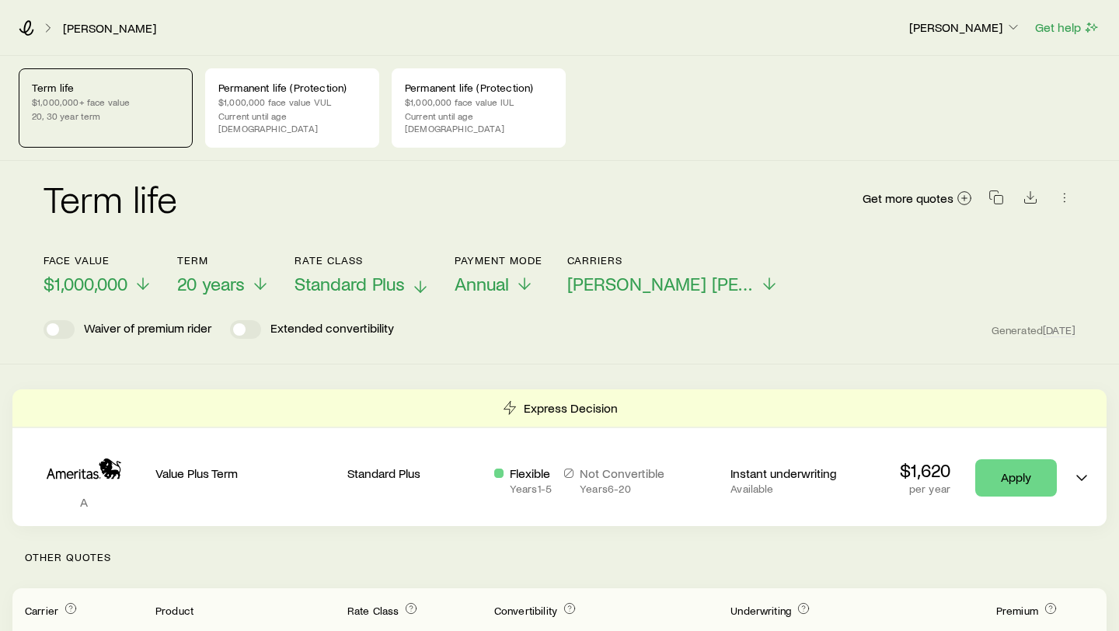
click at [372, 275] on span "Standard Plus" at bounding box center [350, 284] width 110 height 22
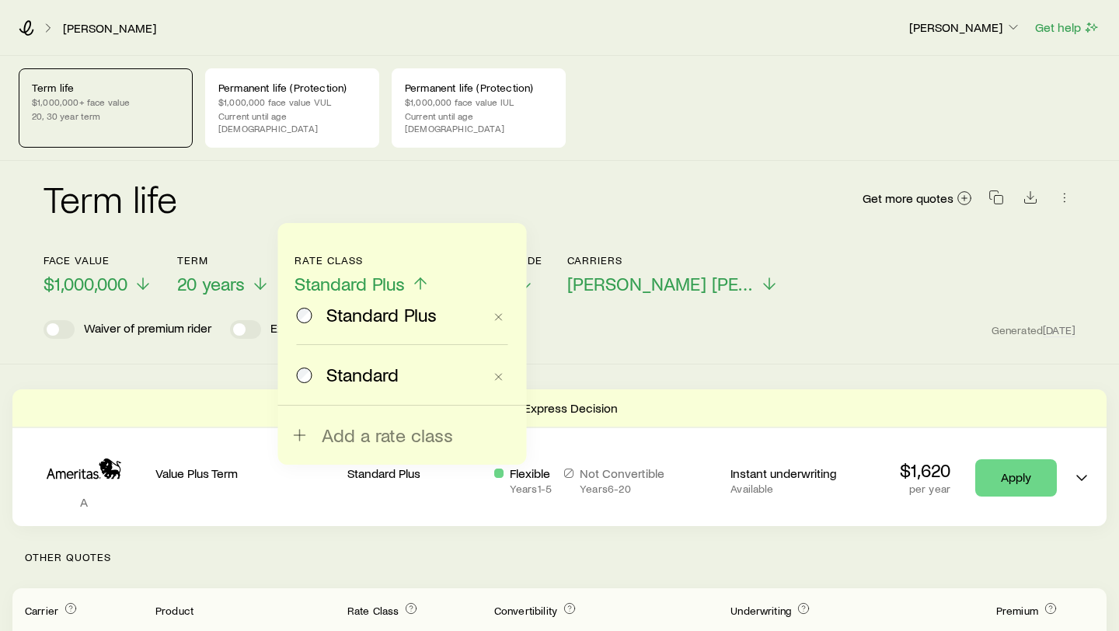
click at [372, 275] on span "Standard Plus" at bounding box center [350, 284] width 110 height 22
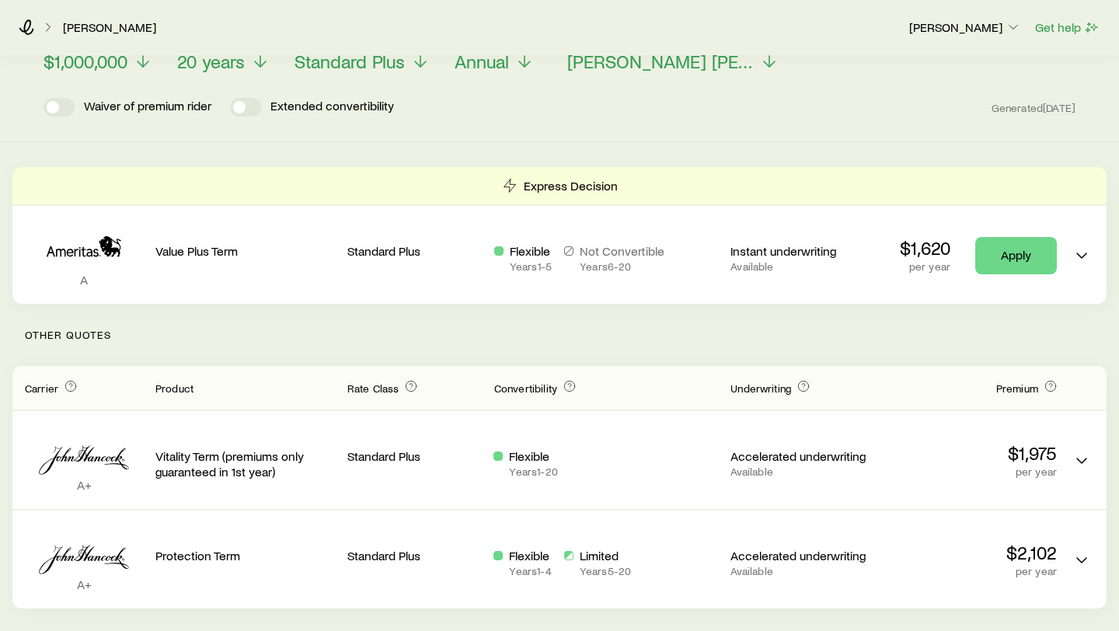
scroll to position [225, 0]
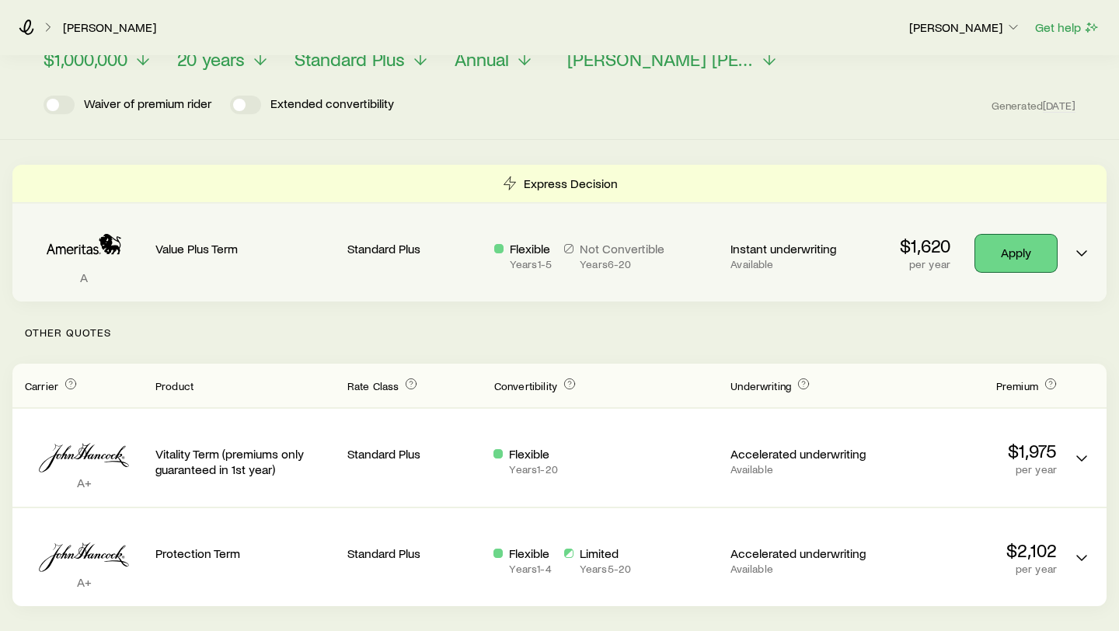
click at [1000, 239] on link "Apply" at bounding box center [1016, 253] width 82 height 37
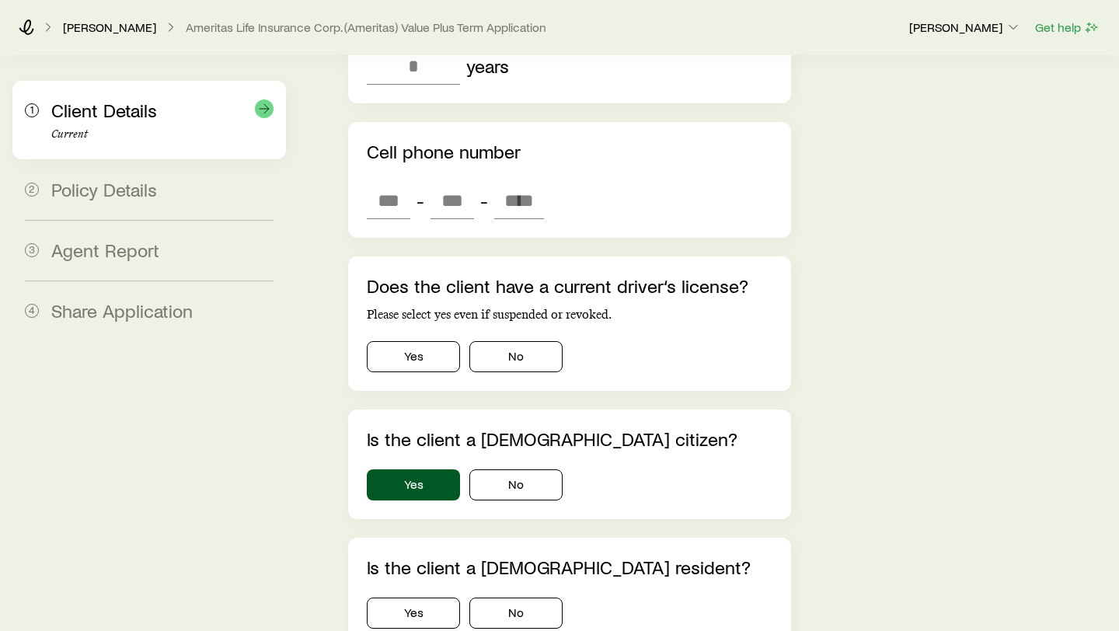
scroll to position [2039, 0]
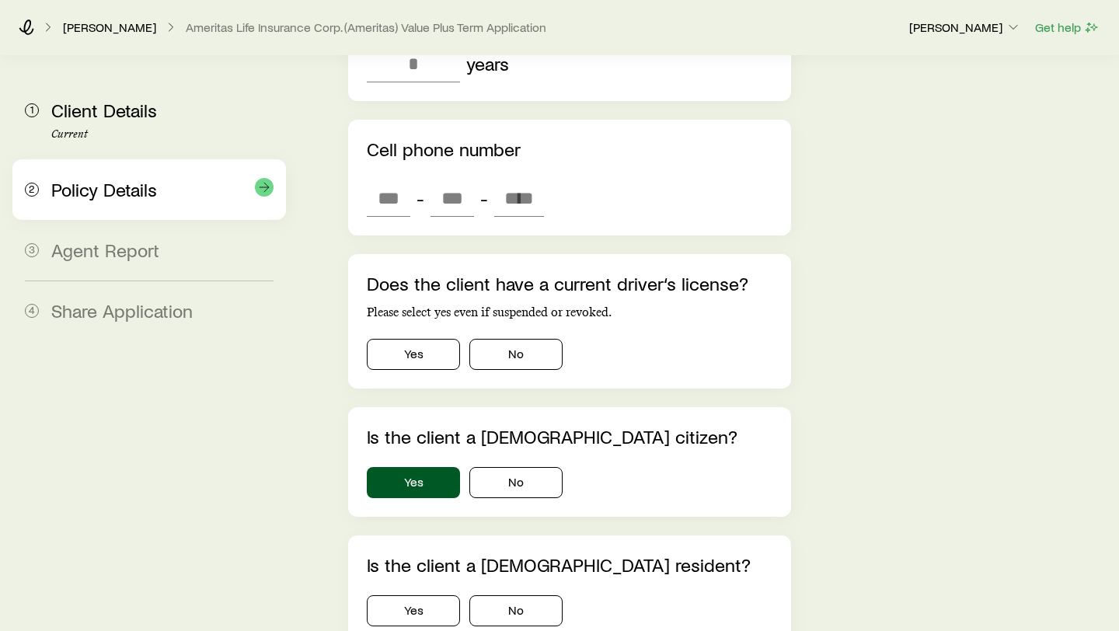
click at [134, 194] on span "Policy Details" at bounding box center [104, 189] width 106 height 23
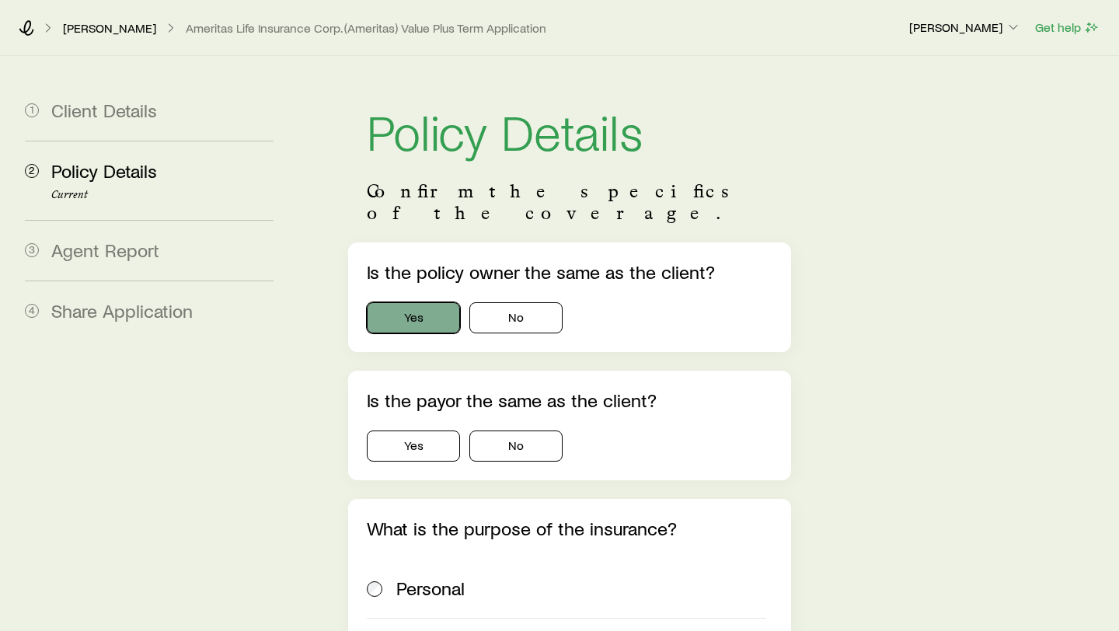
click at [408, 302] on button "Yes" at bounding box center [413, 317] width 93 height 31
click at [545, 302] on button "No" at bounding box center [515, 317] width 93 height 31
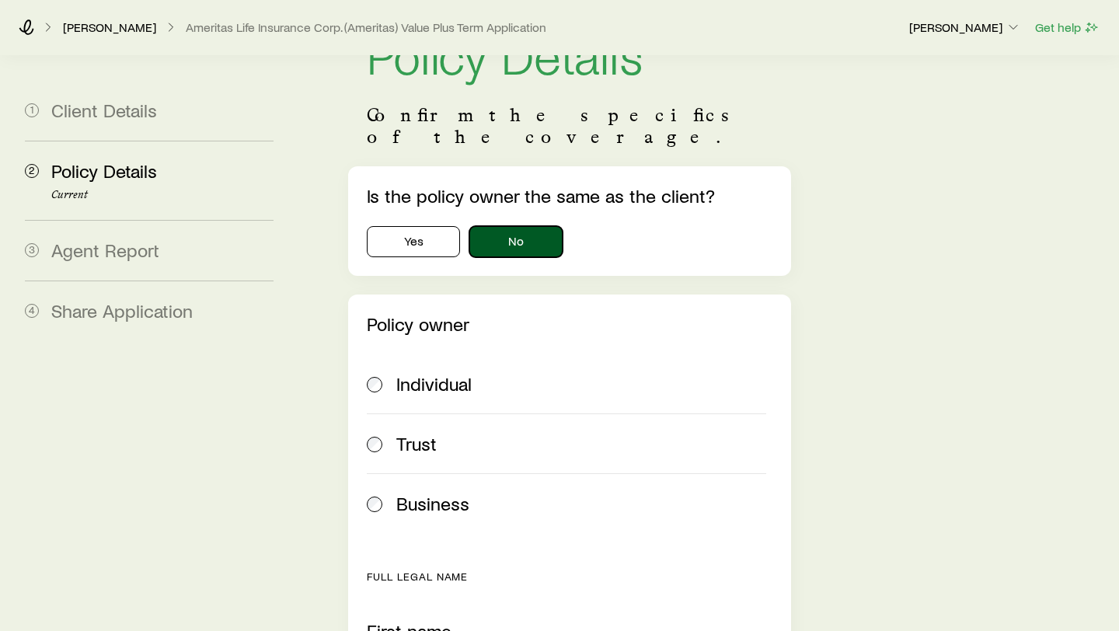
scroll to position [89, 0]
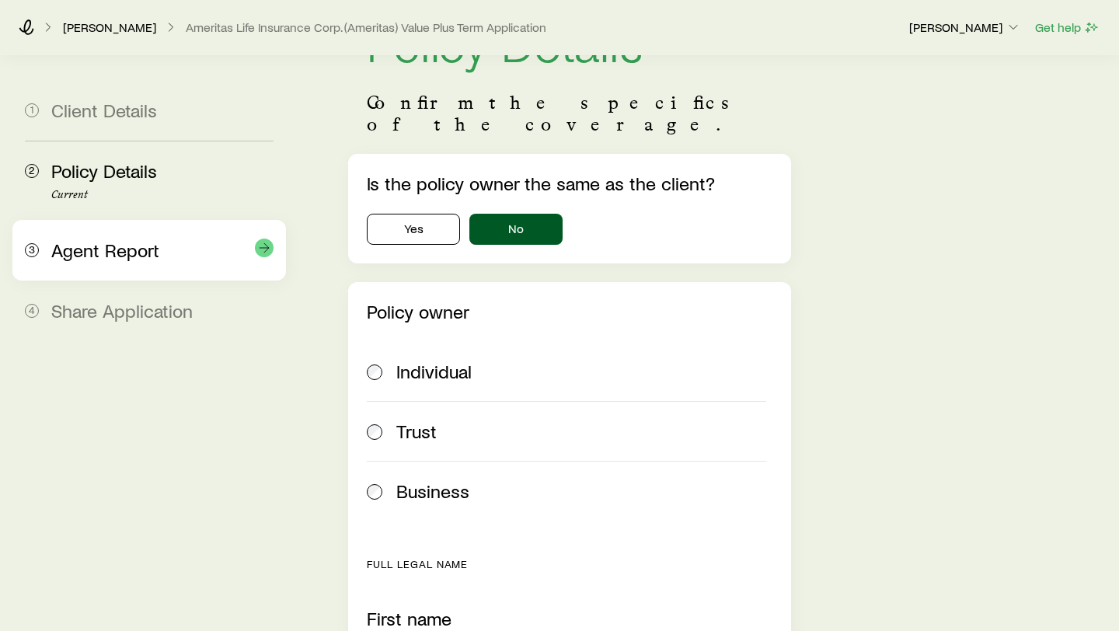
click at [128, 252] on span "Agent Report" at bounding box center [105, 250] width 108 height 23
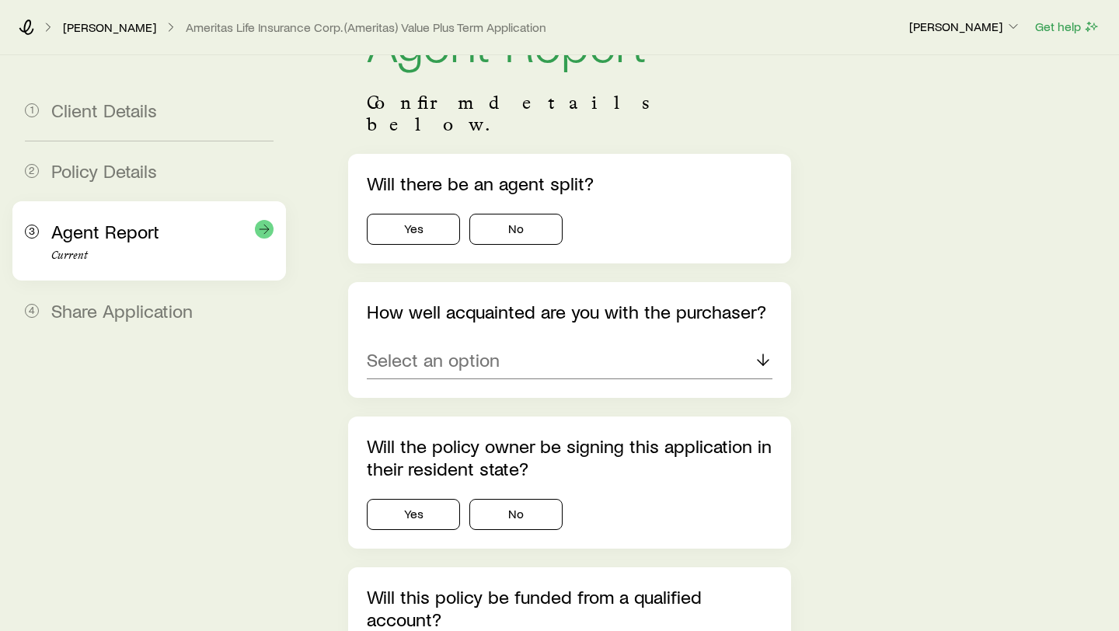
scroll to position [0, 0]
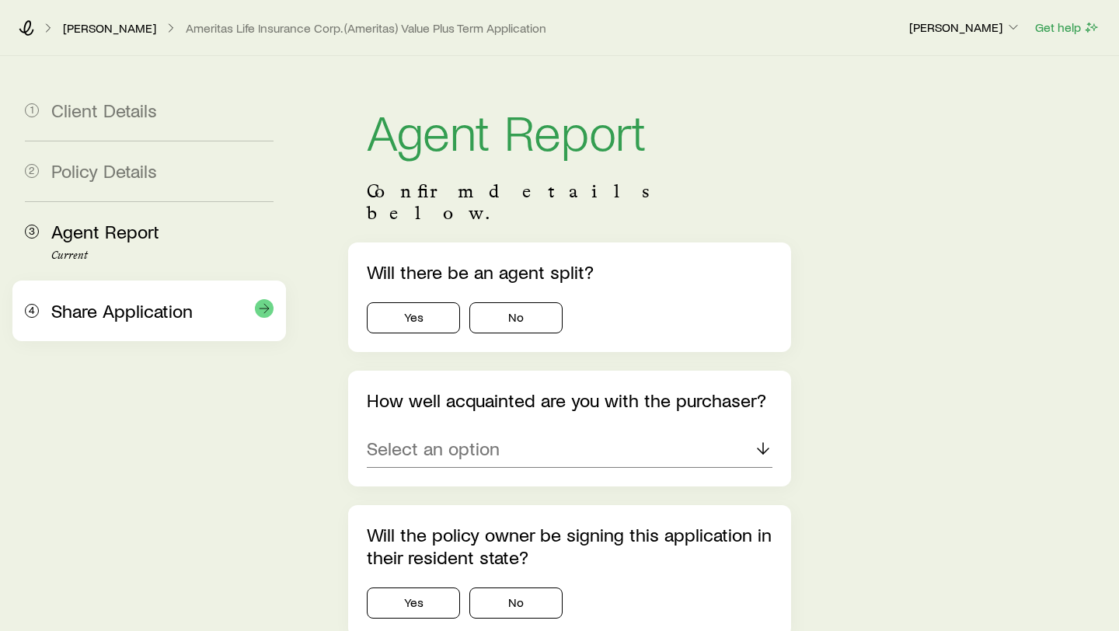
click at [138, 317] on span "Share Application" at bounding box center [121, 310] width 141 height 23
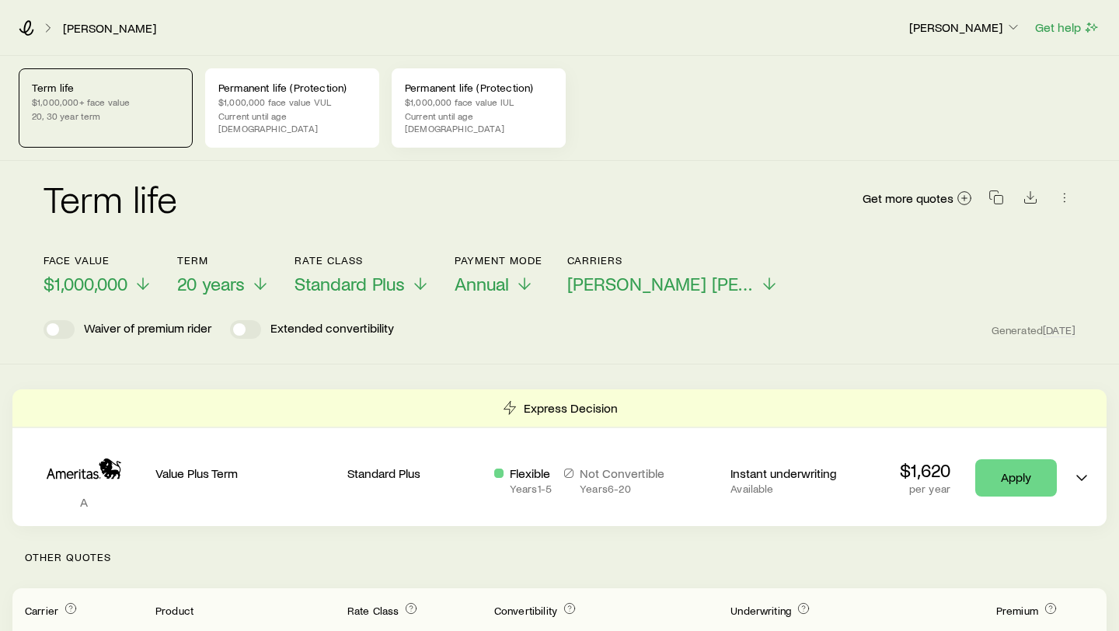
click at [500, 107] on p "$1,000,000 face value IUL" at bounding box center [479, 102] width 148 height 12
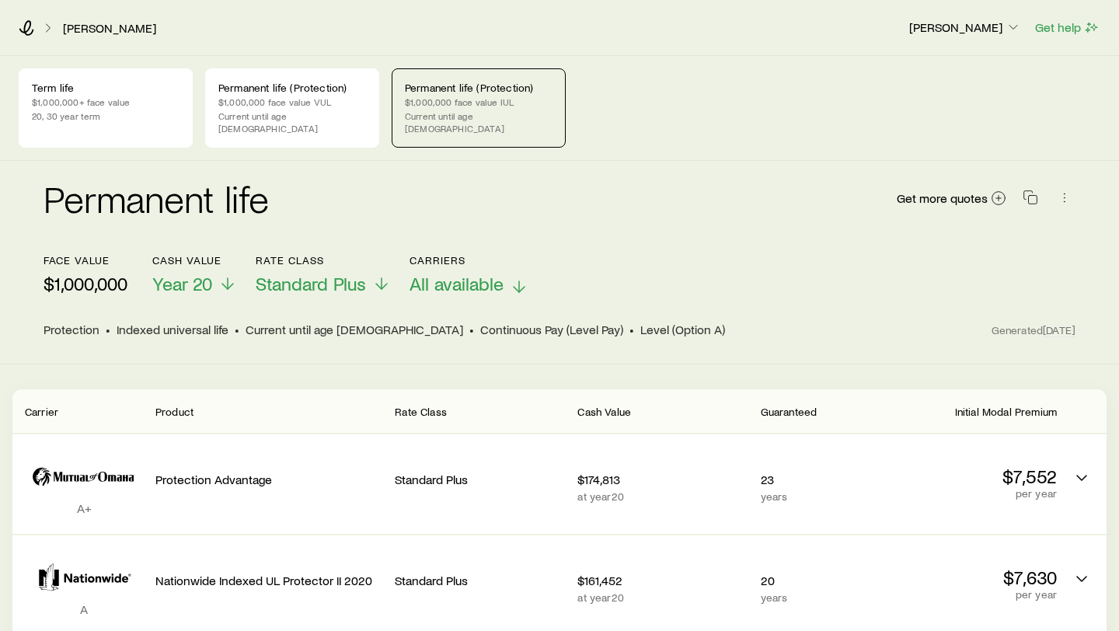
click at [480, 277] on span "All available" at bounding box center [457, 284] width 94 height 22
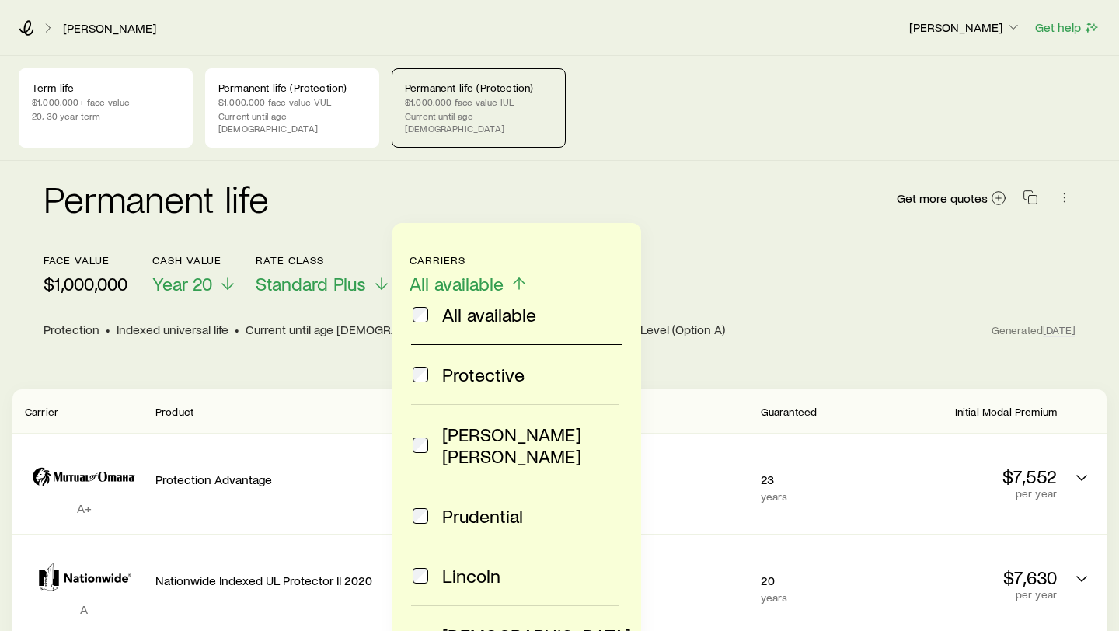
click at [473, 319] on span "All available" at bounding box center [489, 315] width 94 height 22
click at [465, 434] on span "[PERSON_NAME] [PERSON_NAME]" at bounding box center [530, 446] width 177 height 44
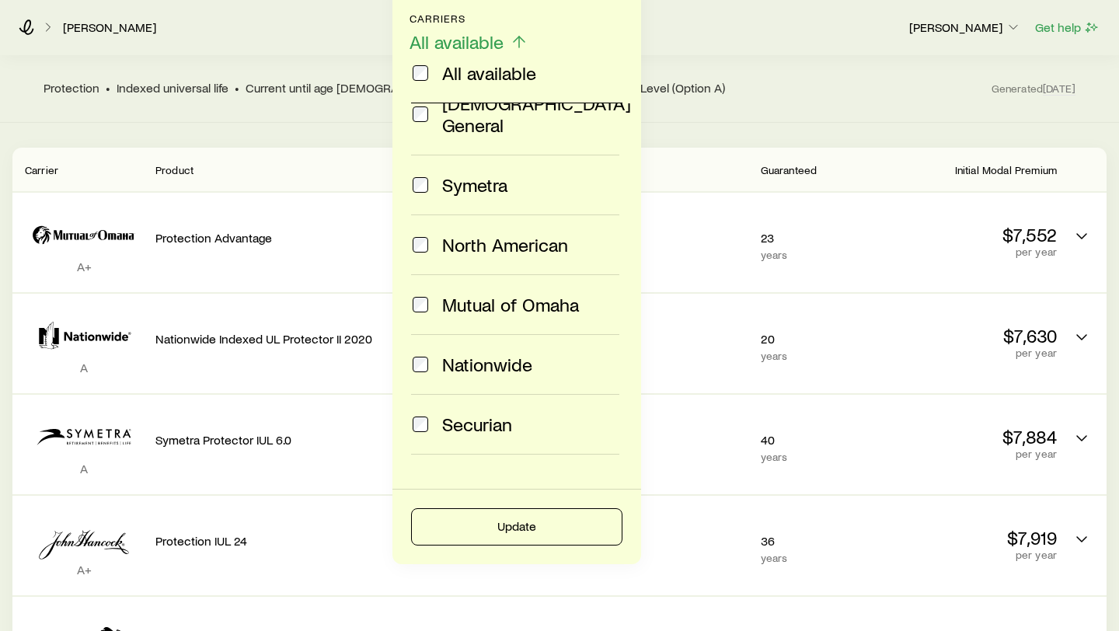
scroll to position [389, 0]
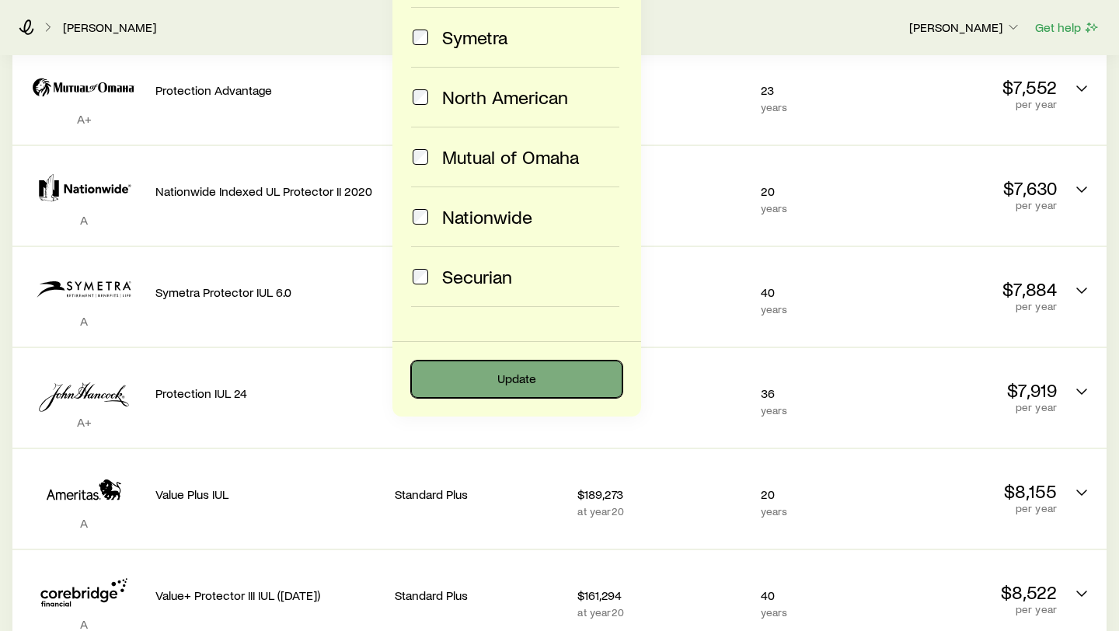
click at [554, 382] on button "Update" at bounding box center [516, 379] width 211 height 37
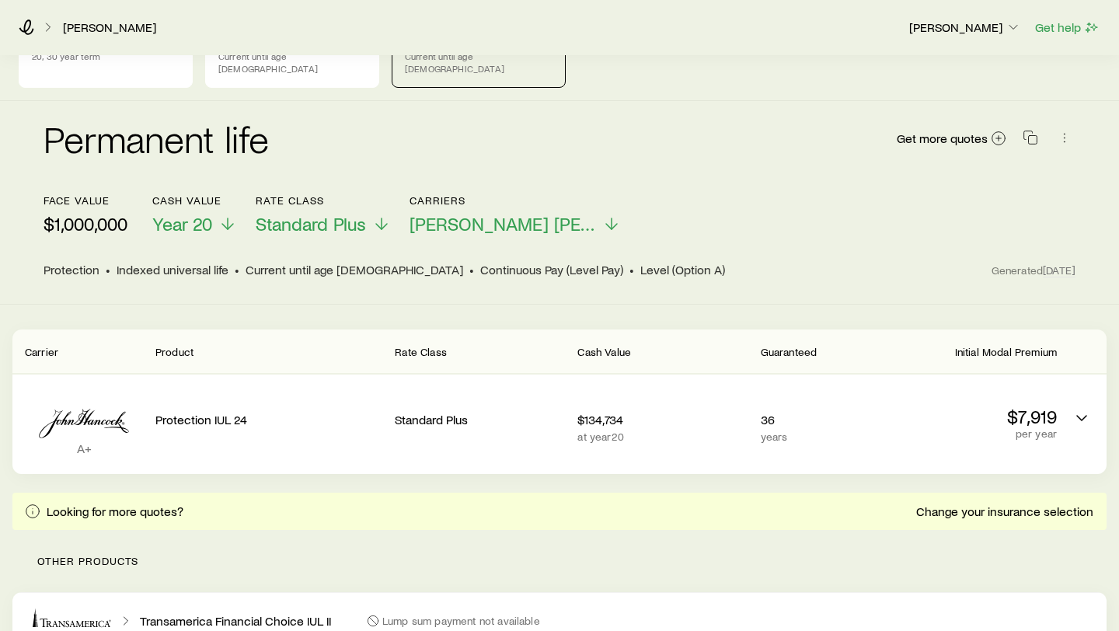
scroll to position [0, 0]
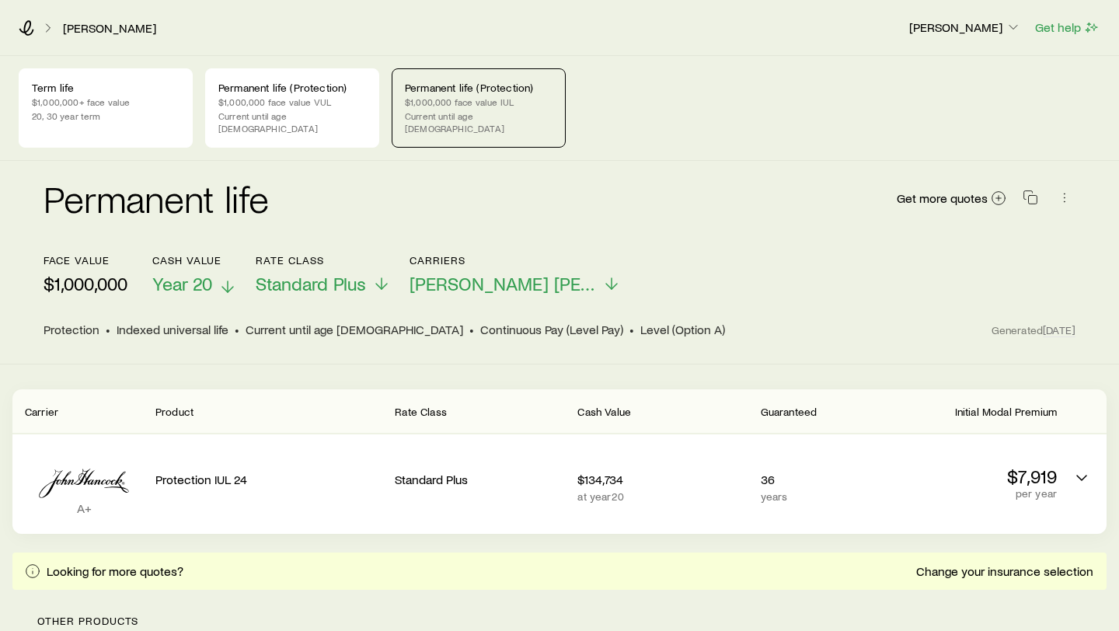
click at [201, 273] on span "Year 20" at bounding box center [182, 284] width 60 height 22
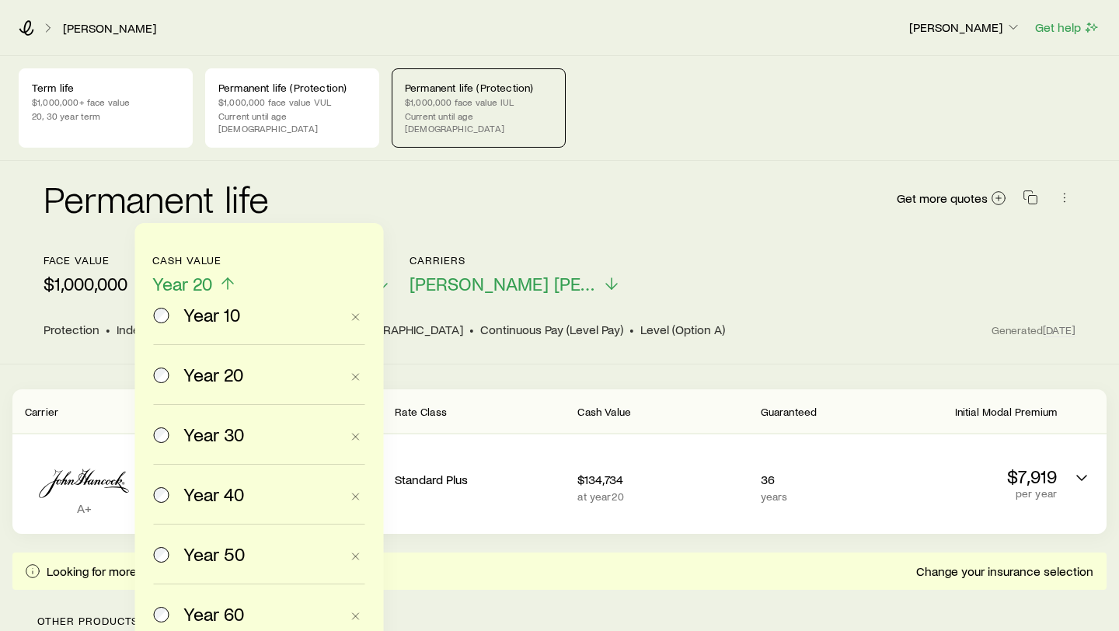
click at [201, 273] on span "Year 20" at bounding box center [182, 284] width 60 height 22
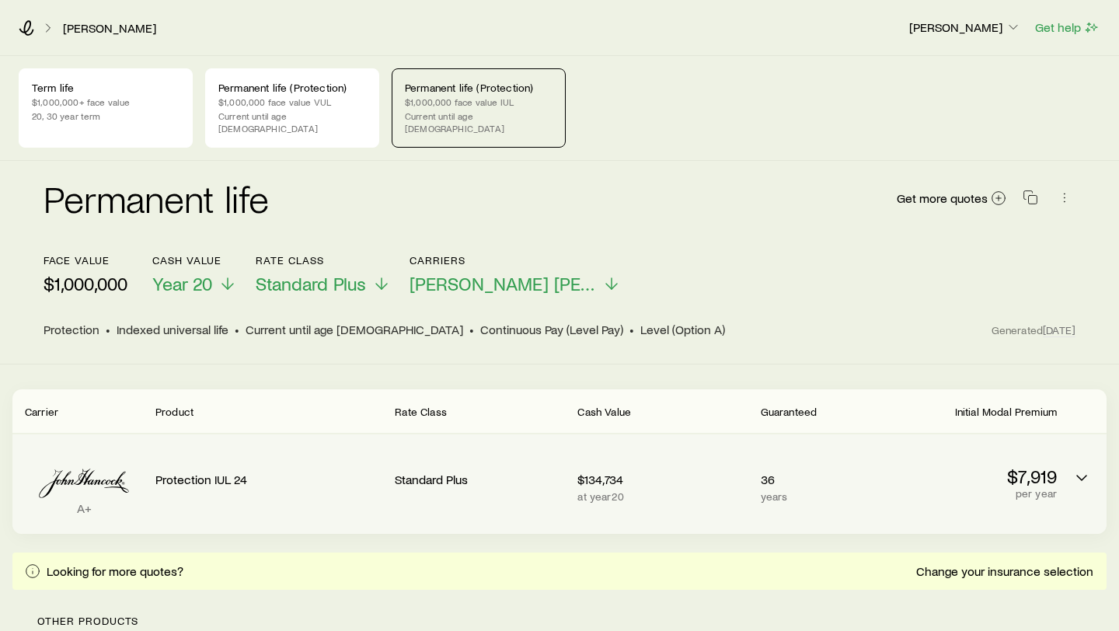
click at [891, 487] on p "per year" at bounding box center [972, 493] width 170 height 12
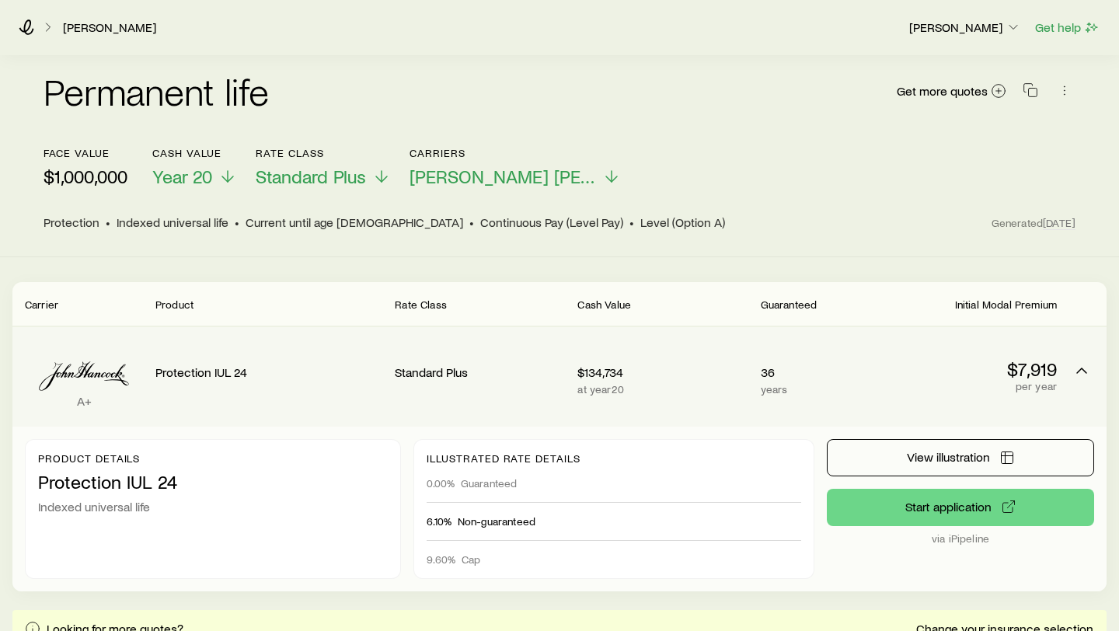
scroll to position [109, 0]
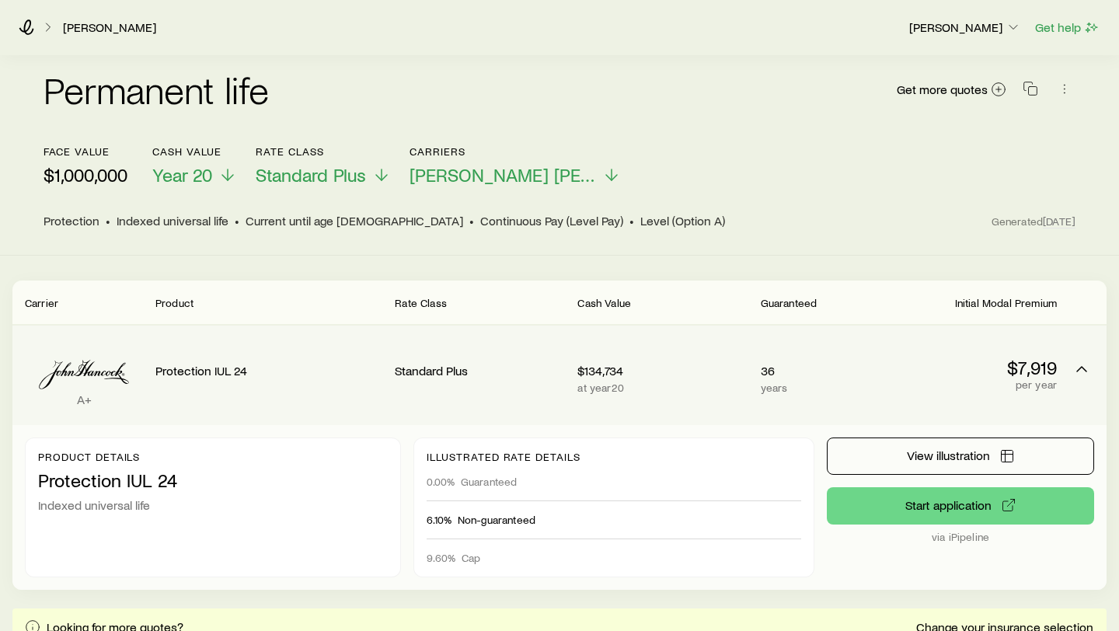
click at [933, 358] on p "$7,919" at bounding box center [972, 368] width 170 height 22
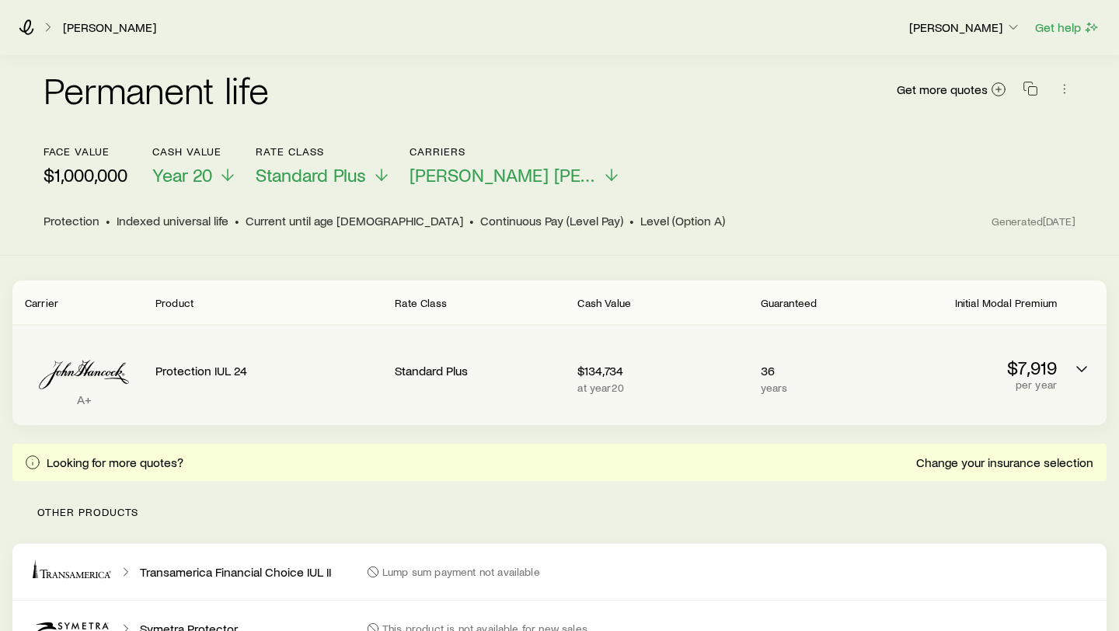
scroll to position [0, 0]
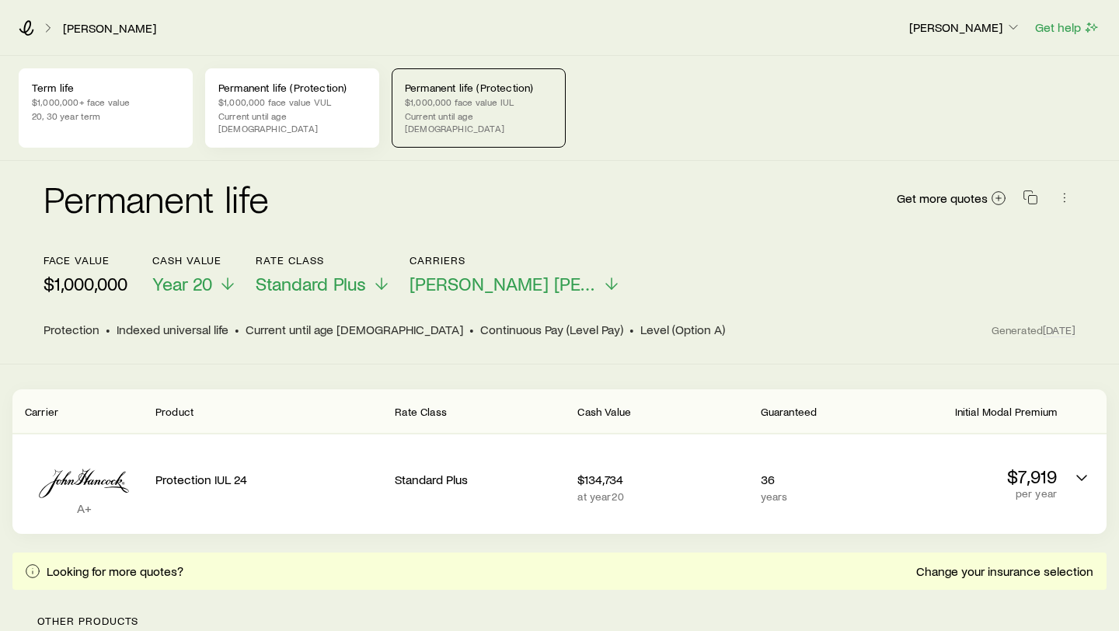
click at [300, 113] on p "Current until age [DEMOGRAPHIC_DATA]" at bounding box center [292, 122] width 148 height 25
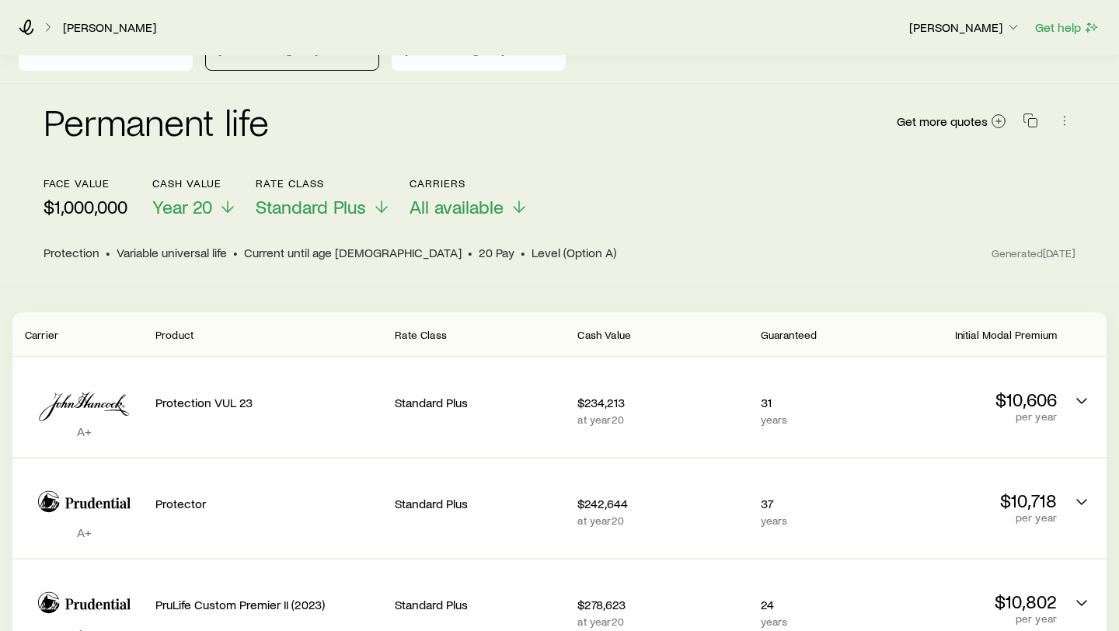
scroll to position [120, 0]
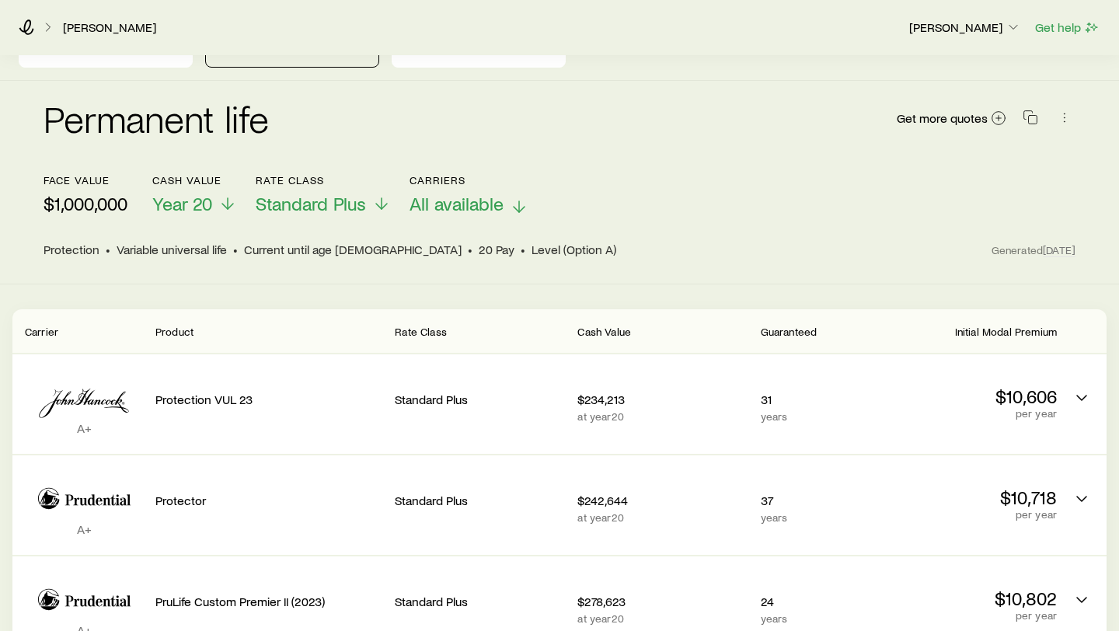
click at [497, 197] on span "All available" at bounding box center [457, 204] width 94 height 22
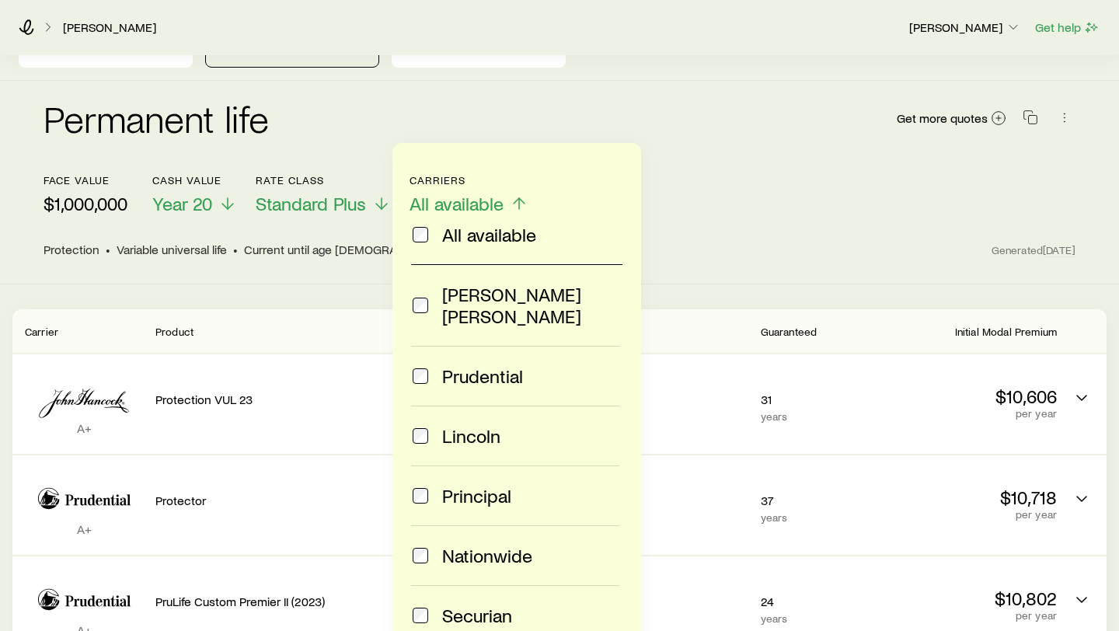
click at [469, 238] on span "All available" at bounding box center [489, 235] width 94 height 22
click at [462, 300] on span "[PERSON_NAME] [PERSON_NAME]" at bounding box center [530, 306] width 177 height 44
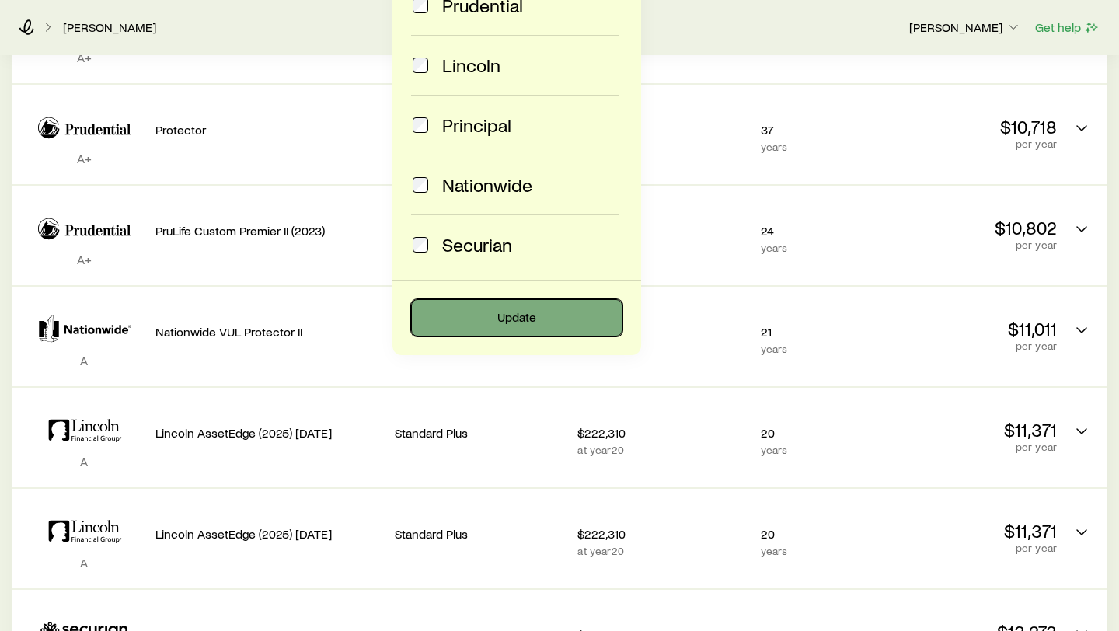
click at [576, 300] on button "Update" at bounding box center [516, 317] width 211 height 37
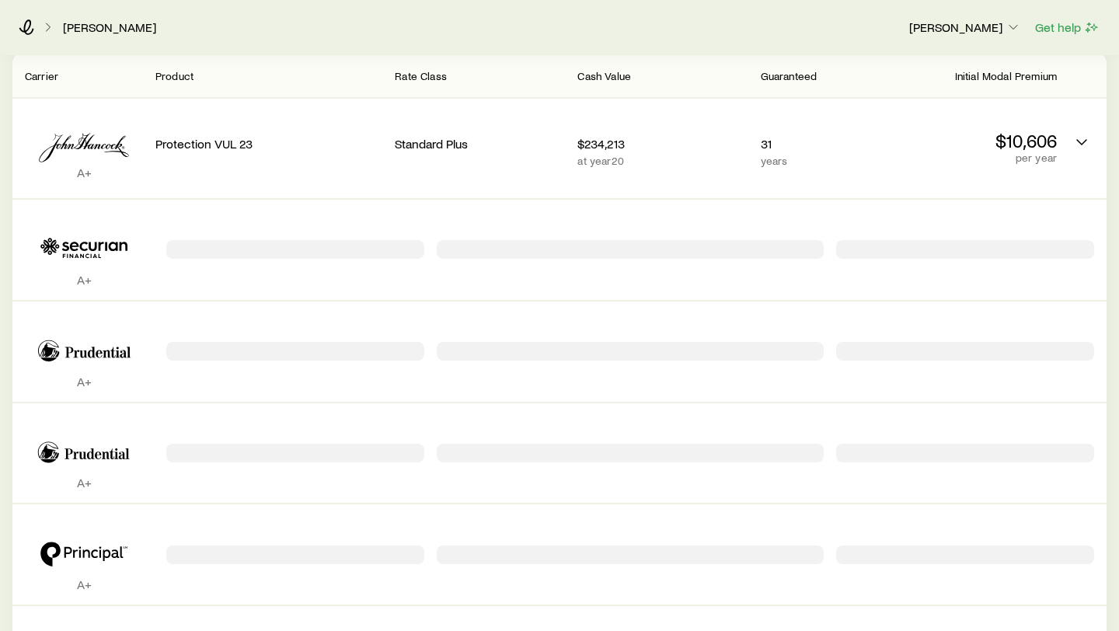
scroll to position [0, 0]
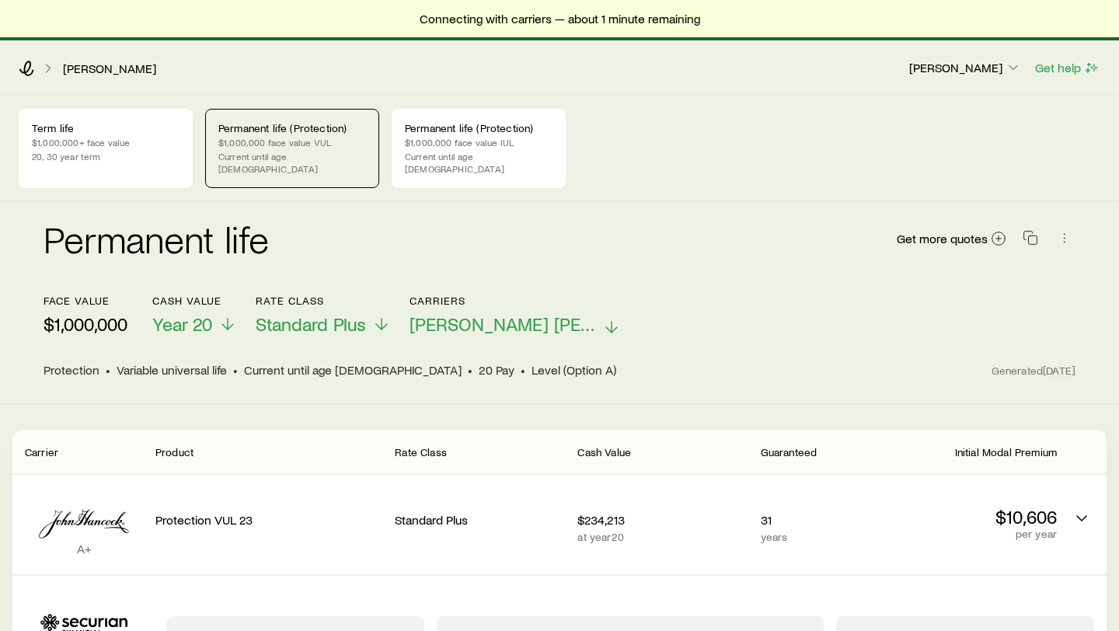
click at [511, 313] on span "[PERSON_NAME] [PERSON_NAME]" at bounding box center [503, 324] width 187 height 22
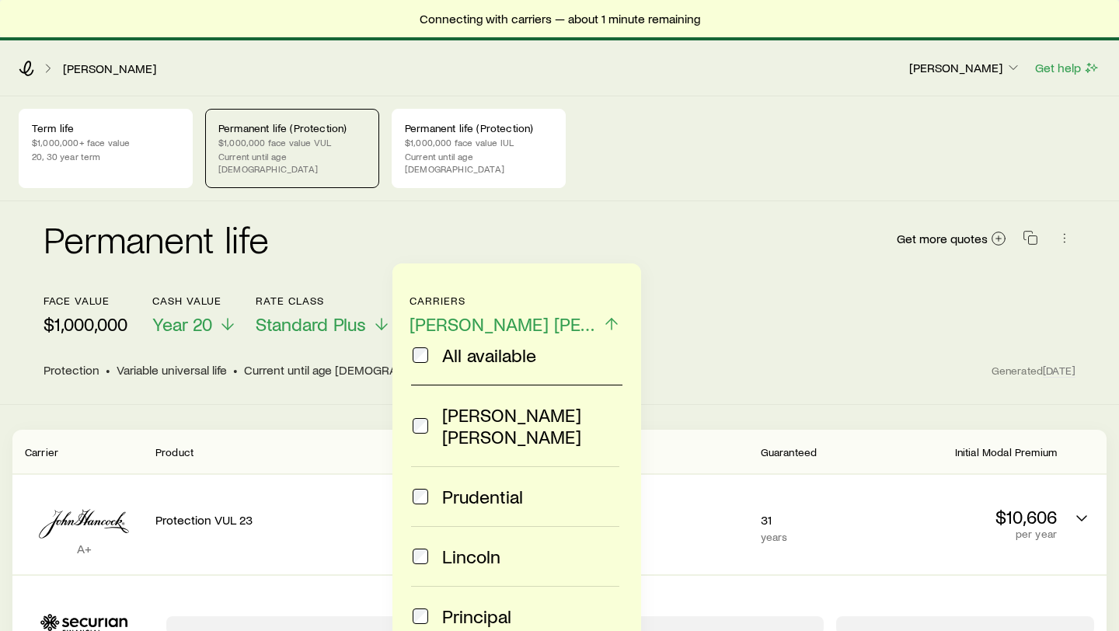
click at [458, 352] on span "All available" at bounding box center [489, 355] width 94 height 22
click at [567, 235] on div "Permanent life Get more quotes" at bounding box center [560, 248] width 1032 height 56
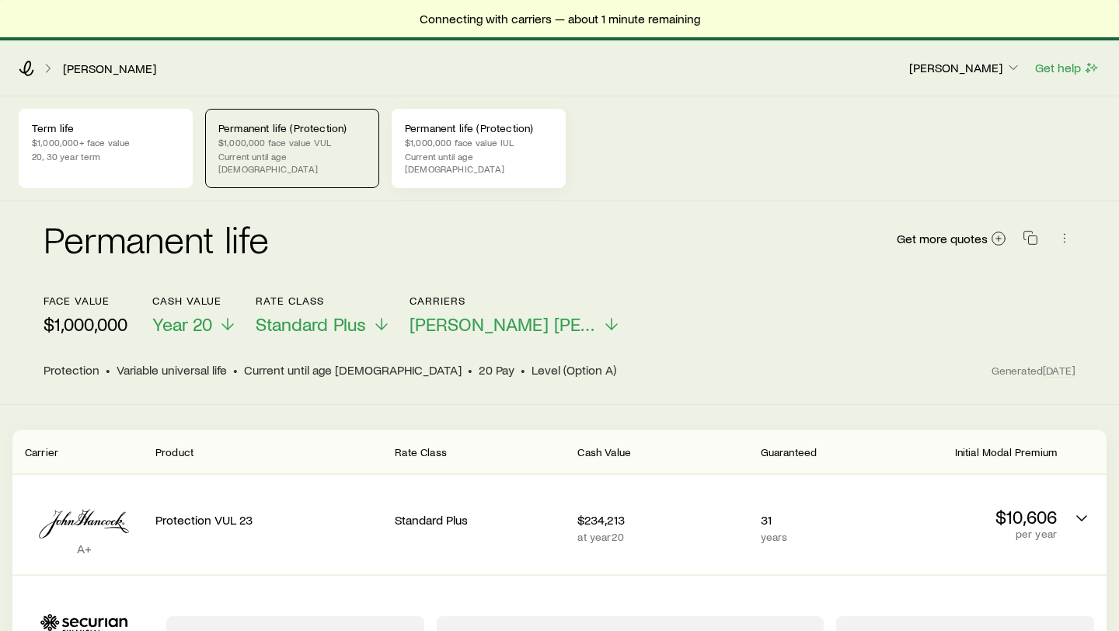
click at [488, 159] on p "Current until age [DEMOGRAPHIC_DATA]" at bounding box center [479, 162] width 148 height 25
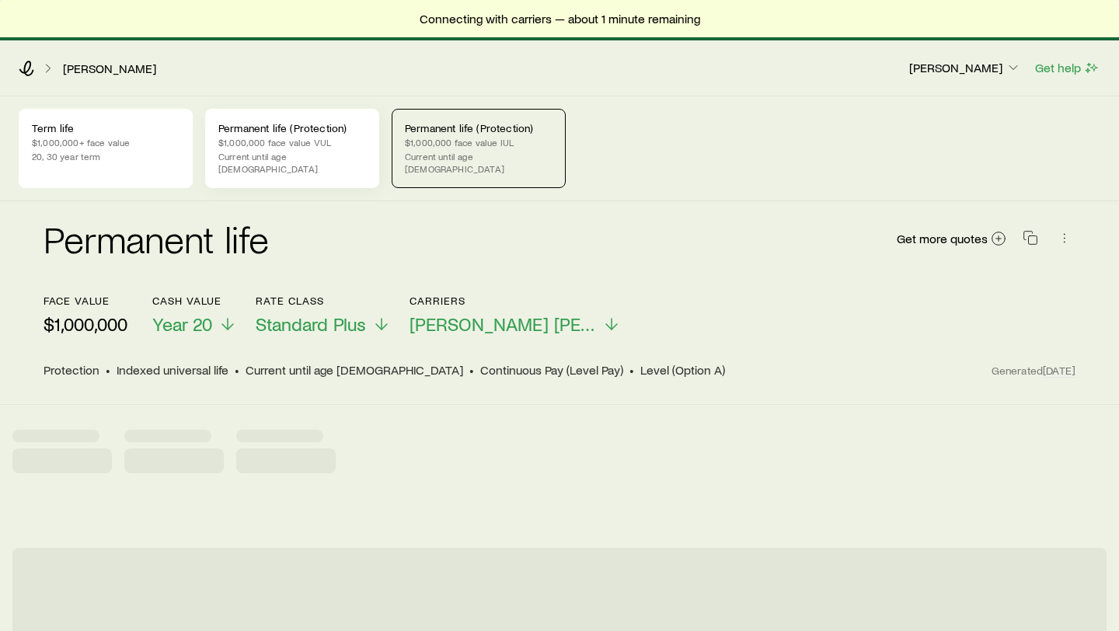
click at [303, 164] on div "Permanent life (Protection) $1,000,000 face value VUL Current until age [DEMOGR…" at bounding box center [292, 148] width 174 height 79
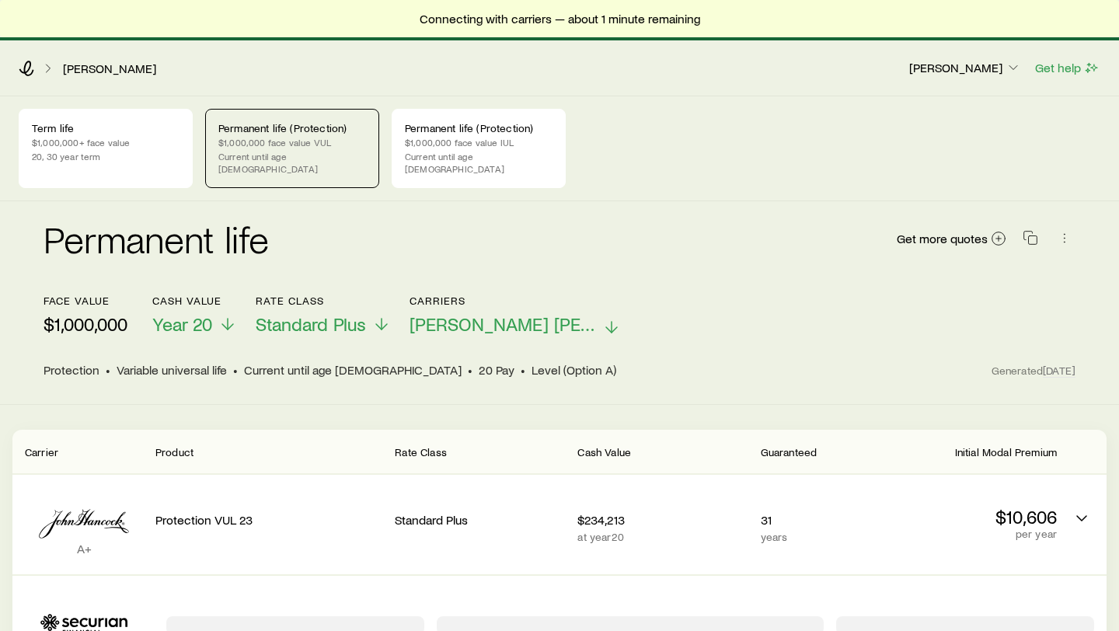
click at [483, 313] on span "[PERSON_NAME] [PERSON_NAME]" at bounding box center [503, 324] width 187 height 22
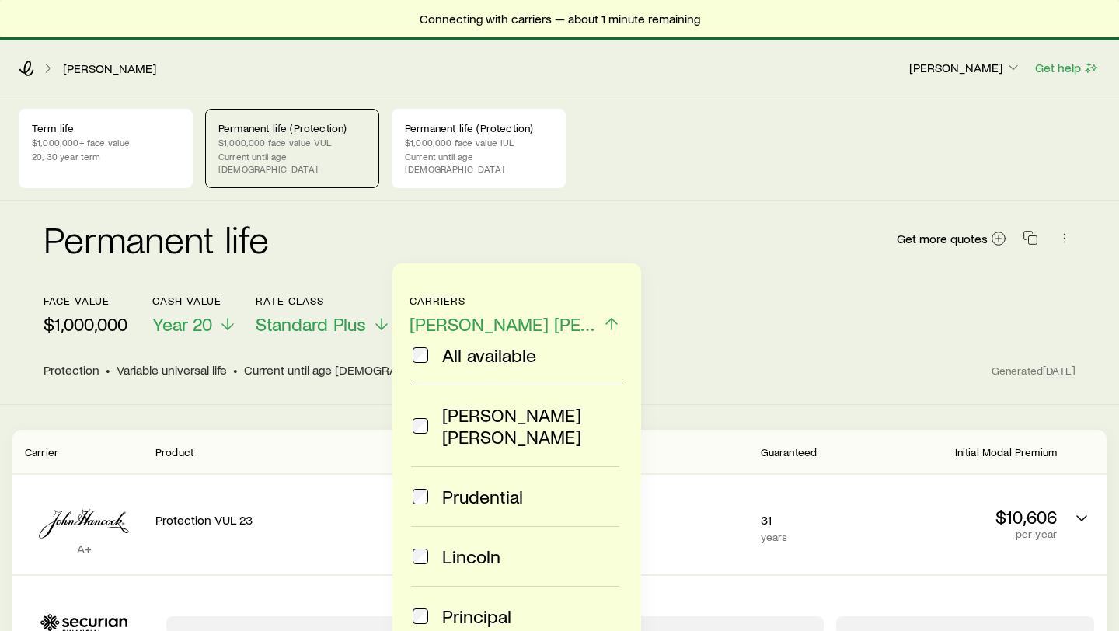
click at [475, 358] on span "All available" at bounding box center [489, 355] width 94 height 22
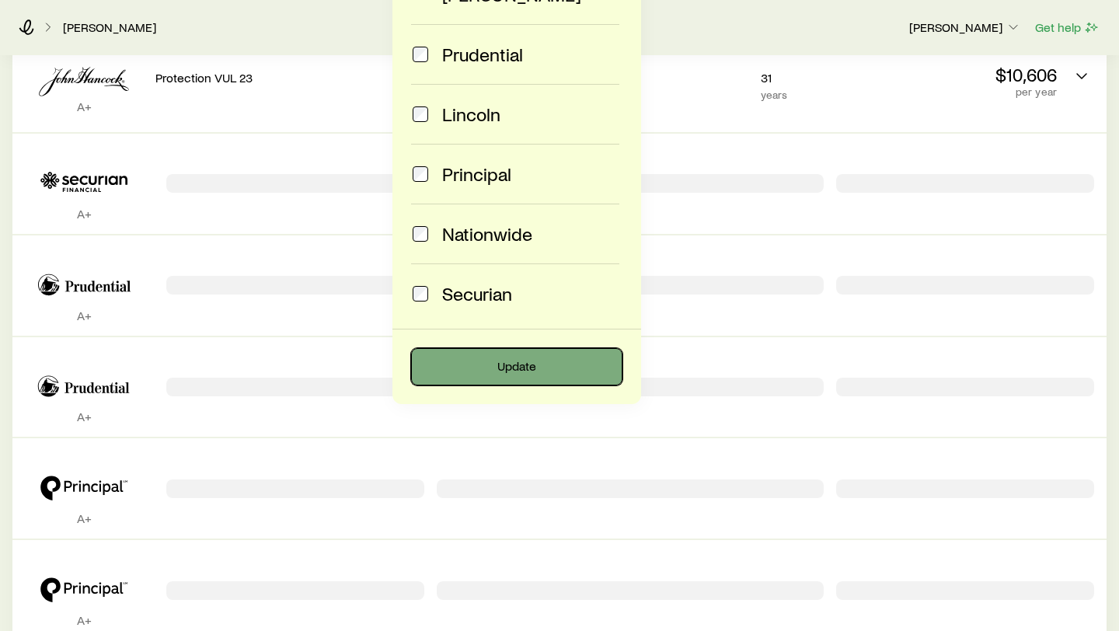
click at [475, 359] on button "Update" at bounding box center [516, 366] width 211 height 37
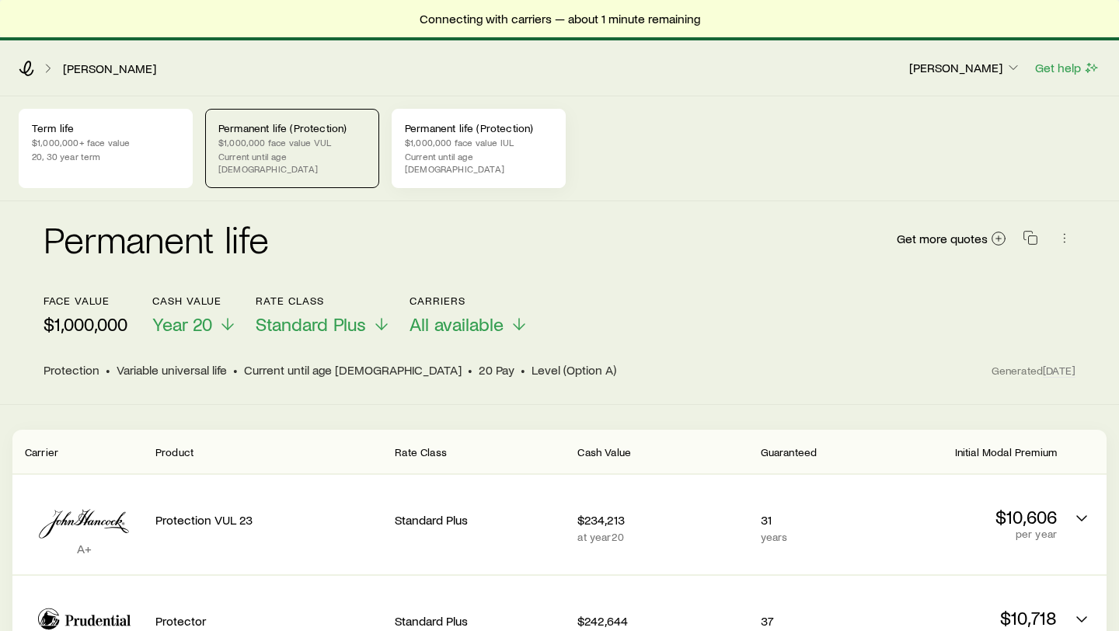
click at [482, 128] on p "Permanent life (Protection)" at bounding box center [479, 128] width 148 height 12
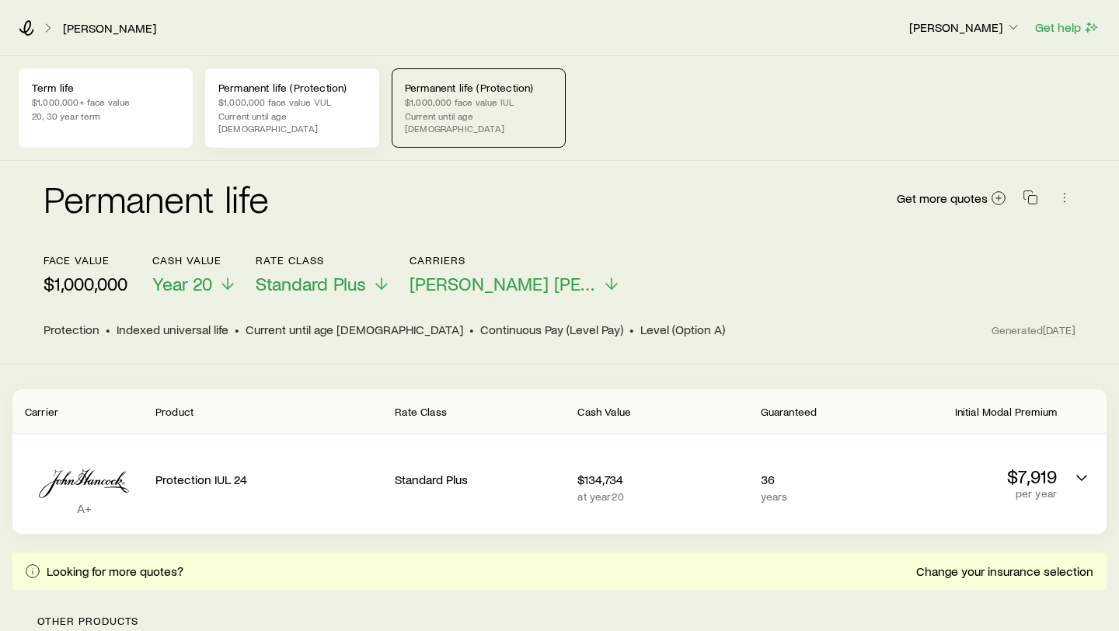
click at [336, 83] on p "Permanent life (Protection)" at bounding box center [292, 88] width 148 height 12
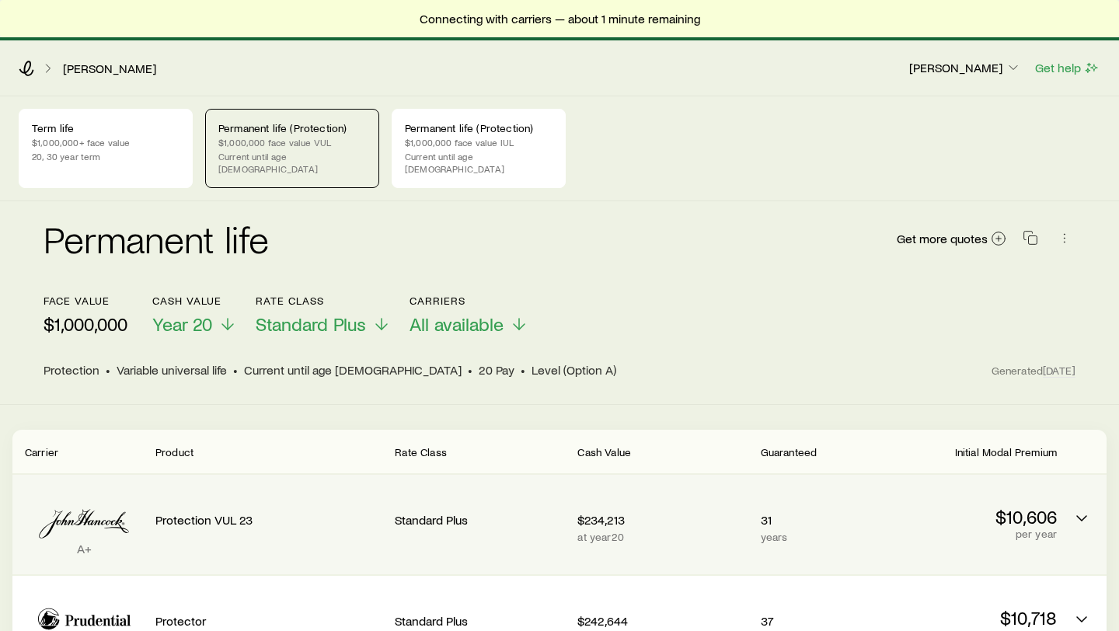
click at [804, 512] on p "31" at bounding box center [817, 520] width 113 height 16
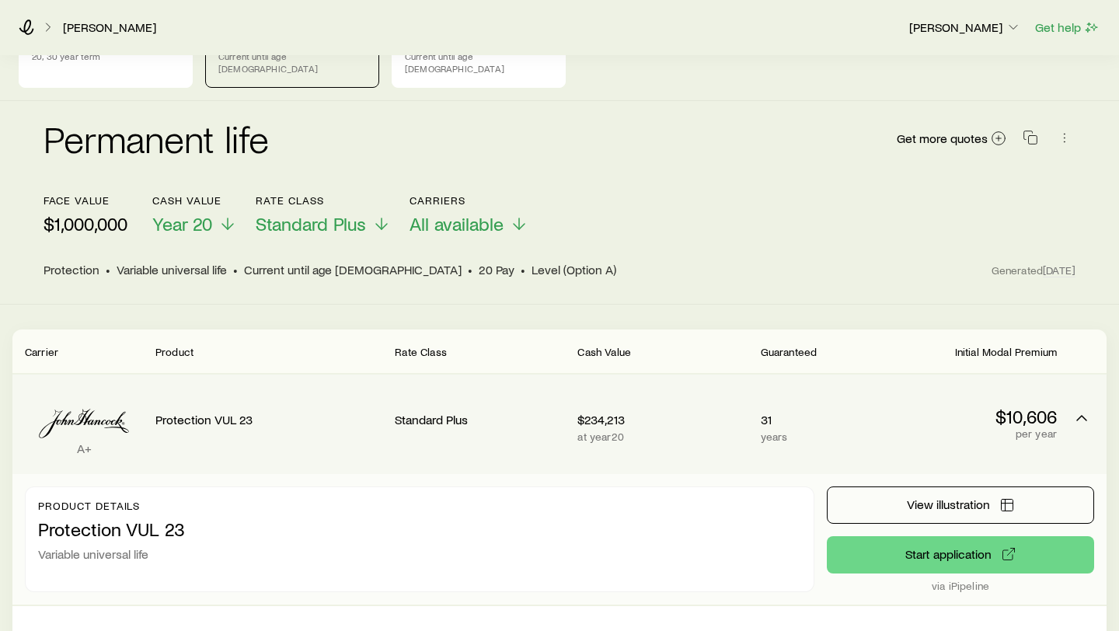
scroll to position [103, 0]
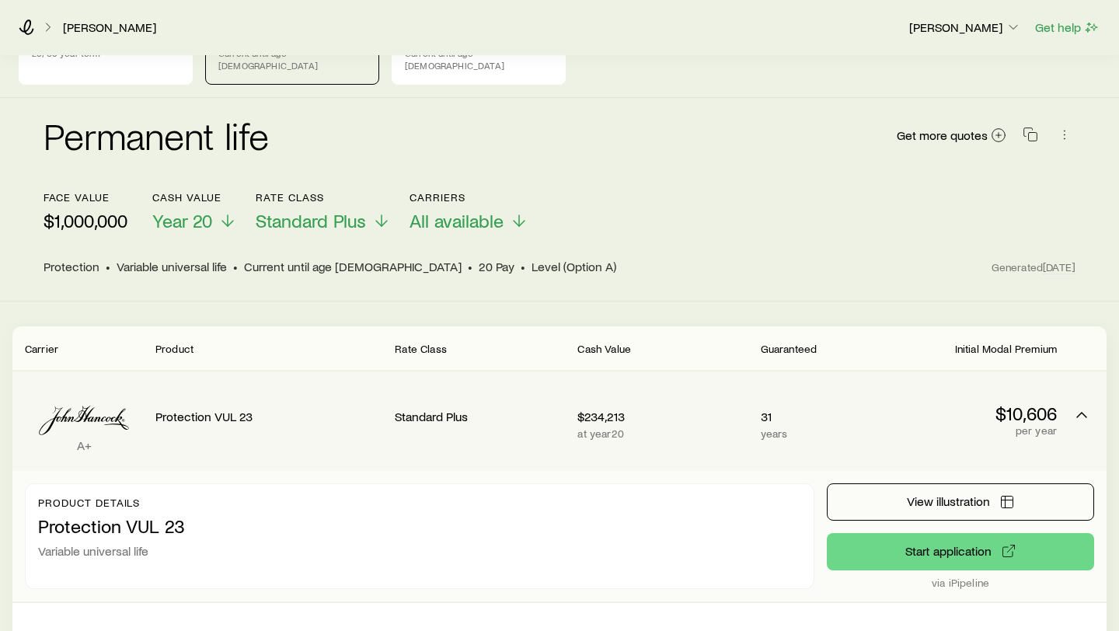
click at [874, 416] on div "A+ Protection VUL 23 Standard Plus $234,213 at year 20 31 years $10,606 per year" at bounding box center [559, 421] width 1094 height 99
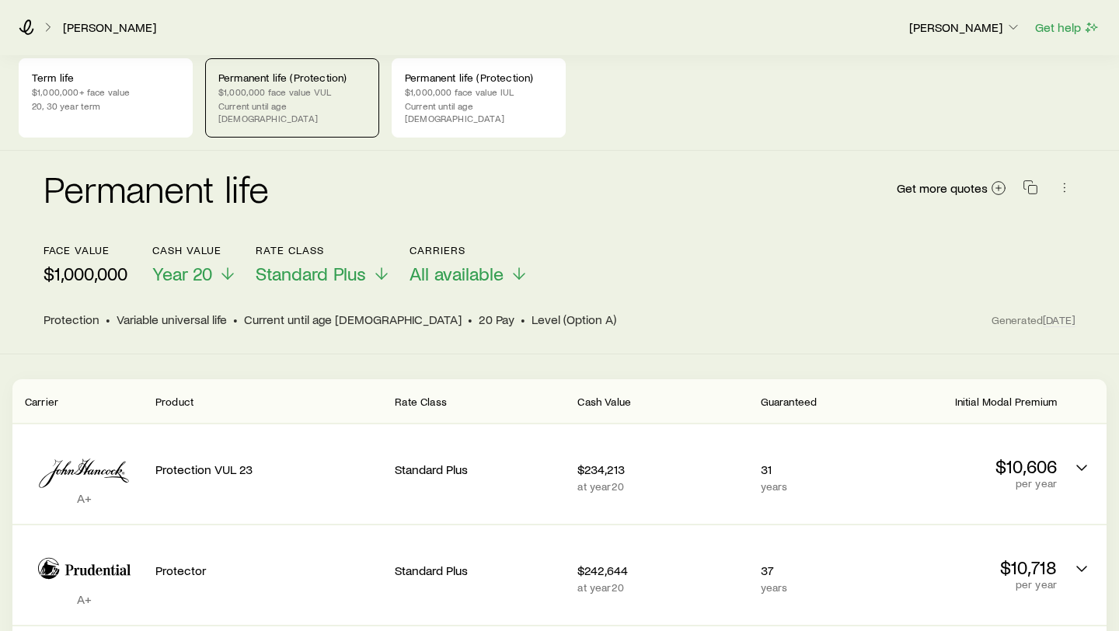
scroll to position [0, 0]
